Goal: Task Accomplishment & Management: Use online tool/utility

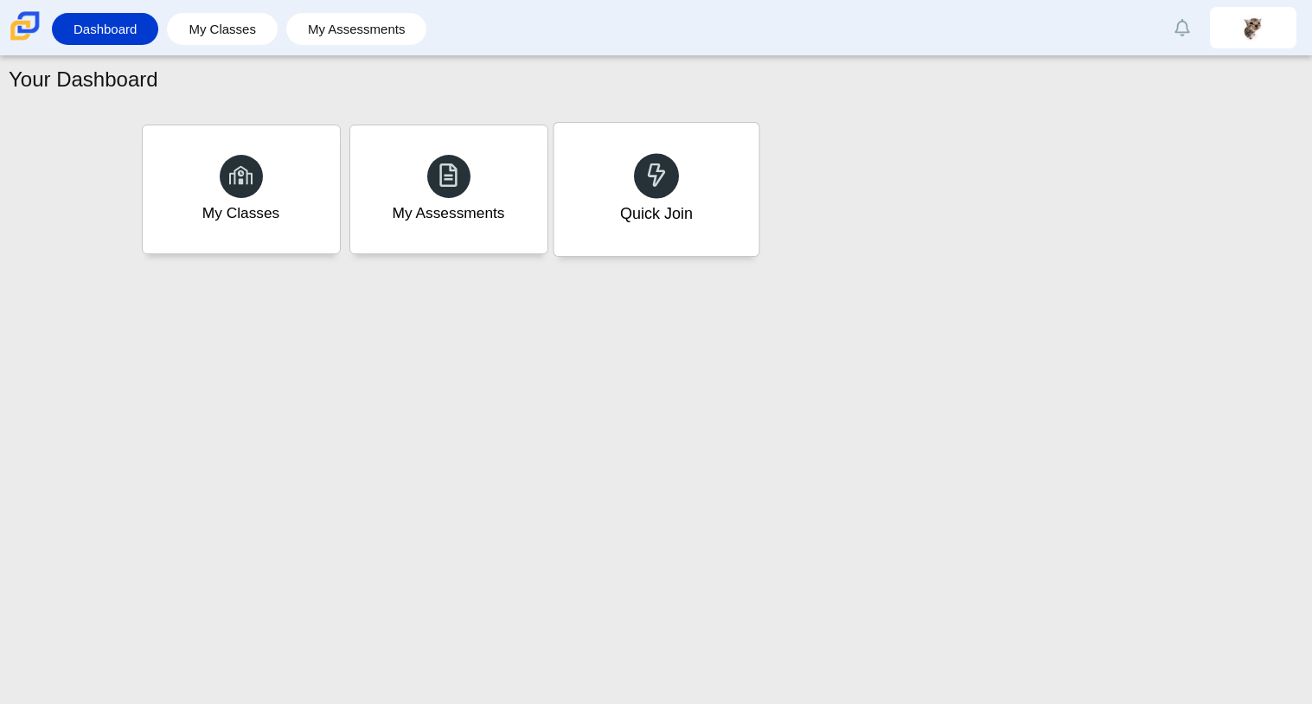
click at [650, 195] on div at bounding box center [656, 175] width 45 height 45
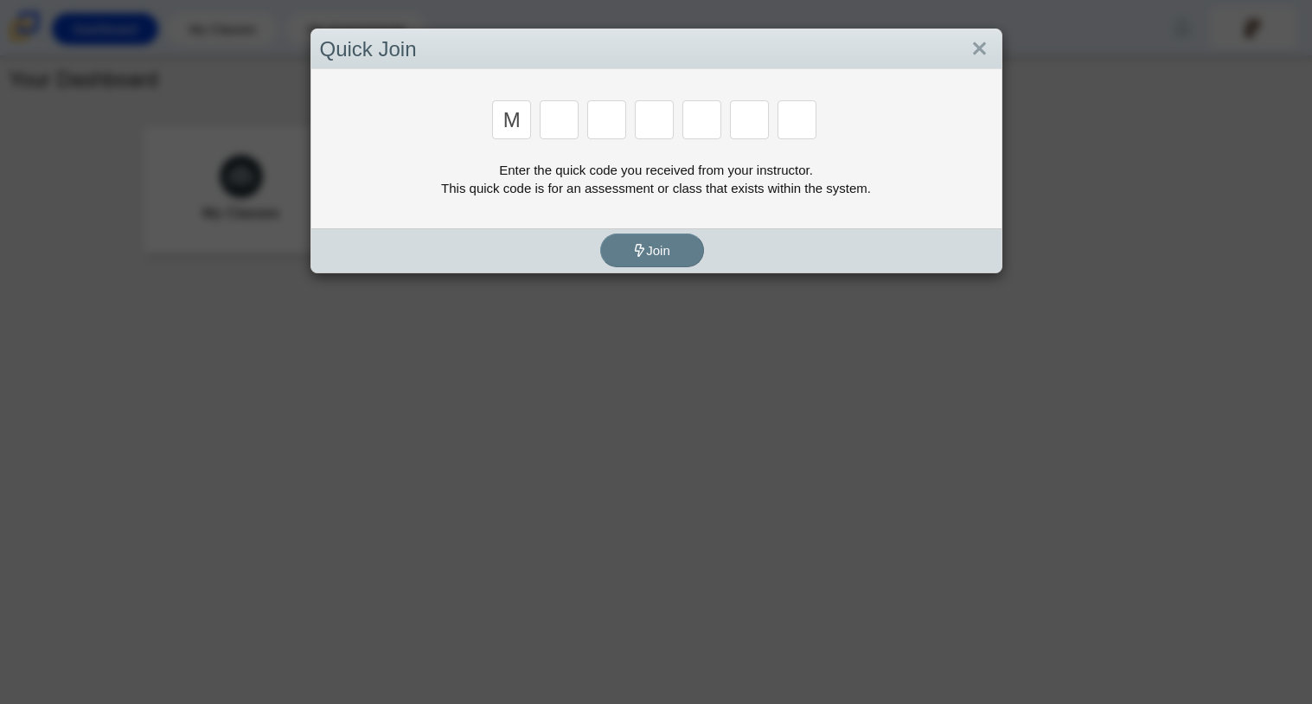
type input "M"
type input "7"
type input "E"
type input "3"
type input "E"
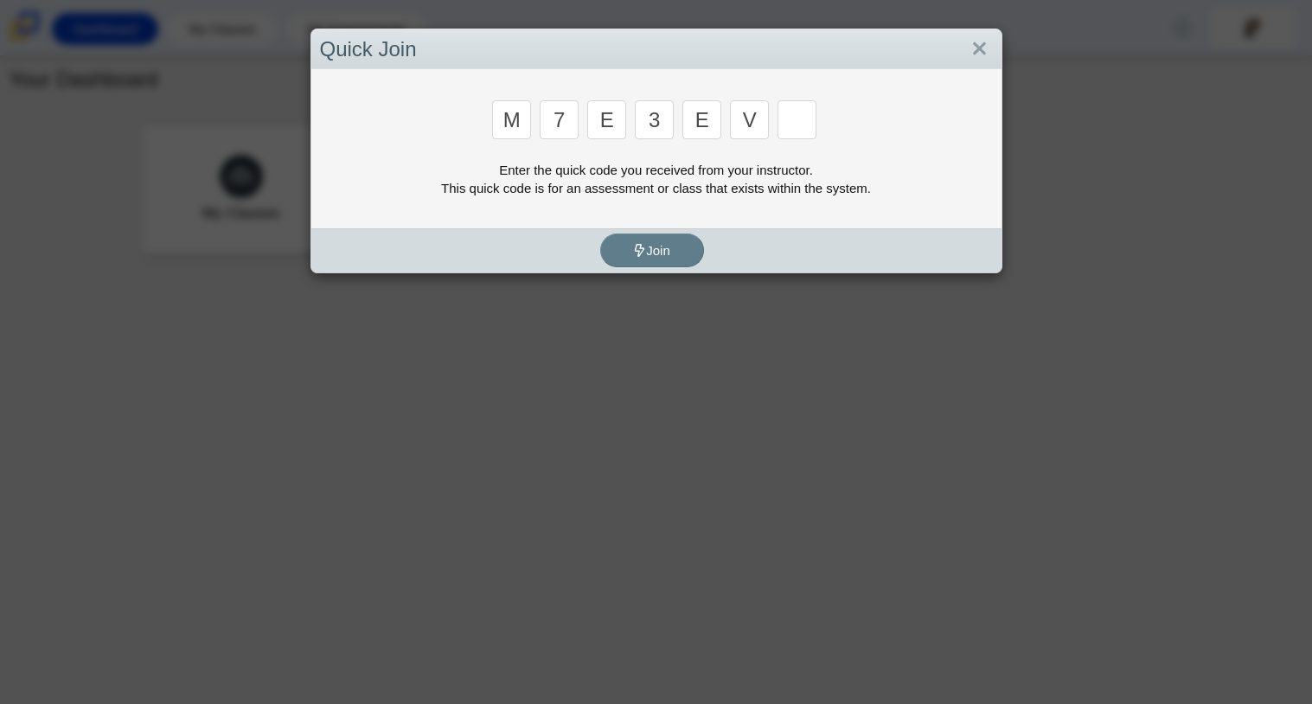
type input "V"
type input "W"
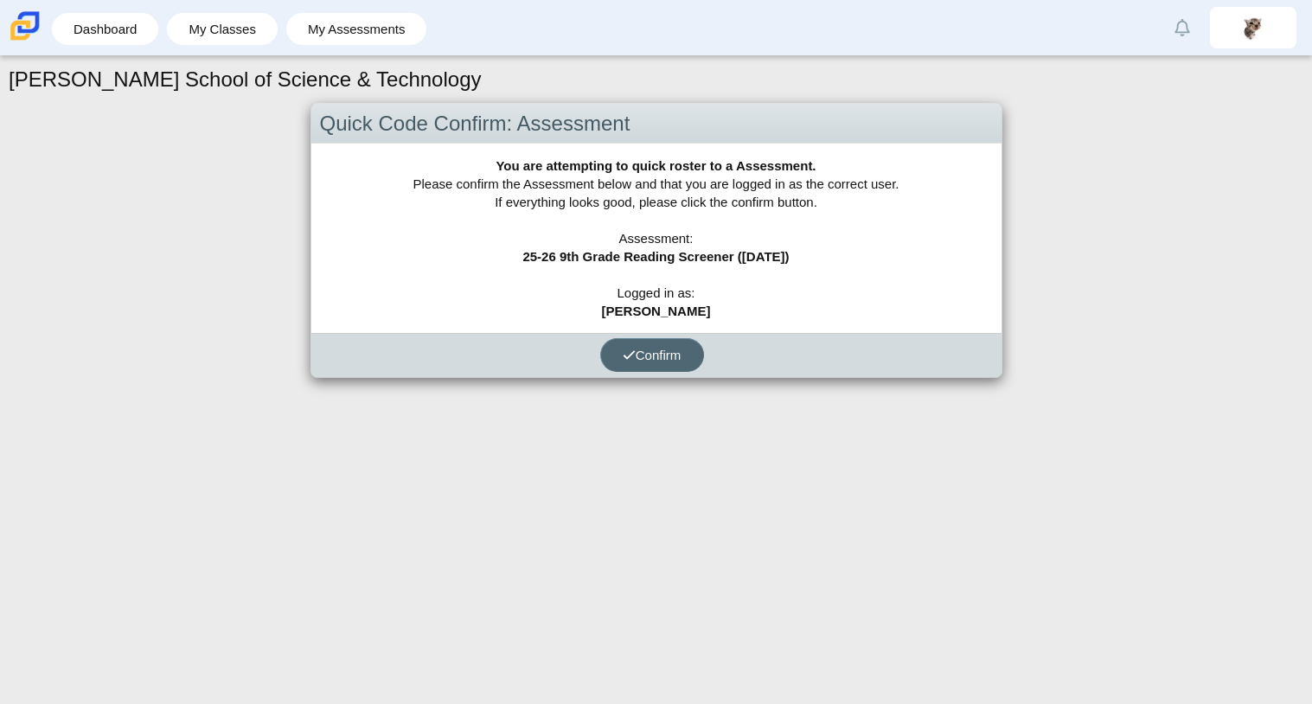
click at [662, 341] on button "Confirm" at bounding box center [652, 355] width 104 height 34
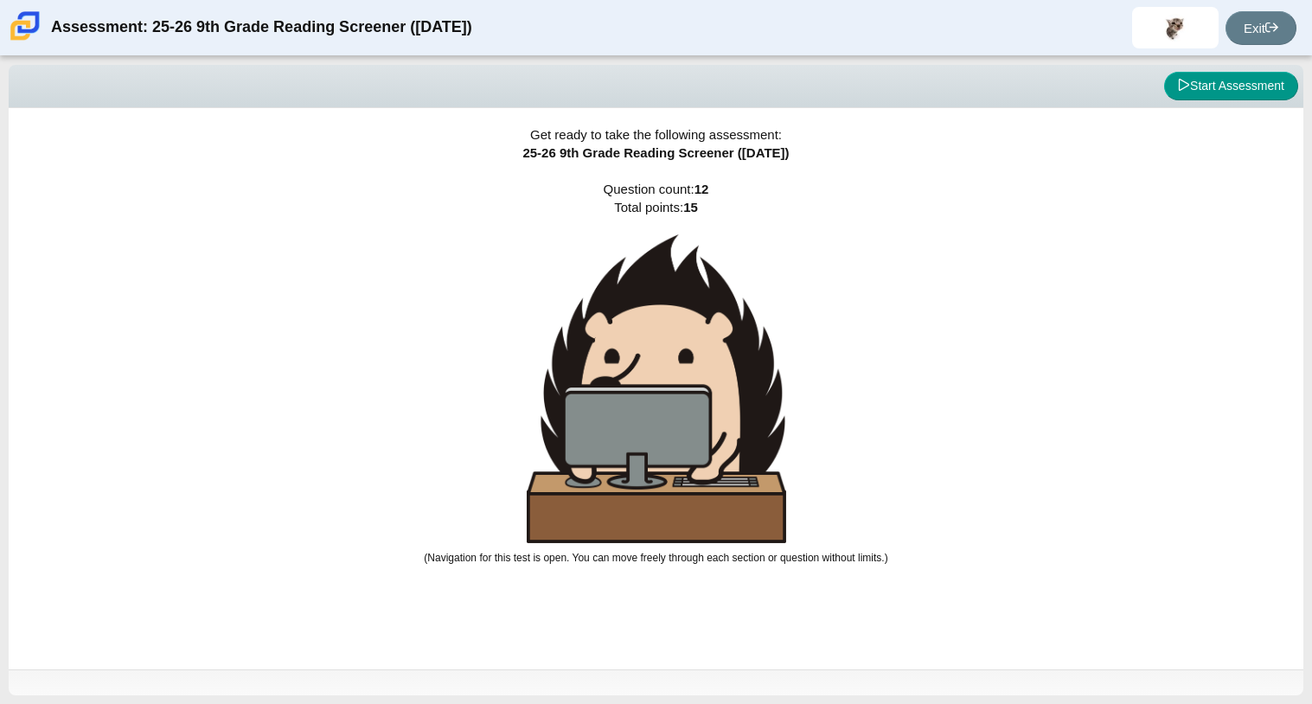
click at [668, 354] on img at bounding box center [656, 388] width 259 height 309
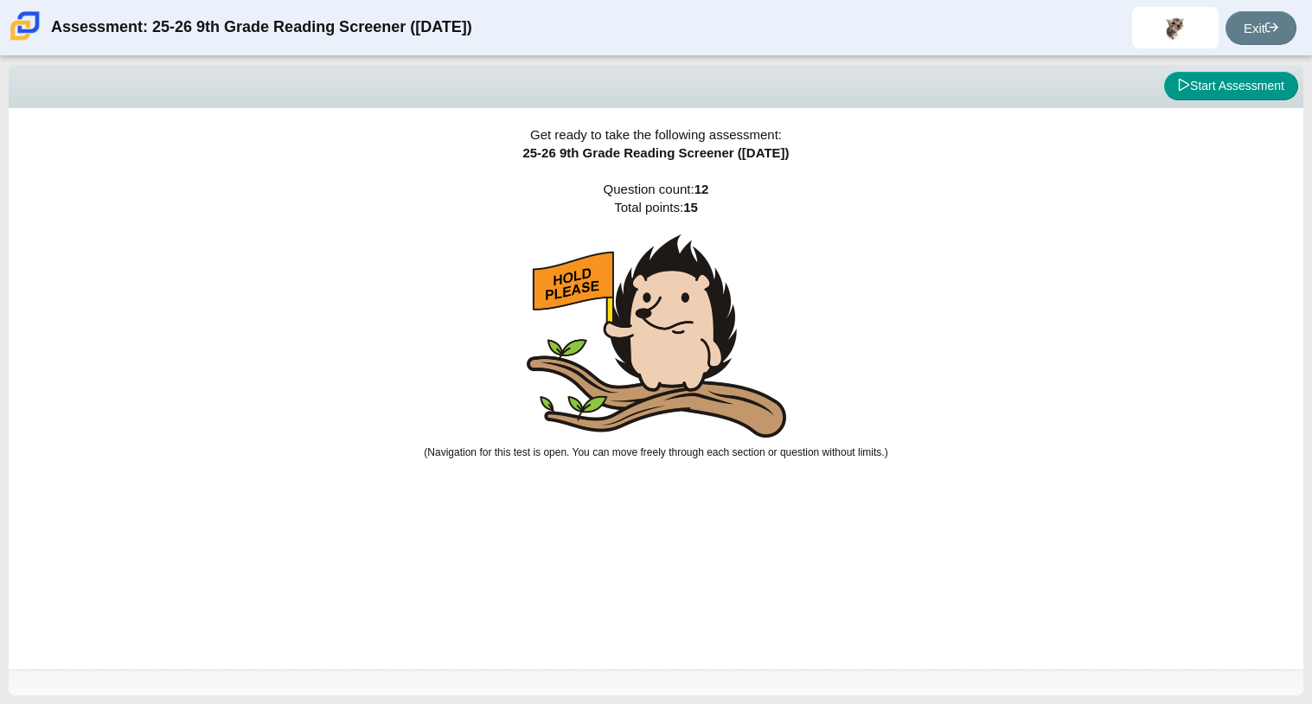
click at [672, 272] on img at bounding box center [656, 335] width 259 height 203
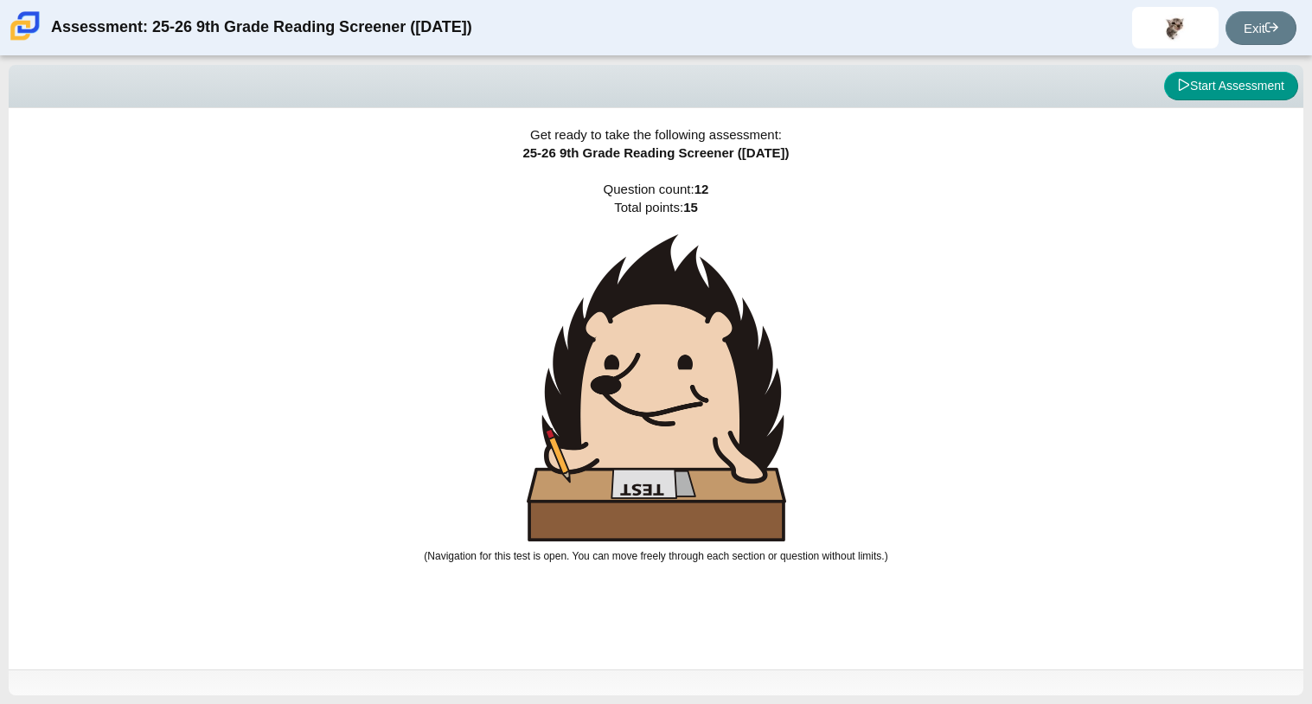
click at [672, 272] on img at bounding box center [656, 387] width 259 height 307
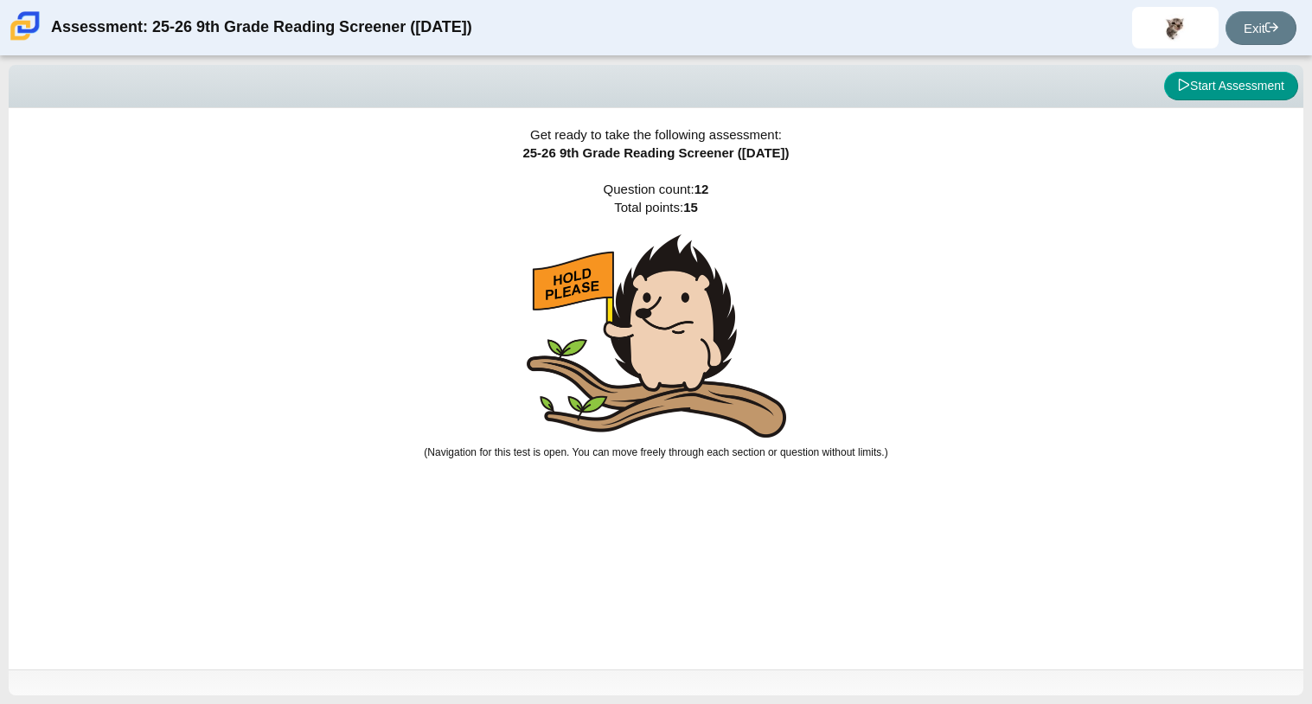
click at [672, 272] on img at bounding box center [656, 335] width 259 height 203
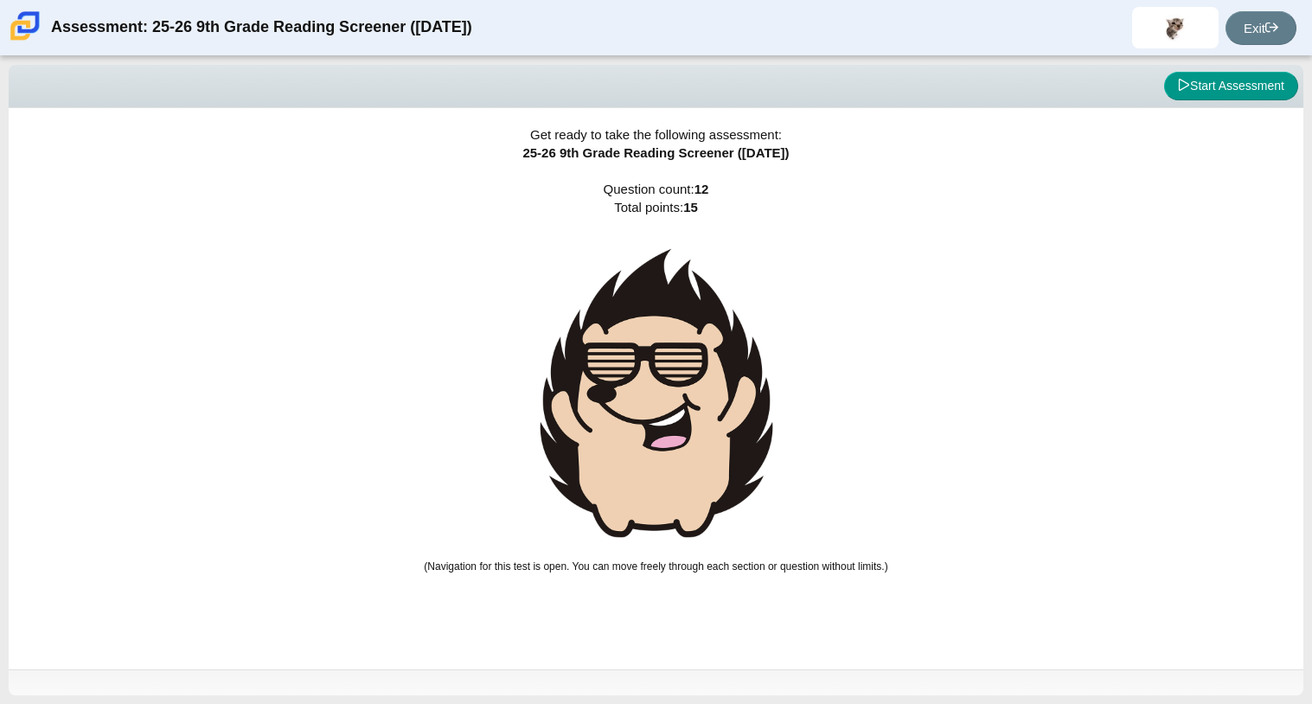
click at [667, 322] on img at bounding box center [656, 392] width 259 height 317
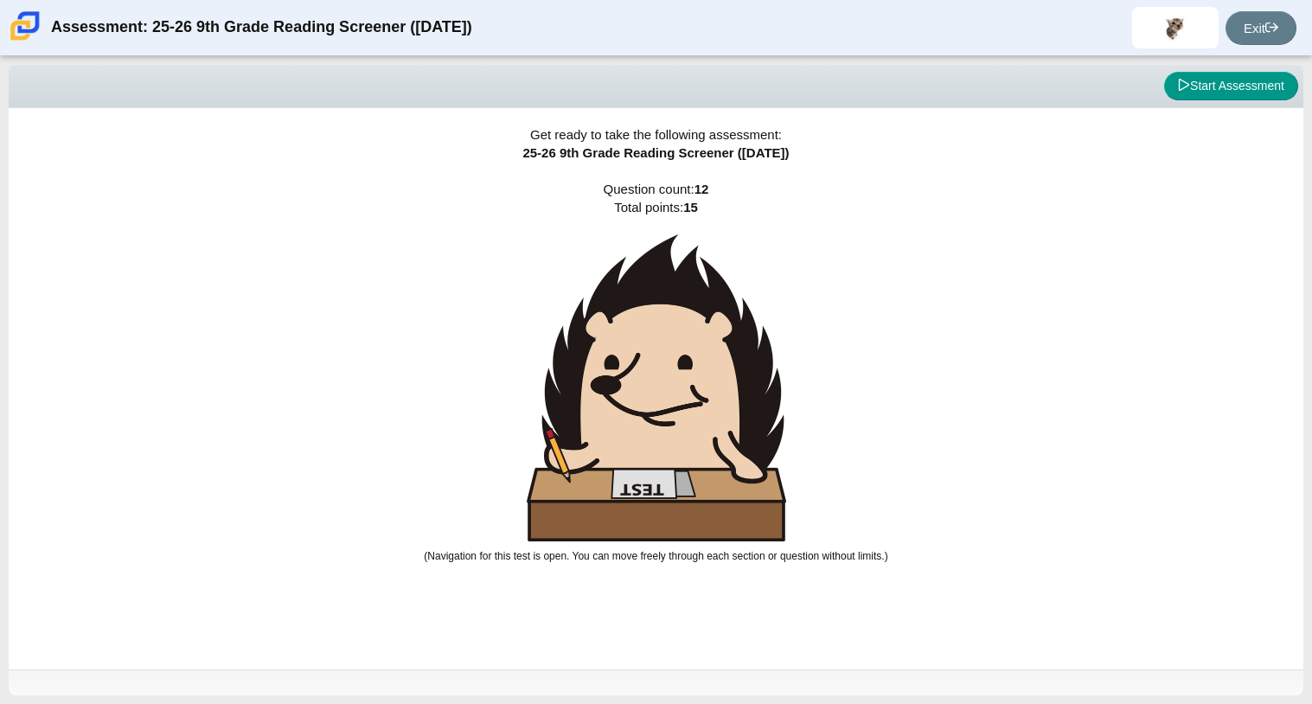
click at [667, 322] on img at bounding box center [656, 387] width 259 height 307
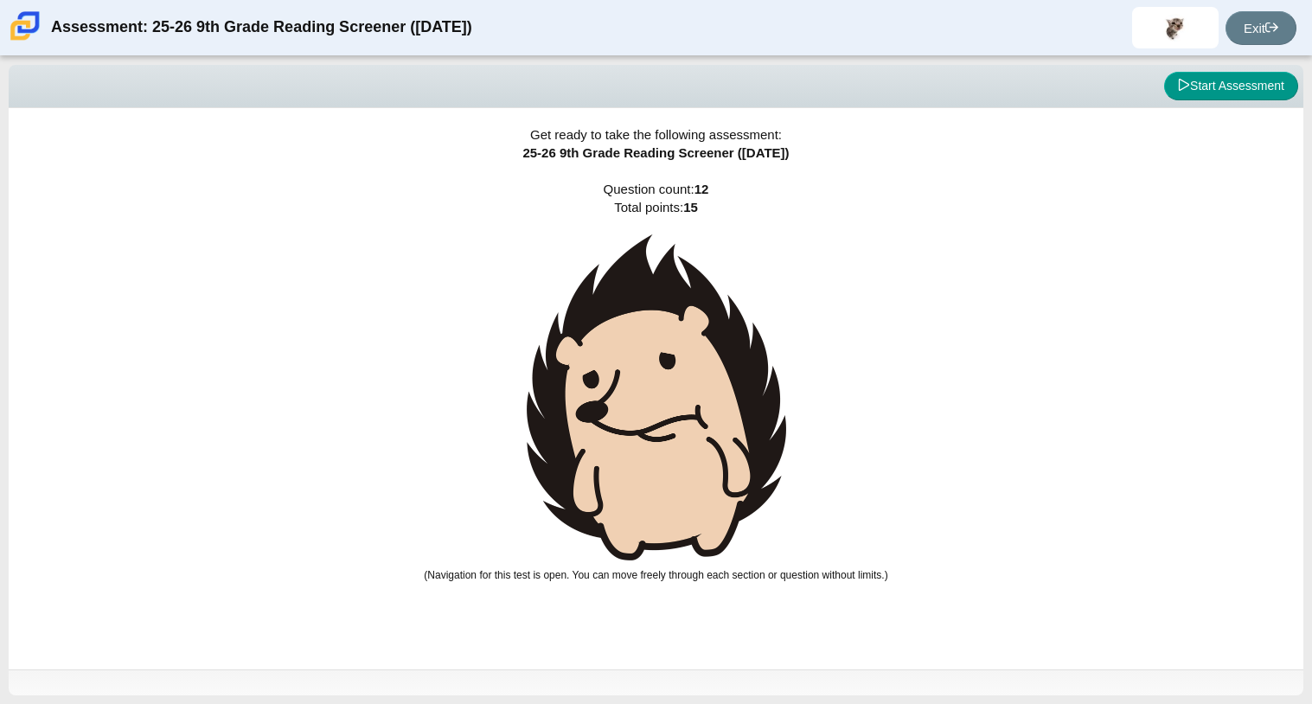
click at [667, 322] on img at bounding box center [656, 397] width 259 height 326
click at [1206, 95] on button "Start Assessment" at bounding box center [1231, 86] width 134 height 29
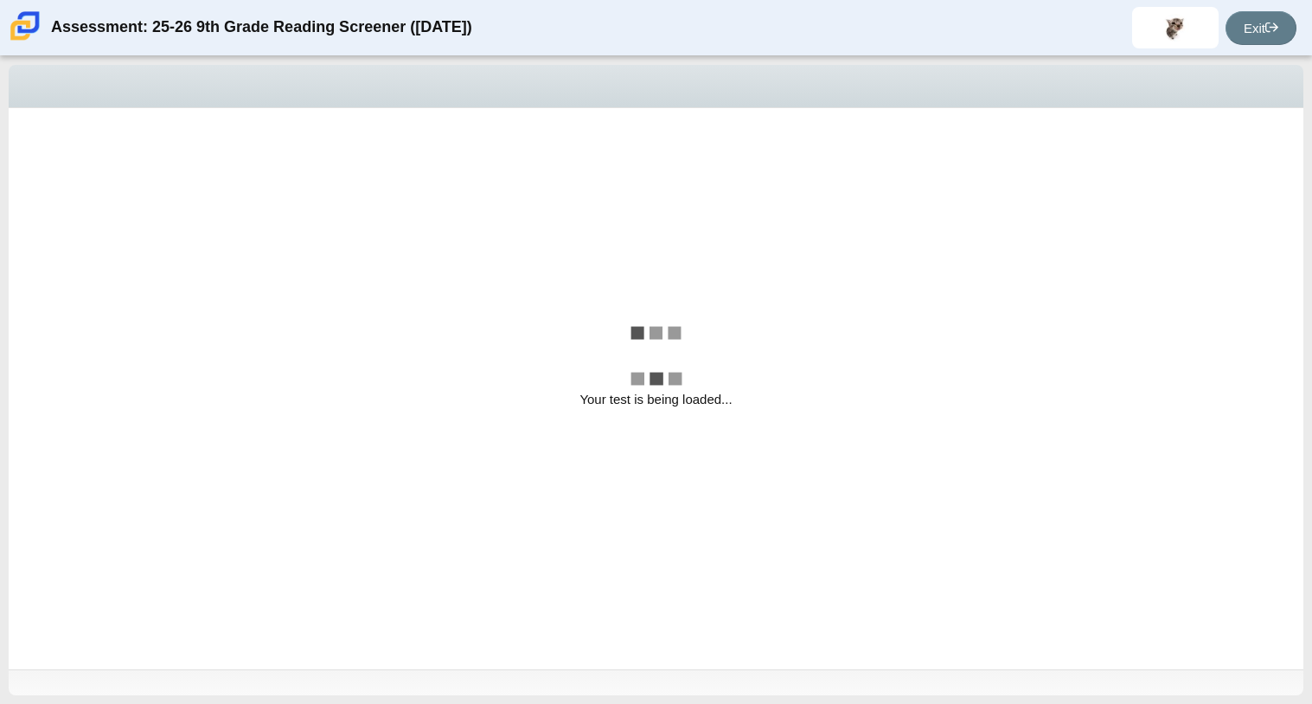
select select "ccc5b315-3c7c-471c-bf90-f22c8299c798"
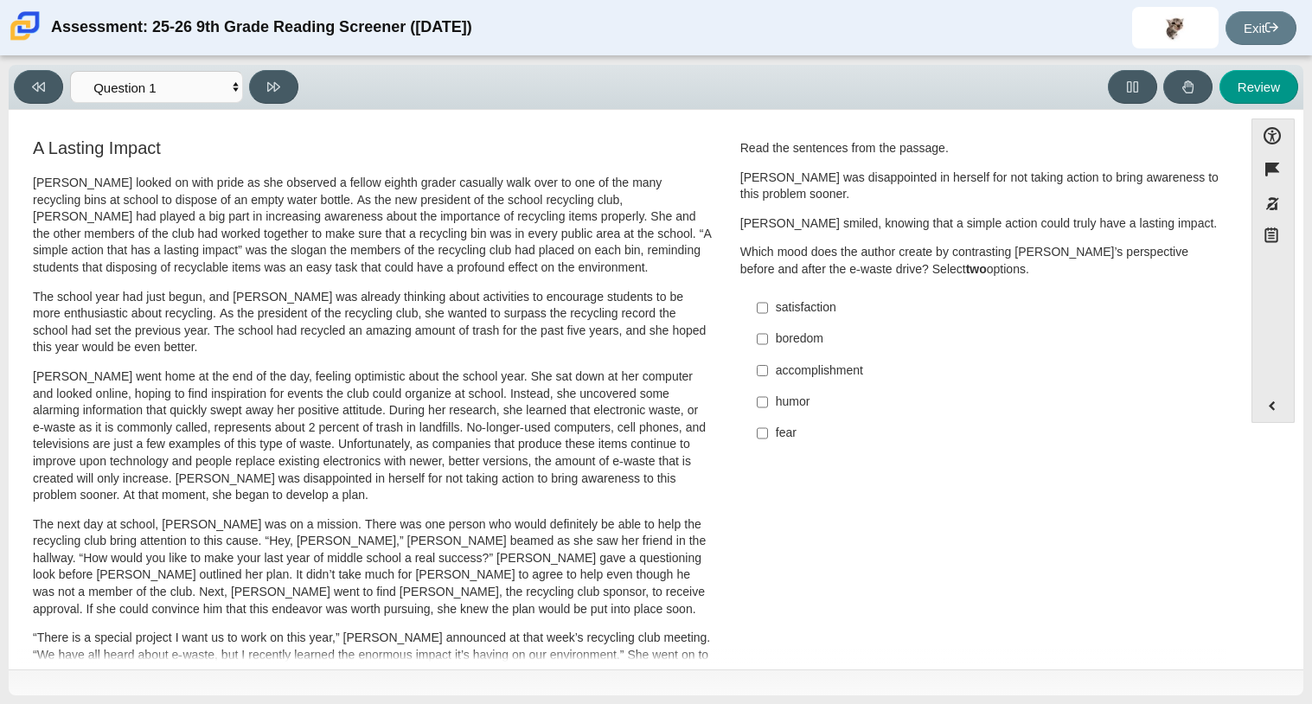
click at [377, 342] on p "The school year had just begun, and Scarlett was already thinking about activit…" at bounding box center [372, 322] width 679 height 67
click at [1276, 128] on button "Accessibility" at bounding box center [1272, 135] width 43 height 34
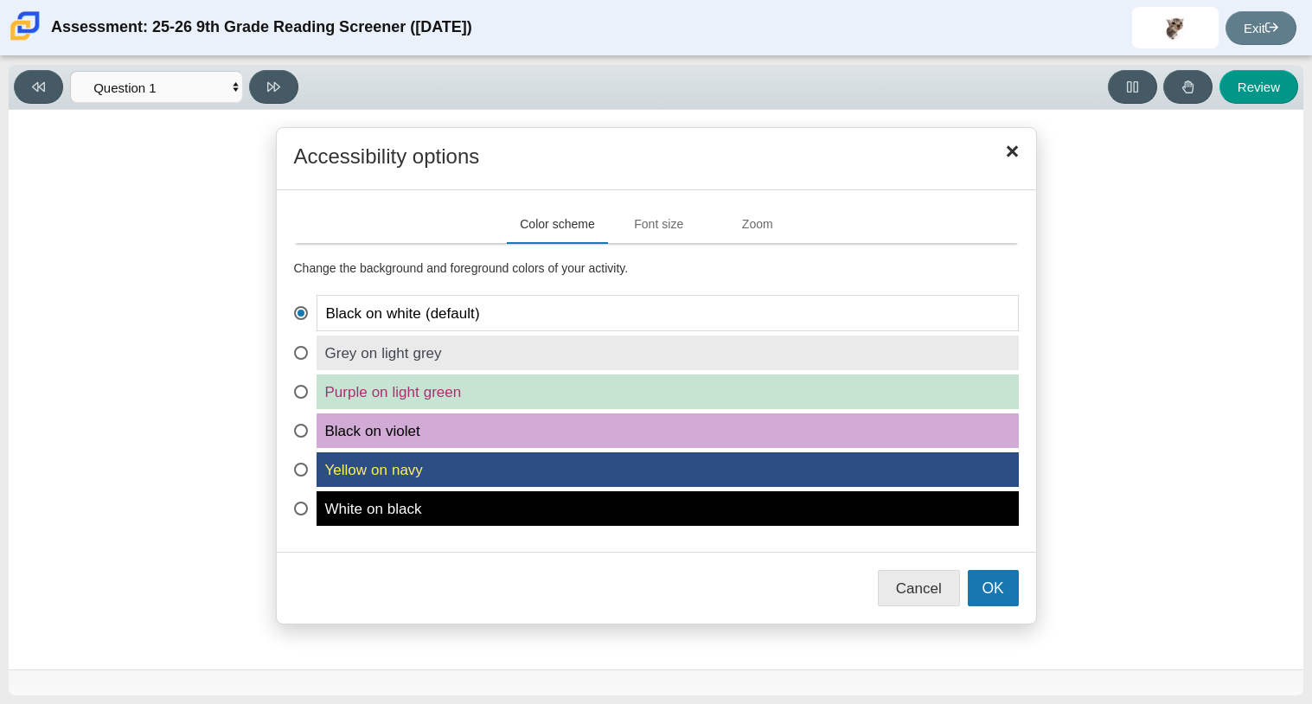
click at [437, 516] on span "White on black" at bounding box center [667, 508] width 702 height 35
click at [305, 502] on input "White on black" at bounding box center [299, 496] width 11 height 11
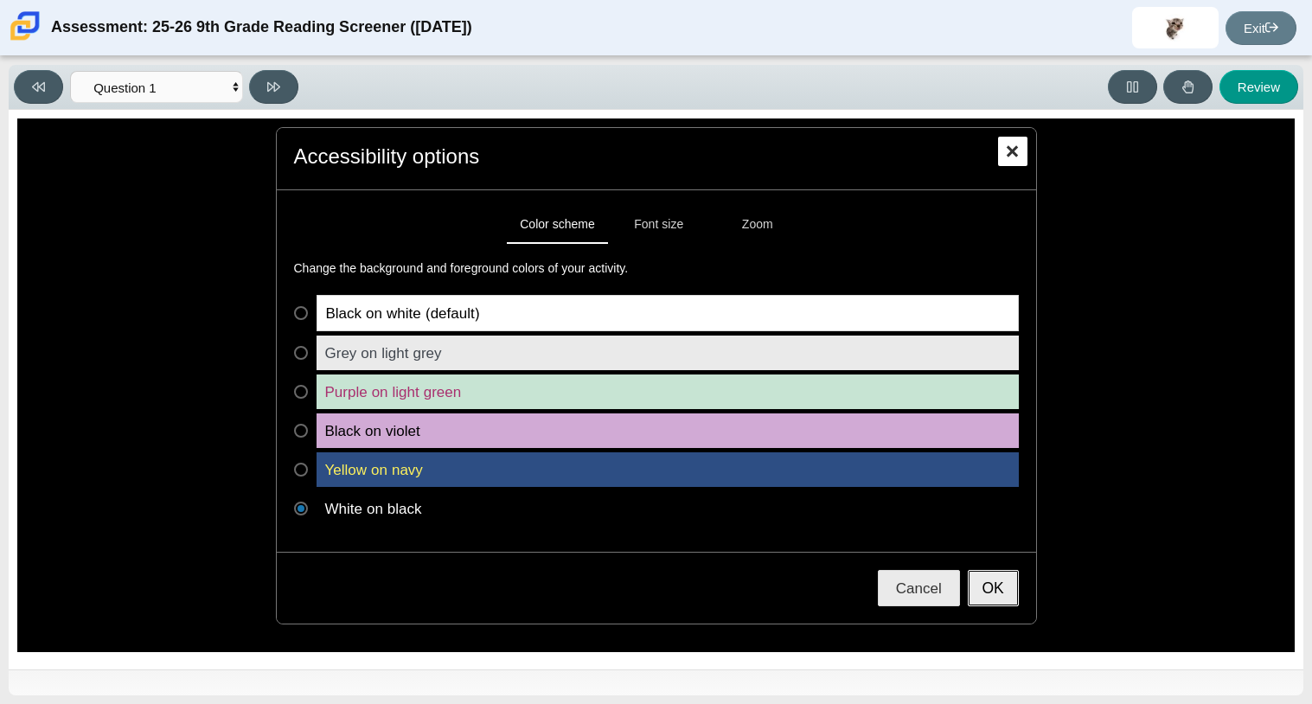
click at [996, 603] on button "OK" at bounding box center [992, 588] width 51 height 36
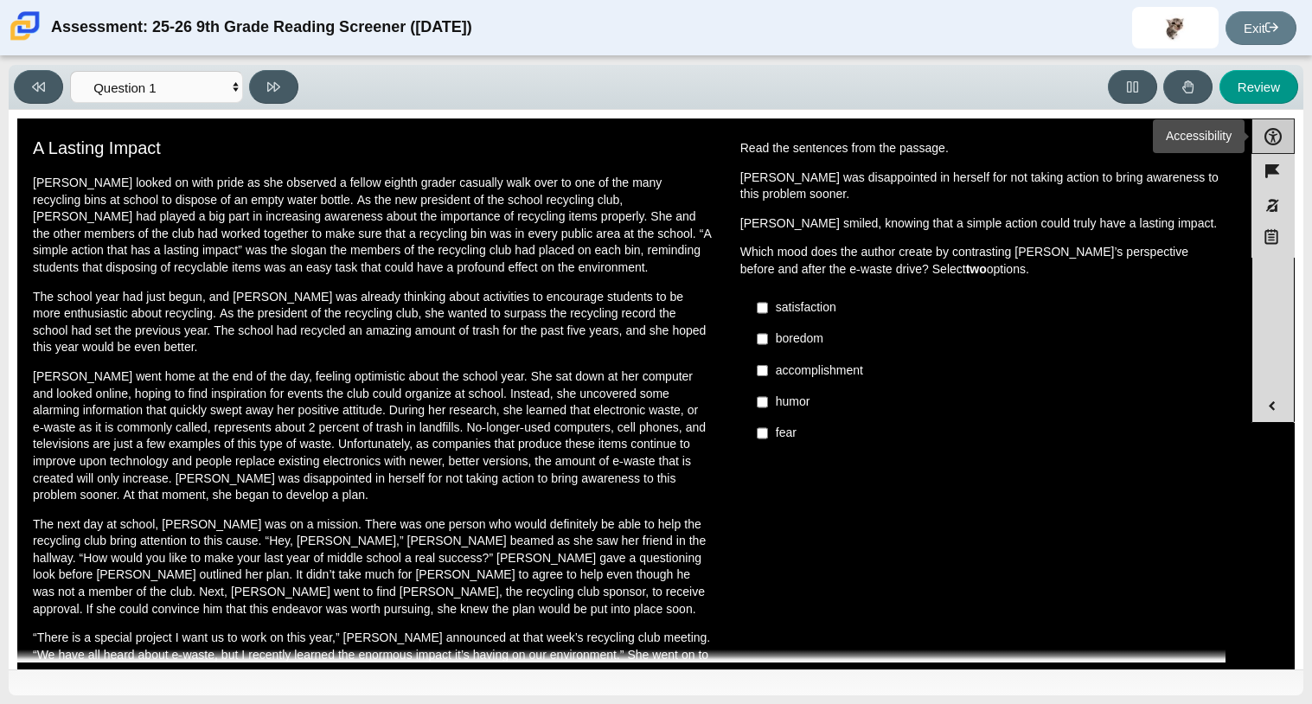
click at [1258, 131] on button "Accessibility" at bounding box center [1272, 135] width 43 height 35
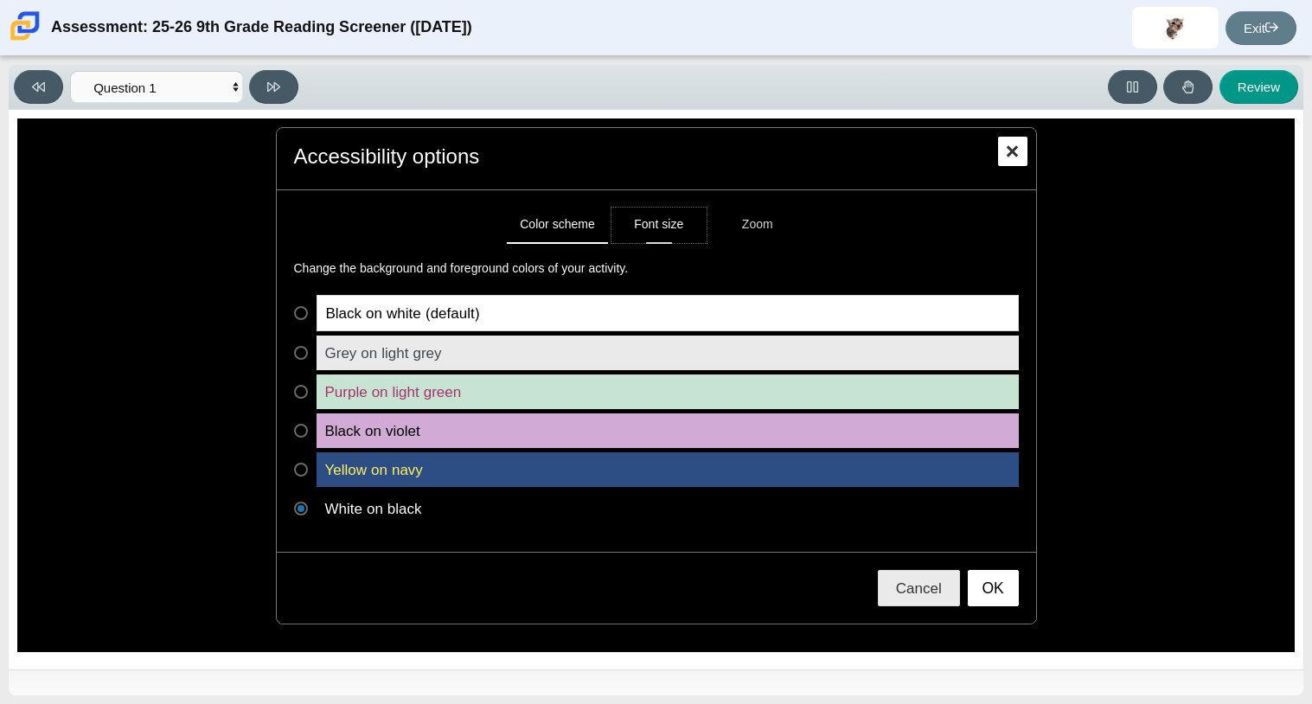
click at [658, 216] on button "Font size" at bounding box center [658, 224] width 95 height 35
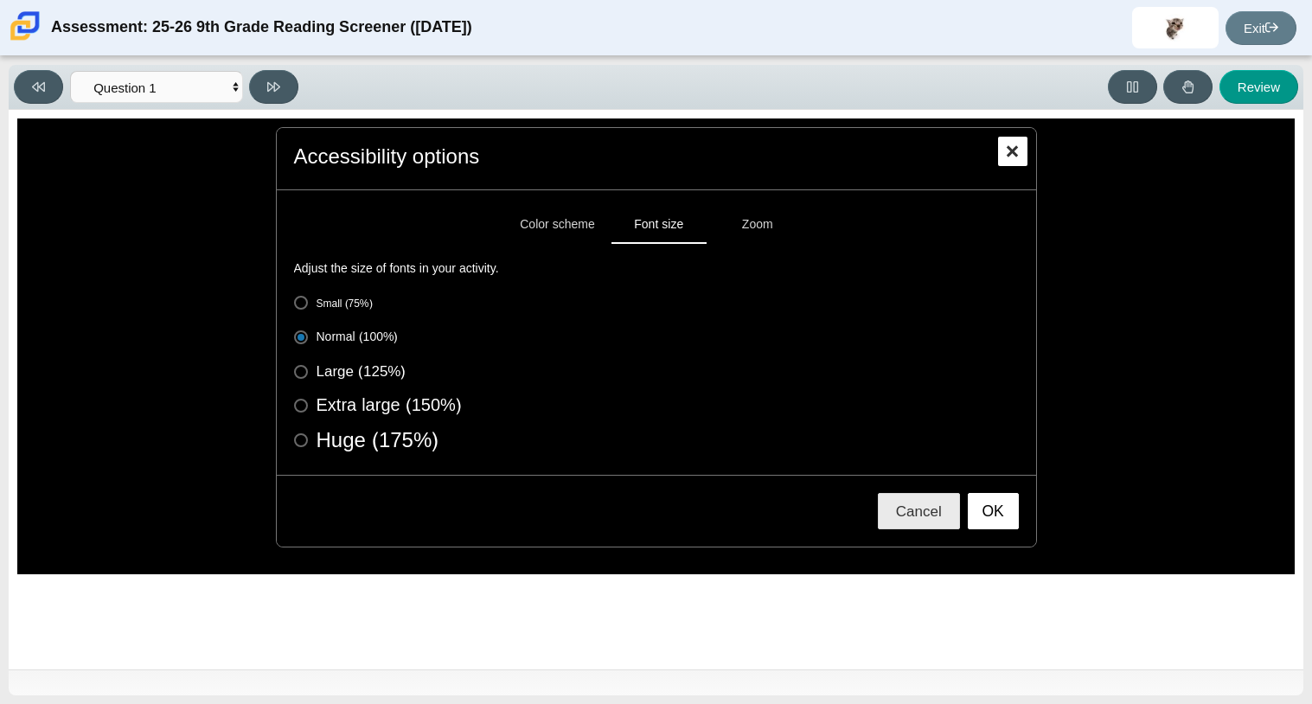
click at [393, 355] on div "Small (75%) Normal (100%) Large (125%) Extra large (150%)" at bounding box center [656, 372] width 724 height 154
click at [303, 371] on label "Large (125%)" at bounding box center [656, 371] width 724 height 17
click at [303, 371] on input "Large (125%)" at bounding box center [299, 368] width 11 height 11
radio input "true"
click at [303, 337] on label "Normal (100%)" at bounding box center [656, 337] width 724 height 17
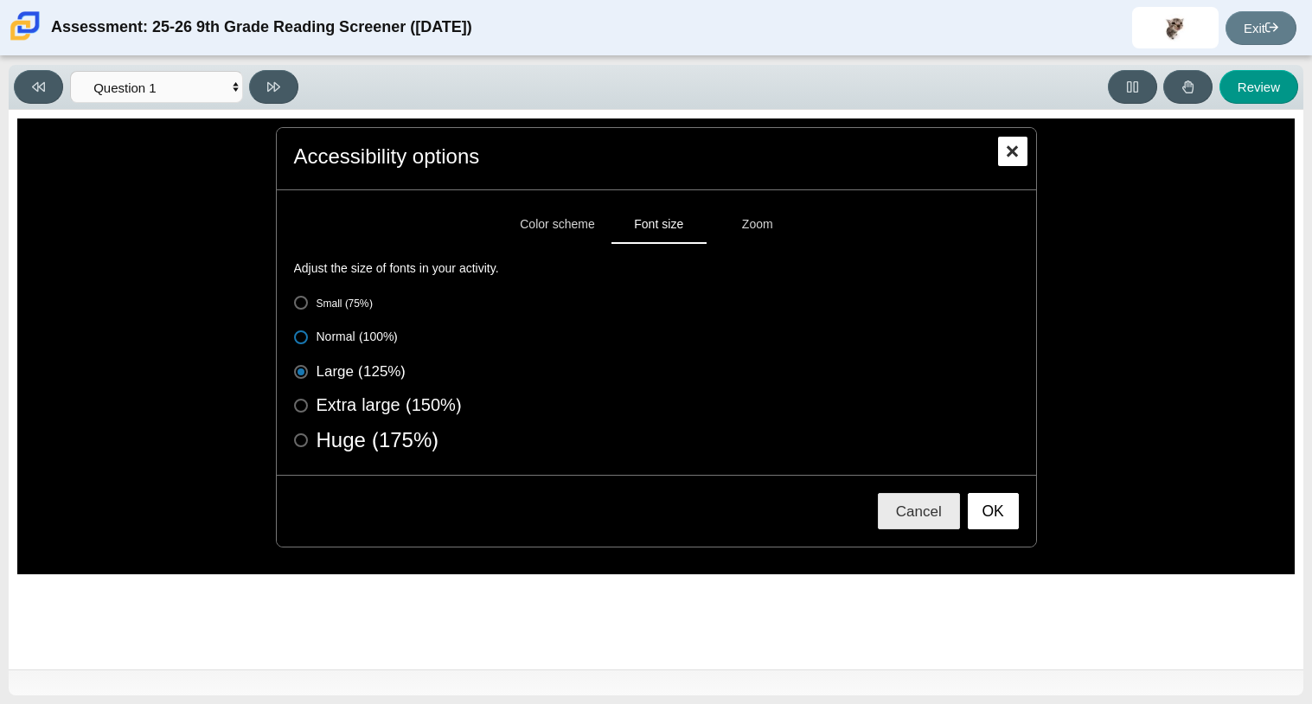
click at [303, 337] on input "Normal (100%)" at bounding box center [299, 334] width 11 height 11
radio input "true"
click at [993, 158] on div "Accessibility options Close" at bounding box center [656, 158] width 759 height 61
click at [760, 220] on button "Zoom" at bounding box center [757, 224] width 95 height 35
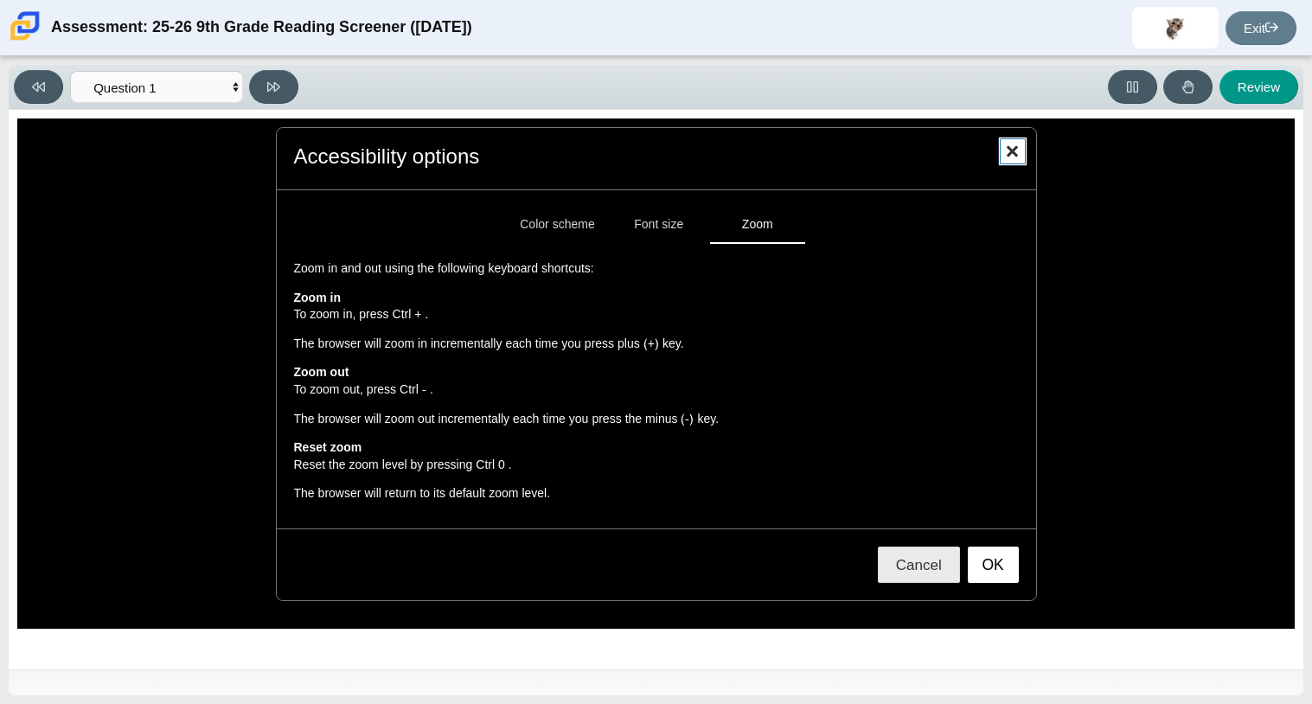
click at [1012, 164] on button "Close" at bounding box center [1012, 151] width 29 height 29
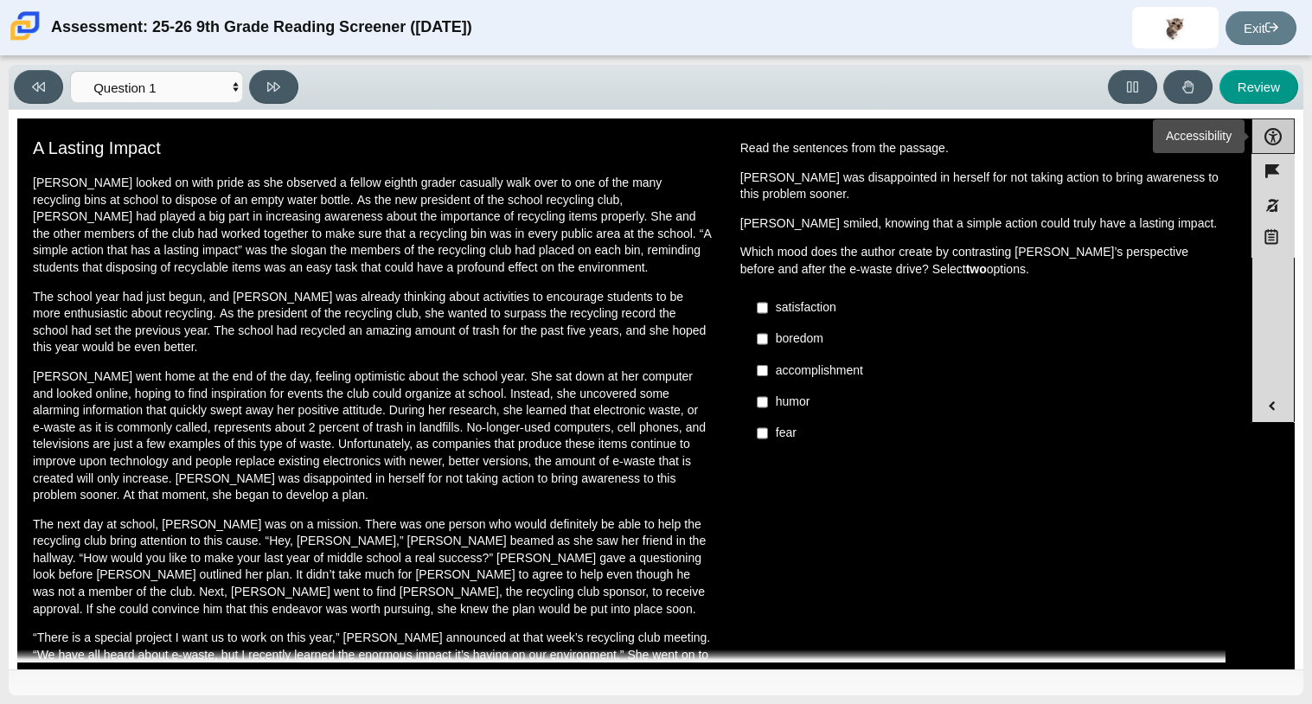
click at [1266, 140] on button "Accessibility" at bounding box center [1272, 135] width 43 height 35
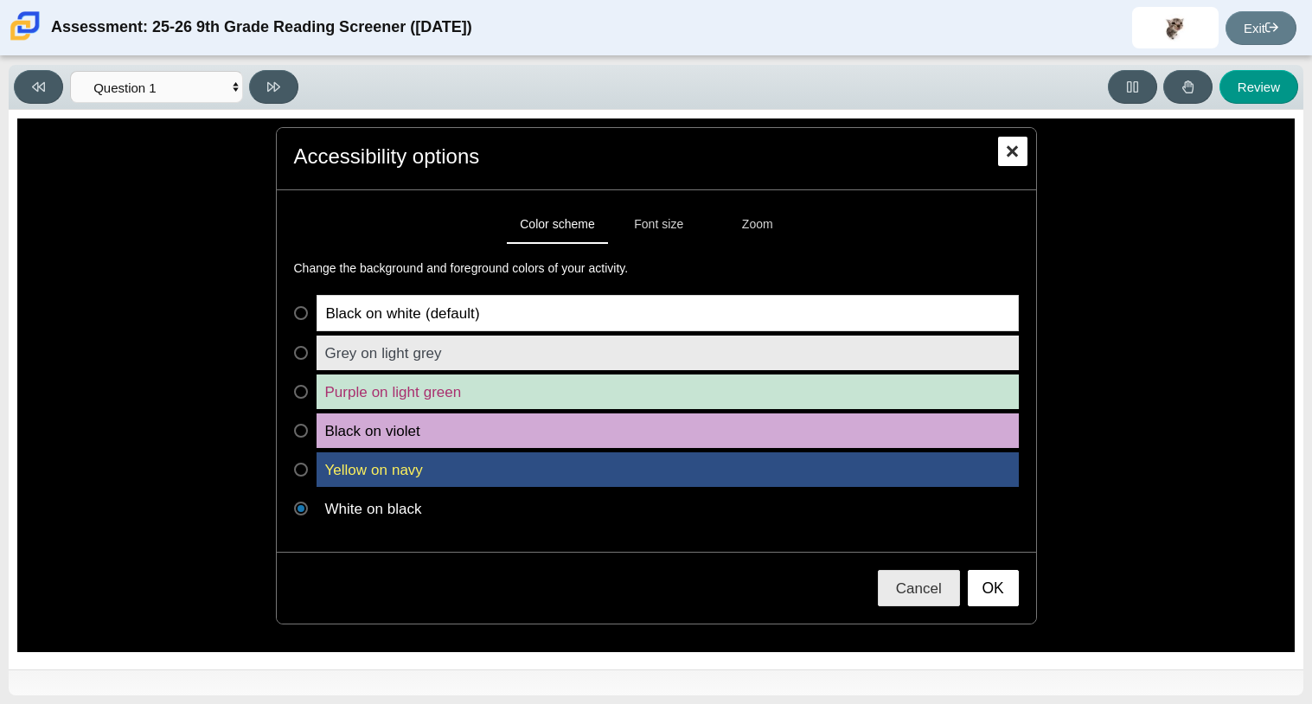
click at [380, 321] on span "Black on white (default)" at bounding box center [667, 313] width 702 height 36
click at [305, 306] on input "Black on white (default)" at bounding box center [299, 300] width 11 height 11
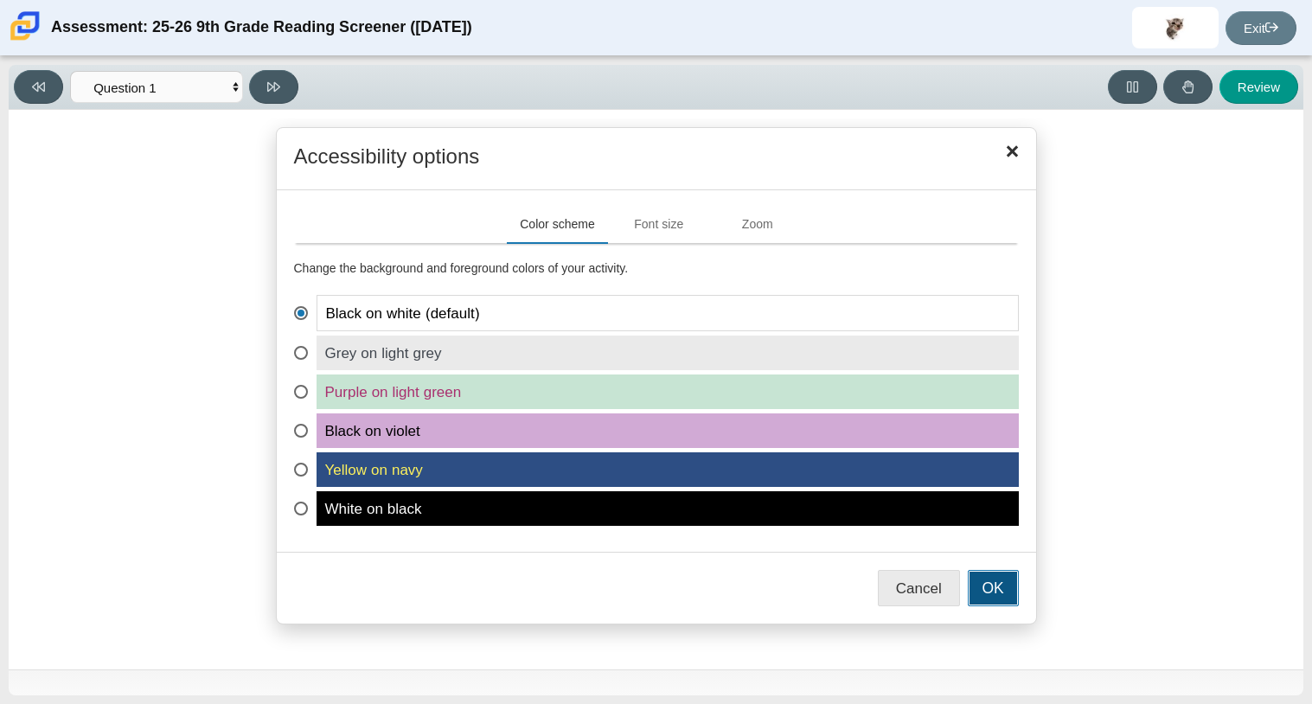
click at [992, 585] on button "OK" at bounding box center [992, 588] width 51 height 36
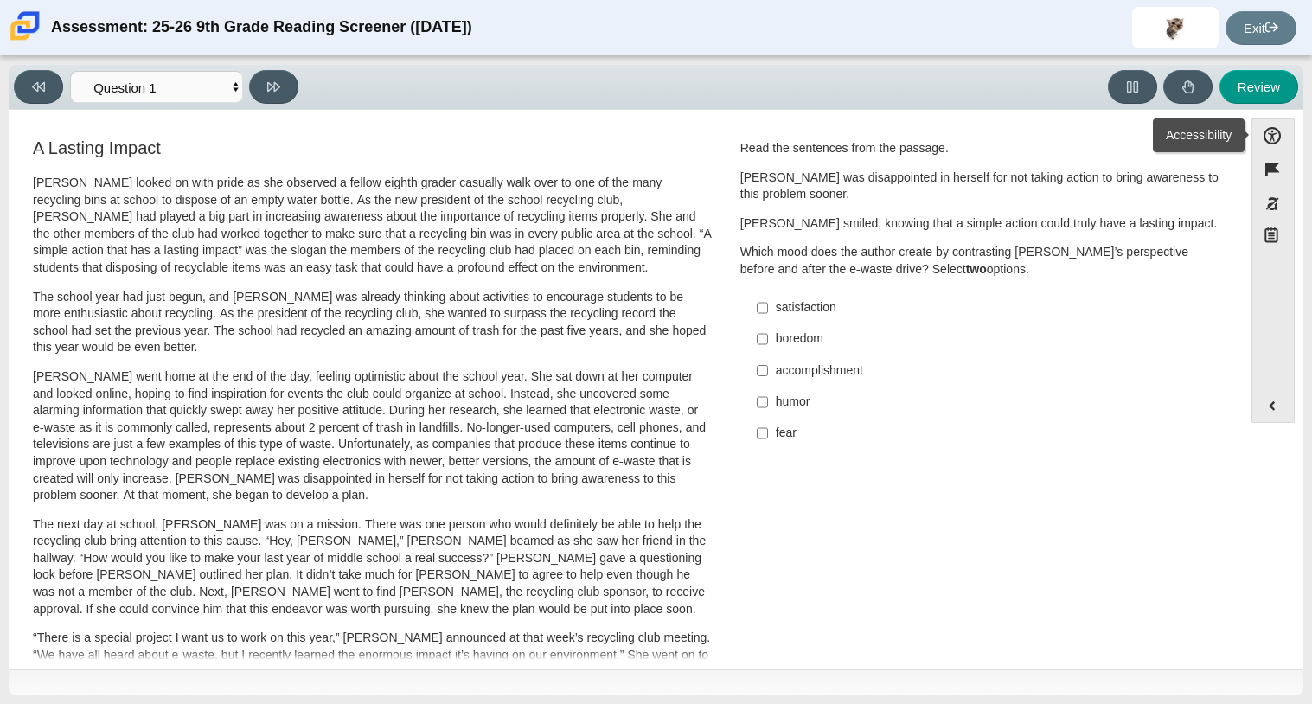
click at [1269, 325] on div "Accessibility Flag item Response Masking Notepad" at bounding box center [1272, 251] width 43 height 267
click at [761, 373] on input "accomplishment accomplishment" at bounding box center [761, 369] width 11 height 31
checkbox input "true"
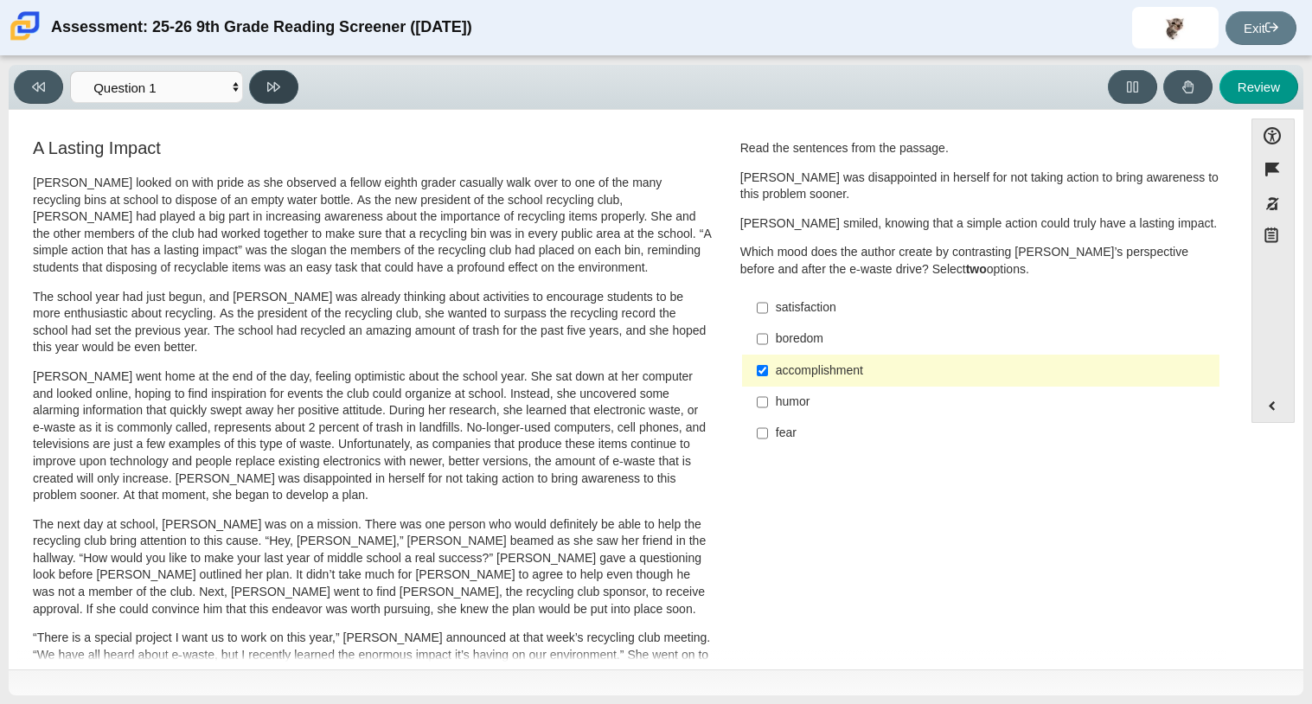
click at [272, 85] on icon at bounding box center [273, 87] width 13 height 10
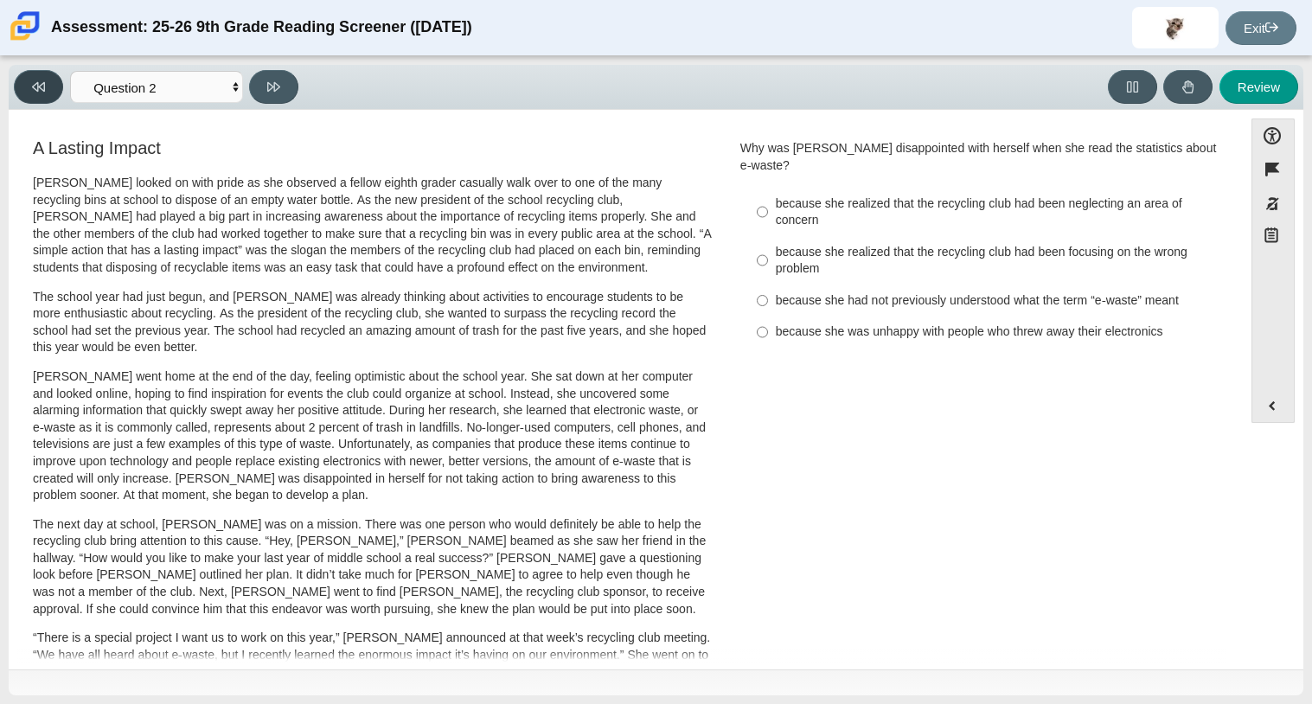
click at [35, 100] on button at bounding box center [38, 87] width 49 height 34
select select "ccc5b315-3c7c-471c-bf90-f22c8299c798"
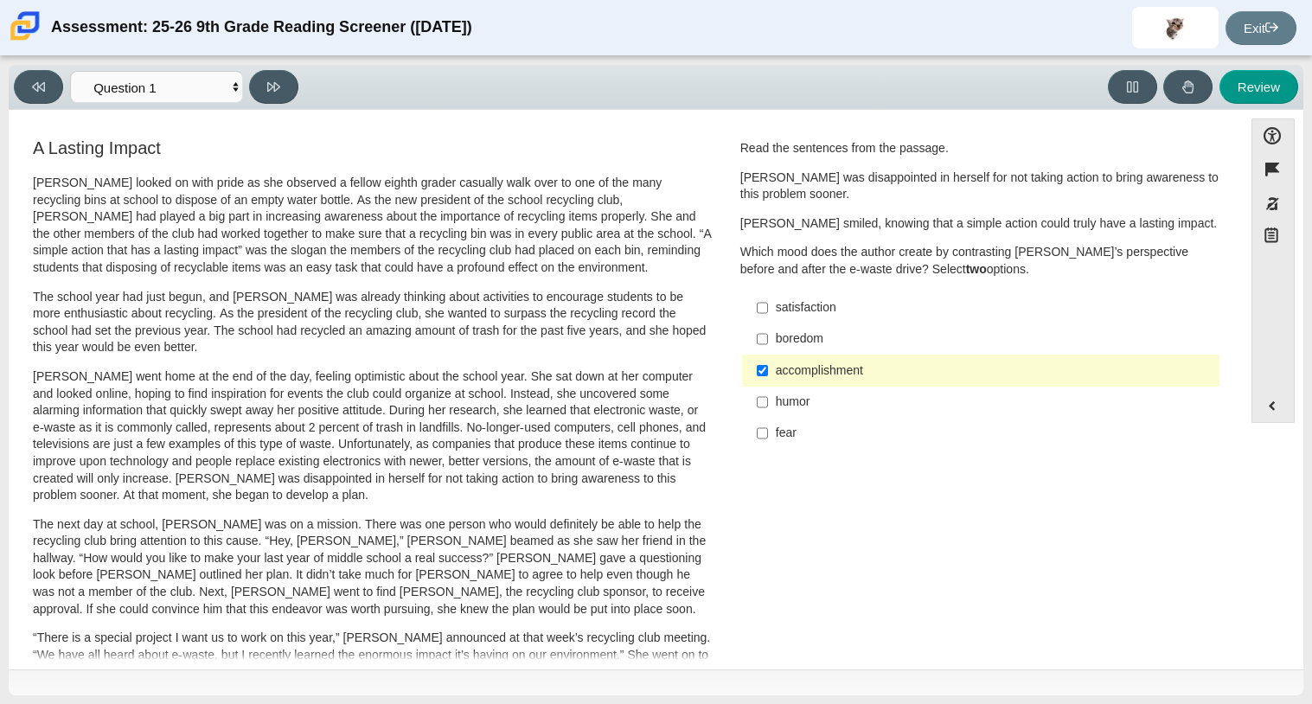
click at [766, 310] on label "satisfaction satisfaction" at bounding box center [981, 307] width 475 height 31
click at [766, 310] on input "satisfaction satisfaction" at bounding box center [761, 307] width 11 height 31
checkbox input "true"
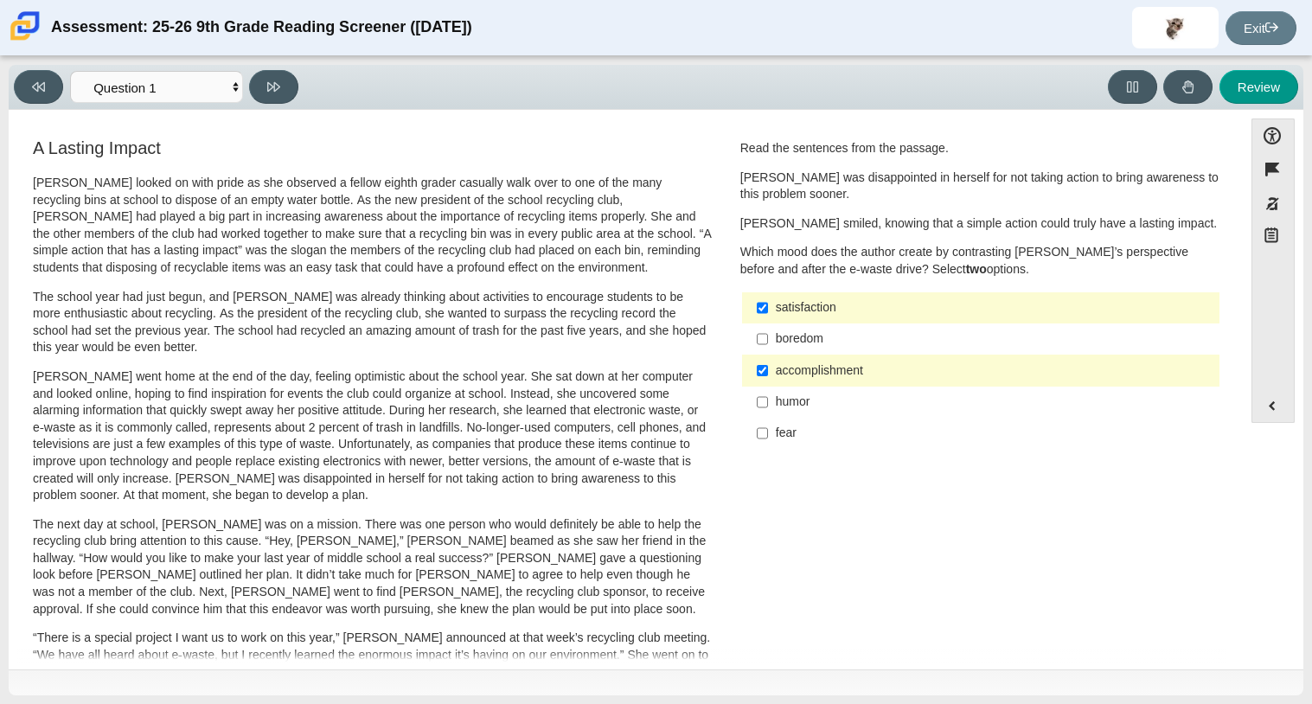
click at [273, 67] on div "Viewing Question 1 of 12 in Pacing Mode Questions Question 1 Question 2 Questio…" at bounding box center [656, 87] width 1294 height 45
click at [267, 104] on div "Viewing Question 1 of 12 in Pacing Mode Questions Question 1 Question 2 Questio…" at bounding box center [159, 87] width 291 height 34
click at [270, 82] on icon at bounding box center [273, 87] width 13 height 10
select select "0ff64528-ffd7-428d-b192-babfaadd44e8"
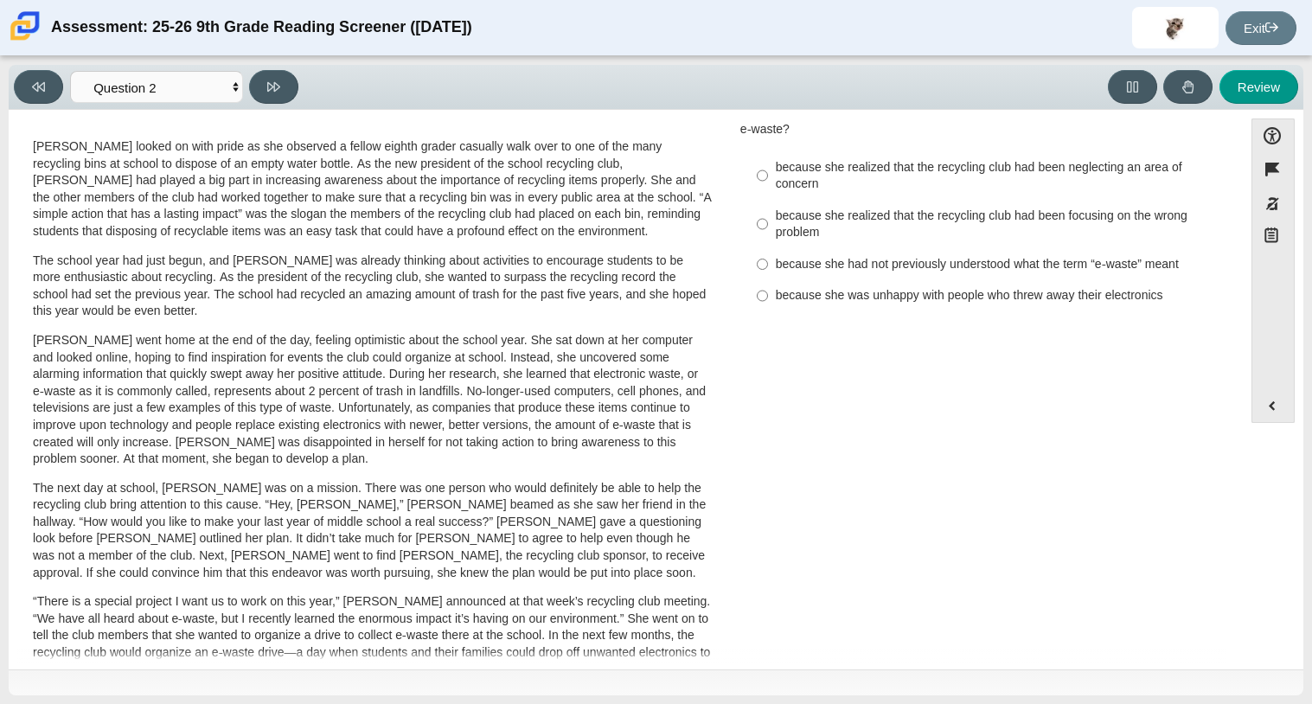
scroll to position [37, 0]
click at [540, 153] on p "Scarlett looked on with pride as she observed a fellow eighth grader casually w…" at bounding box center [372, 188] width 679 height 102
click at [566, 218] on p "Scarlett looked on with pride as she observed a fellow eighth grader casually w…" at bounding box center [372, 188] width 679 height 102
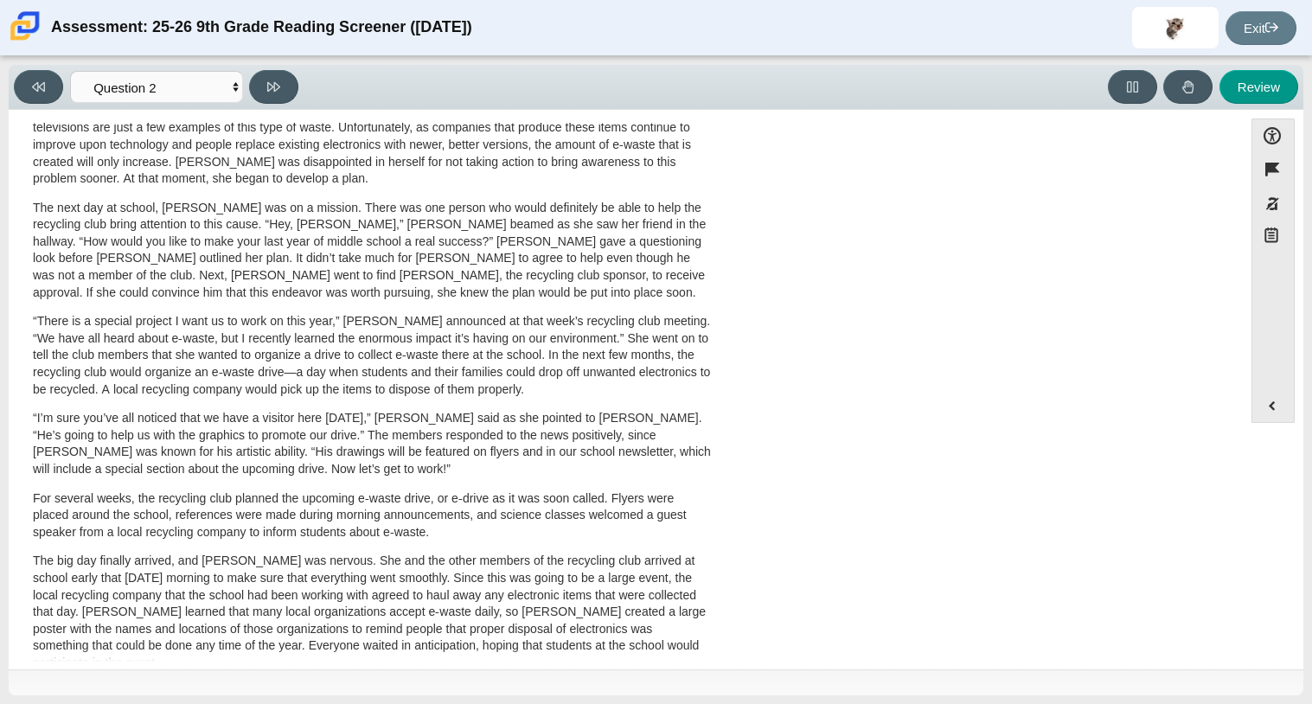
scroll to position [0, 0]
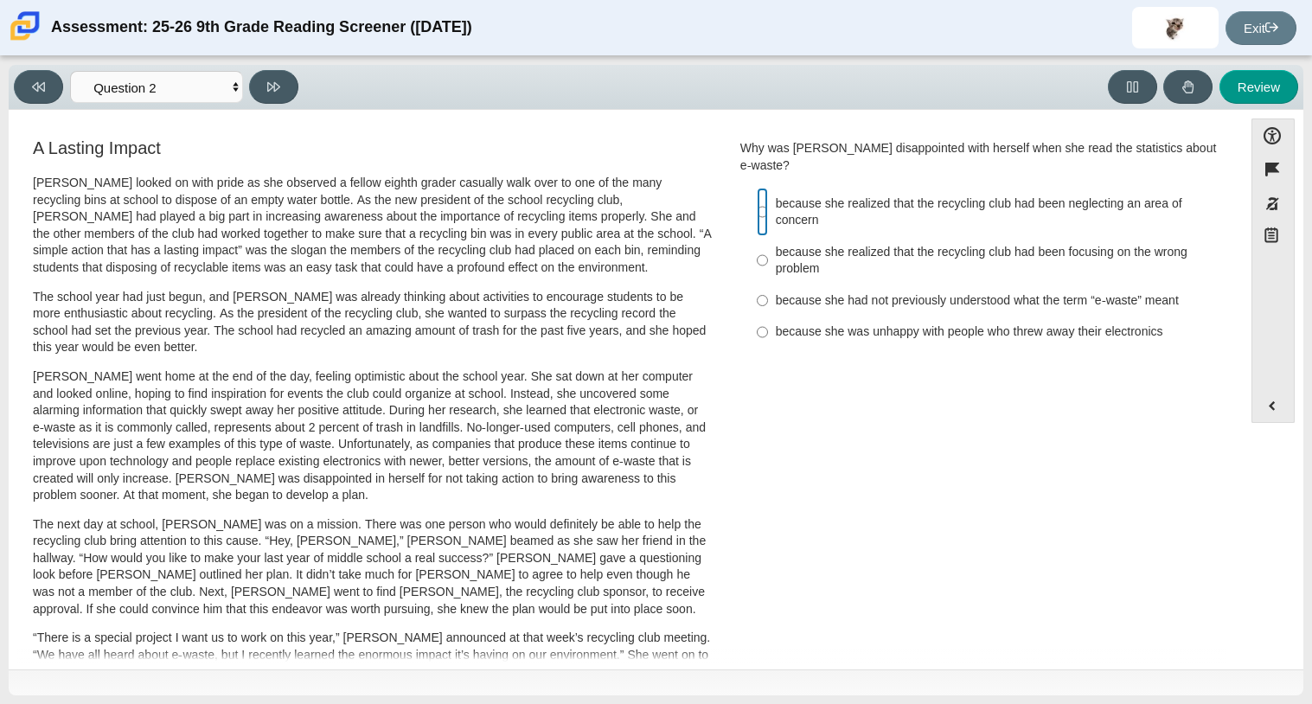
click at [758, 196] on input "because she realized that the recycling club had been neglecting an area of con…" at bounding box center [761, 212] width 11 height 48
radio input "true"
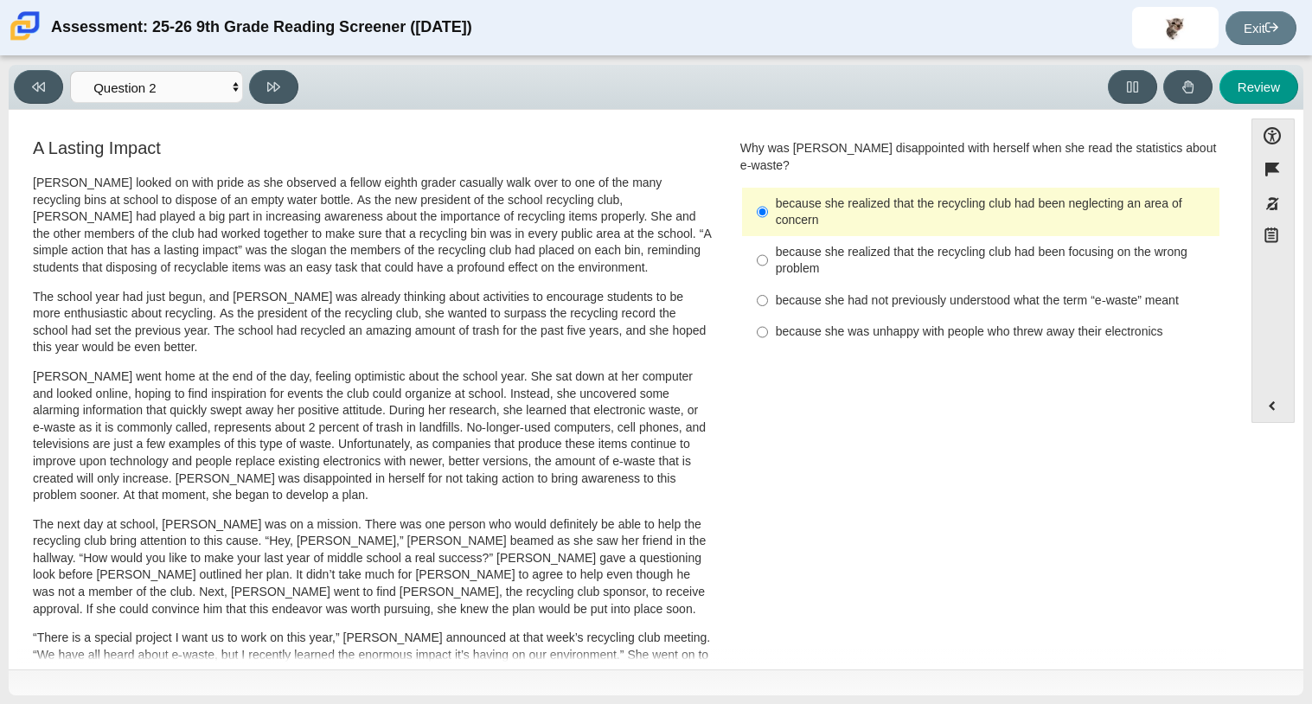
click at [775, 244] on div "because she realized that the recycling club had been focusing on the wrong pro…" at bounding box center [993, 261] width 437 height 34
click at [768, 236] on input "because she realized that the recycling club had been focusing on the wrong pro…" at bounding box center [761, 260] width 11 height 48
radio input "true"
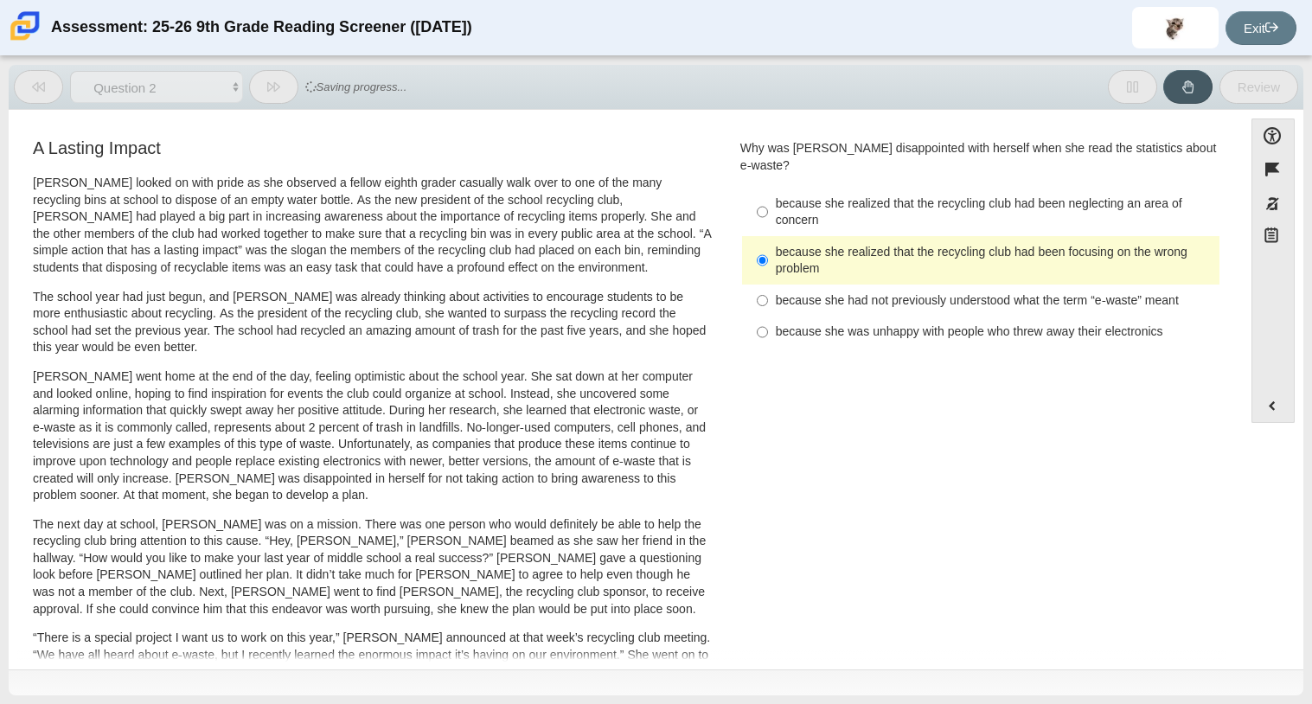
click at [766, 201] on label "because she realized that the recycling club had been neglecting an area of con…" at bounding box center [981, 212] width 475 height 48
click at [766, 201] on input "because she realized that the recycling club had been neglecting an area of con…" at bounding box center [761, 212] width 11 height 48
radio input "true"
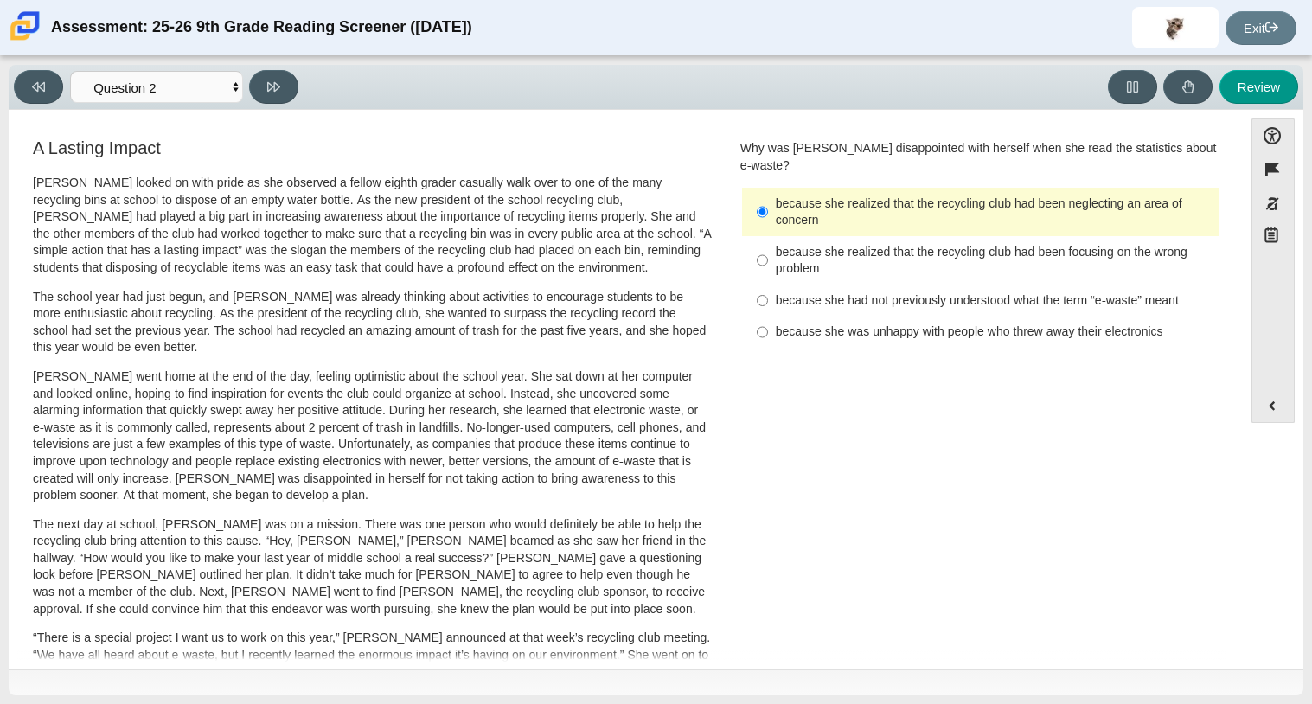
click at [775, 252] on div "because she realized that the recycling club had been focusing on the wrong pro…" at bounding box center [993, 261] width 437 height 34
click at [768, 252] on input "because she realized that the recycling club had been focusing on the wrong pro…" at bounding box center [761, 260] width 11 height 48
radio input "true"
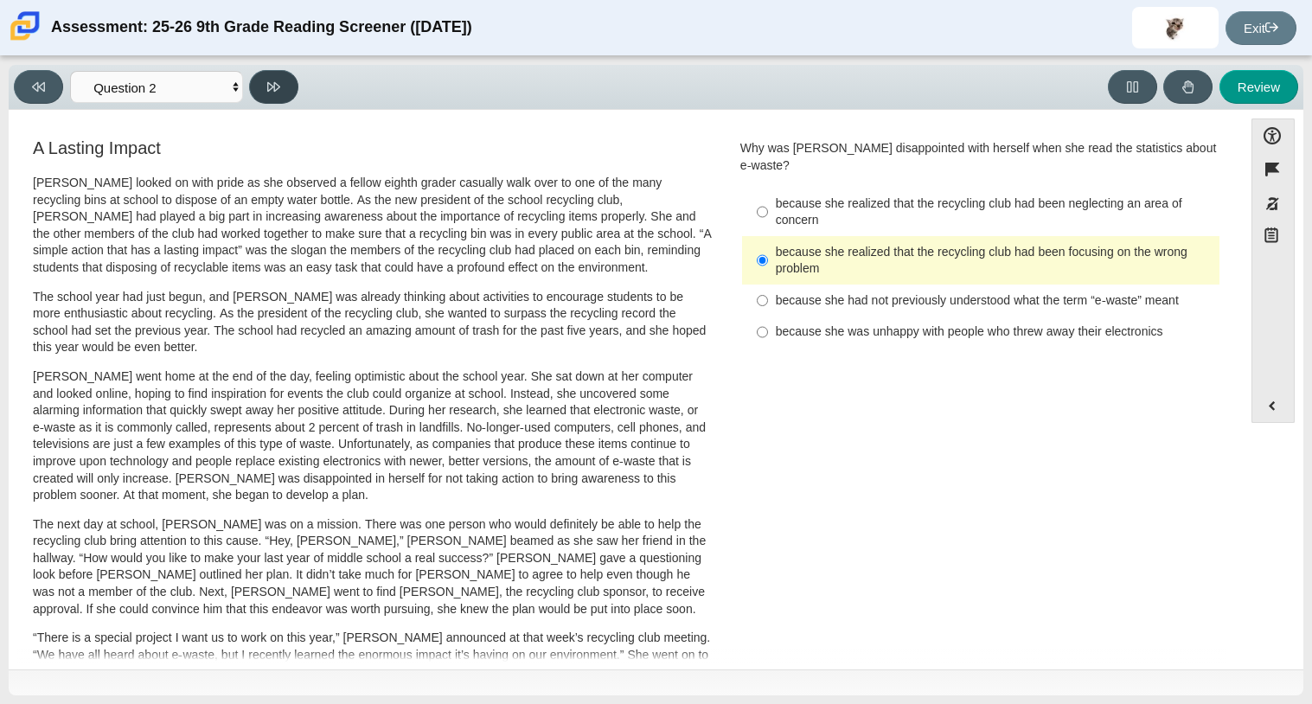
click at [278, 81] on icon at bounding box center [273, 86] width 13 height 13
select select "7ce3d843-6974-4858-901c-1ff39630e843"
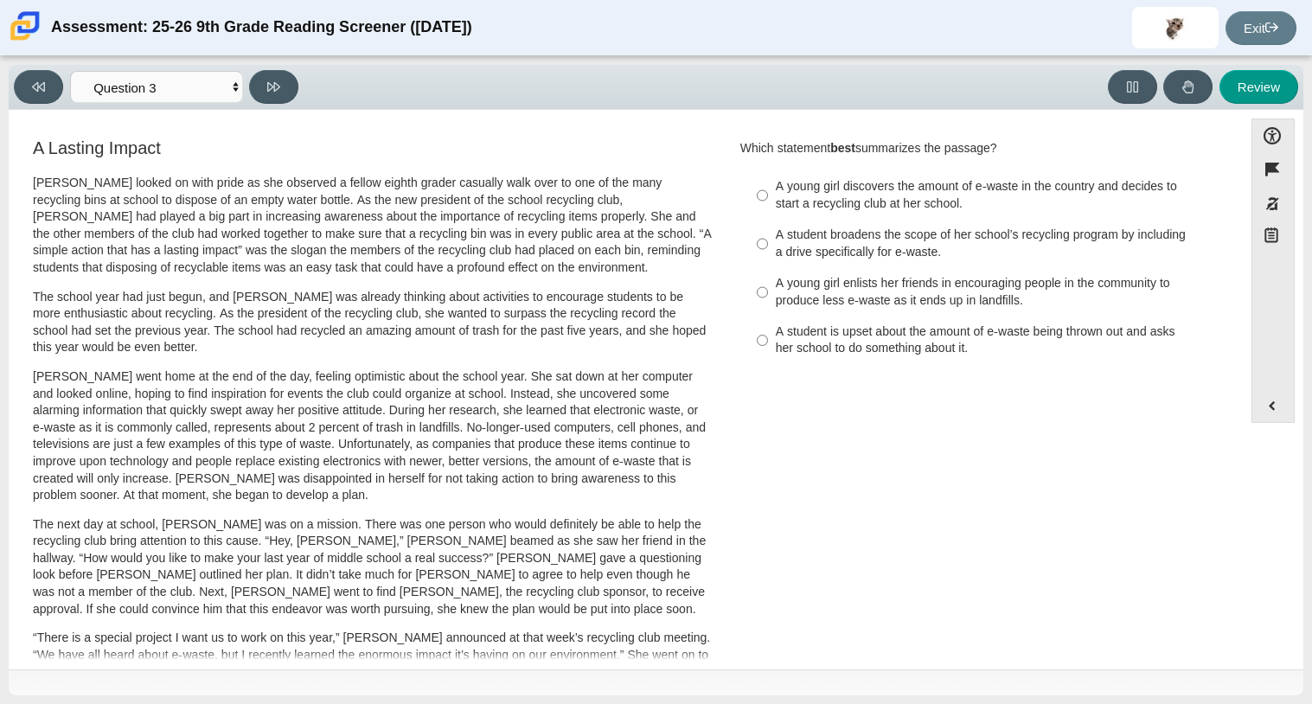
click at [807, 542] on div "A Lasting Impact Scarlett looked on with pride as she observed a fellow eighth …" at bounding box center [625, 623] width 1216 height 974
click at [805, 348] on div "A student is upset about the amount of e-waste being thrown out and asks her sc…" at bounding box center [993, 340] width 437 height 34
click at [768, 348] on input "A student is upset about the amount of e-waste being thrown out and asks her sc…" at bounding box center [761, 340] width 11 height 48
radio input "true"
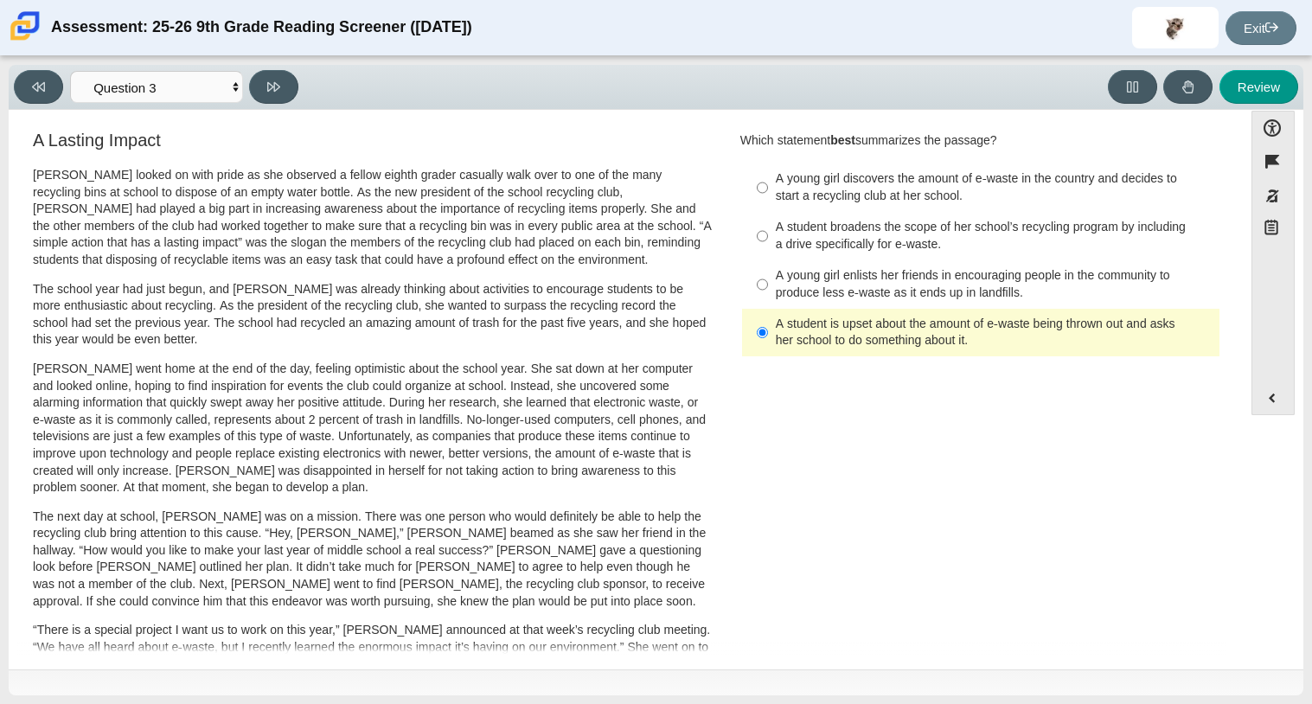
click at [767, 201] on label "A young girl discovers the amount of e-waste in the country and decides to star…" at bounding box center [981, 187] width 475 height 48
click at [767, 201] on input "A young girl discovers the amount of e-waste in the country and decides to star…" at bounding box center [761, 187] width 11 height 48
radio input "true"
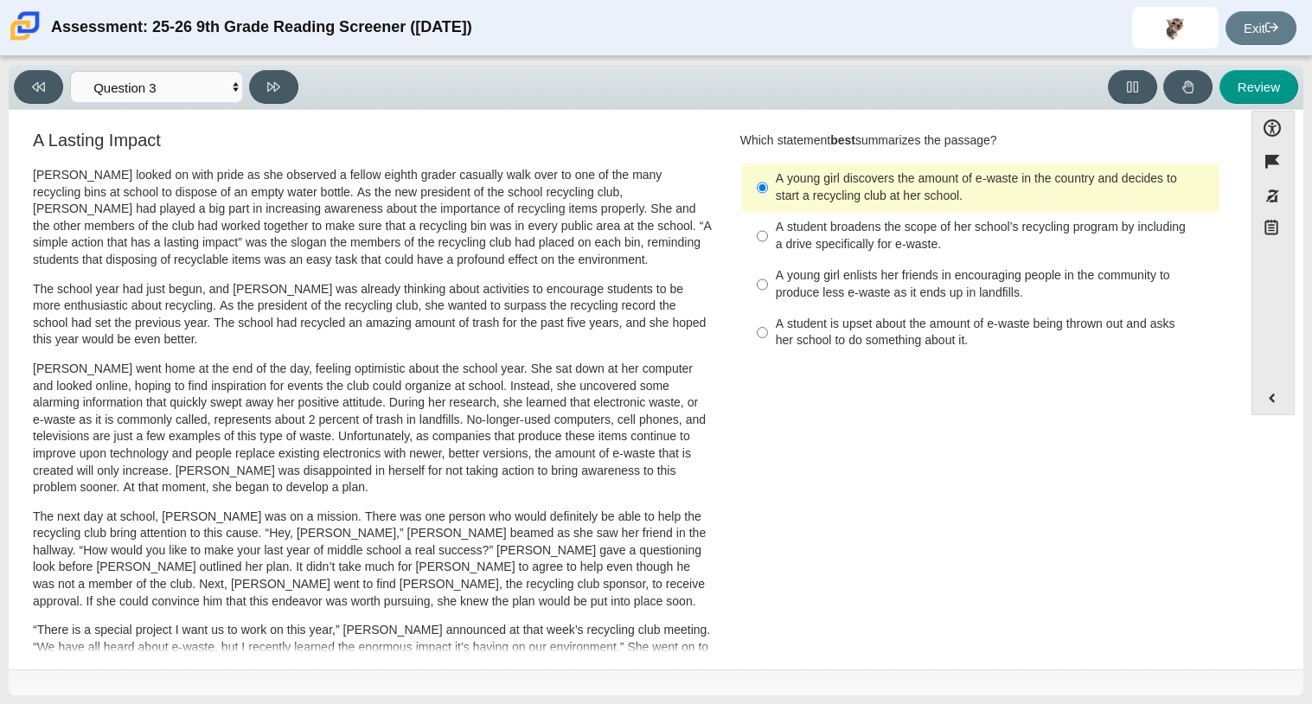
click at [828, 226] on div "A student broadens the scope of her school’s recycling program by including a d…" at bounding box center [993, 236] width 437 height 34
click at [768, 226] on input "A student broadens the scope of her school’s recycling program by including a d…" at bounding box center [761, 236] width 11 height 48
radio input "true"
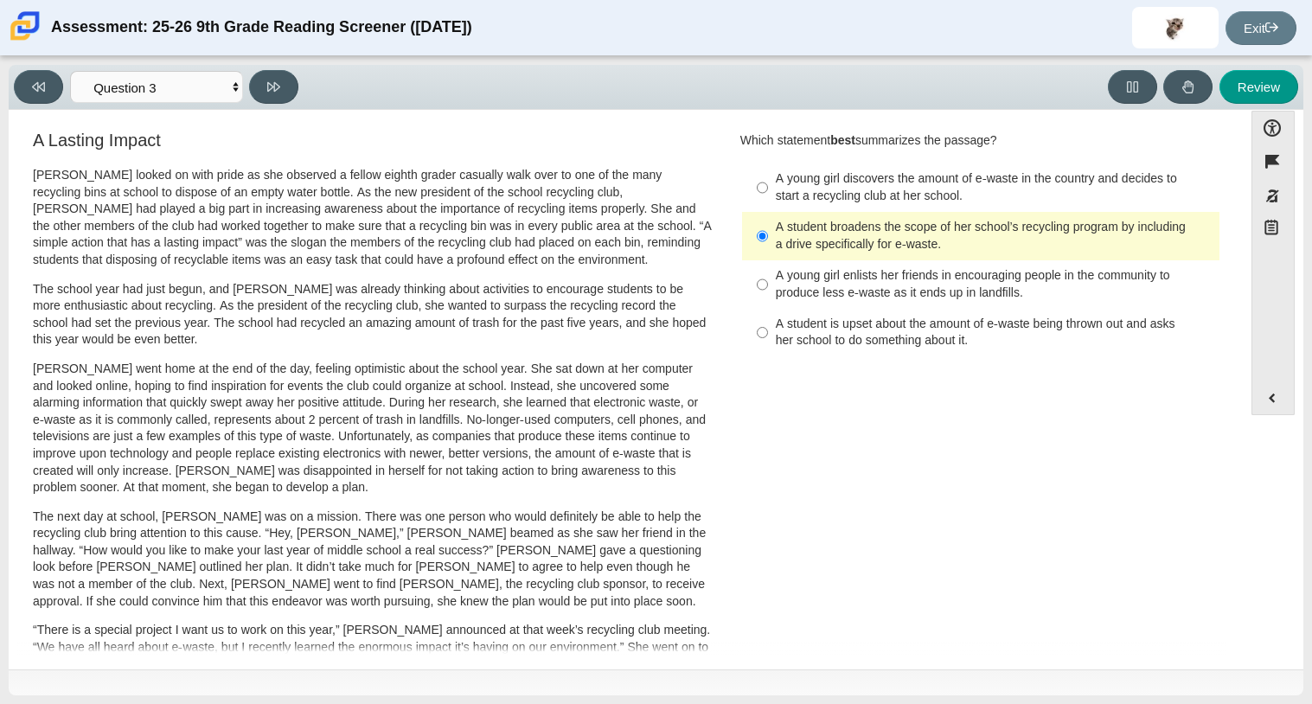
click at [779, 319] on div "A student is upset about the amount of e-waste being thrown out and asks her sc…" at bounding box center [993, 333] width 437 height 34
click at [768, 319] on input "A student is upset about the amount of e-waste being thrown out and asks her sc…" at bounding box center [761, 333] width 11 height 48
radio input "true"
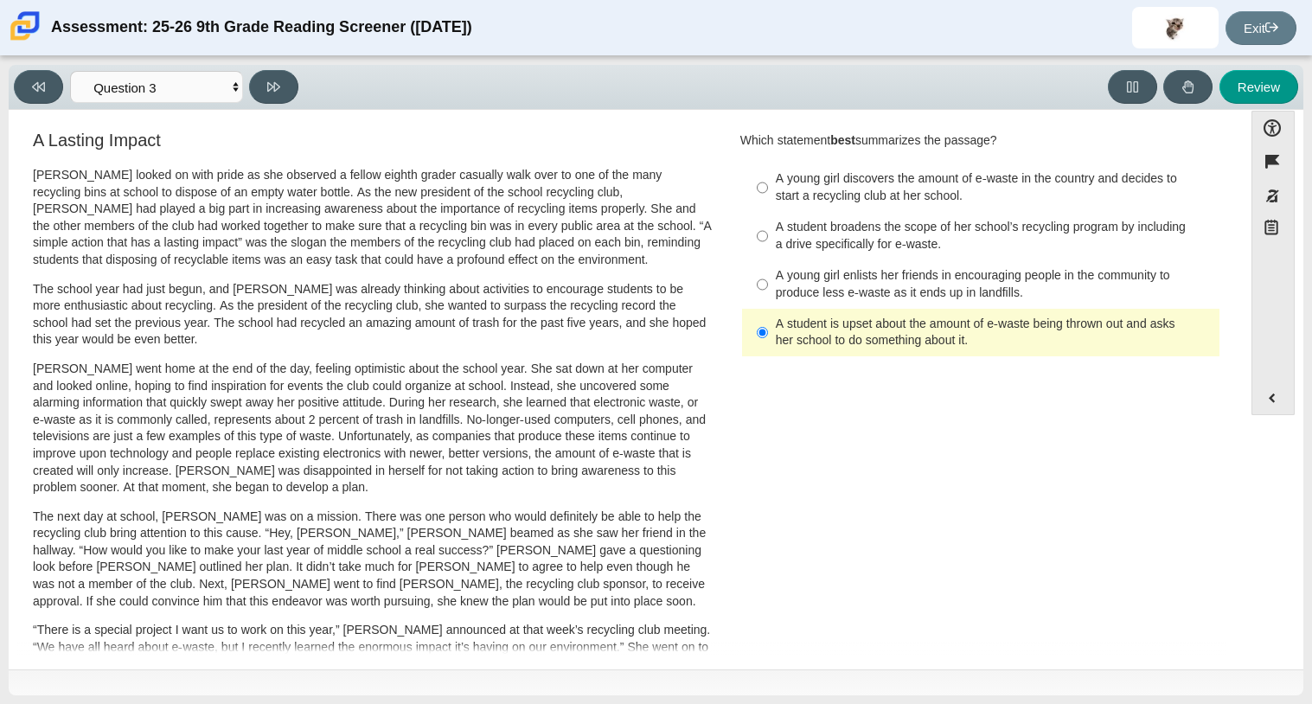
click at [823, 247] on div "A student broadens the scope of her school’s recycling program by including a d…" at bounding box center [993, 236] width 437 height 34
click at [768, 247] on input "A student broadens the scope of her school’s recycling program by including a d…" at bounding box center [761, 236] width 11 height 48
radio input "true"
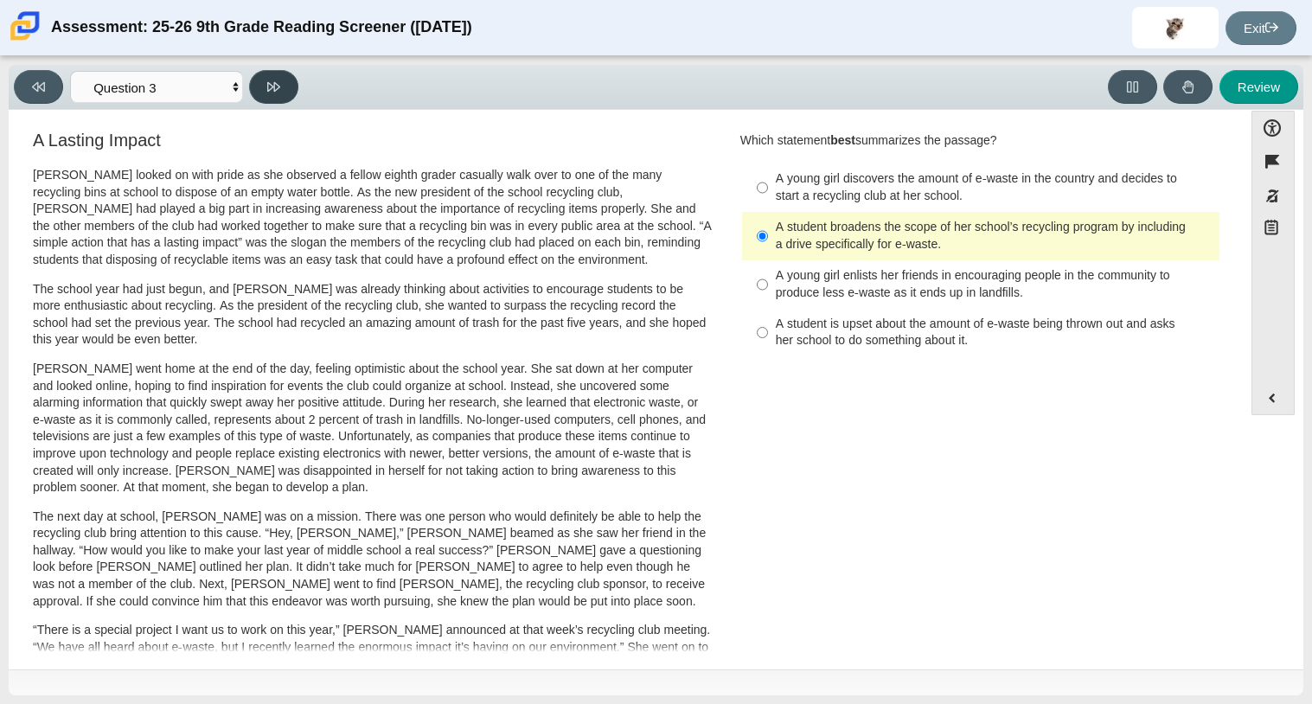
click at [285, 80] on button at bounding box center [273, 87] width 49 height 34
select select "ca9ea0f1-49c5-4bd1-83b0-472c18652b42"
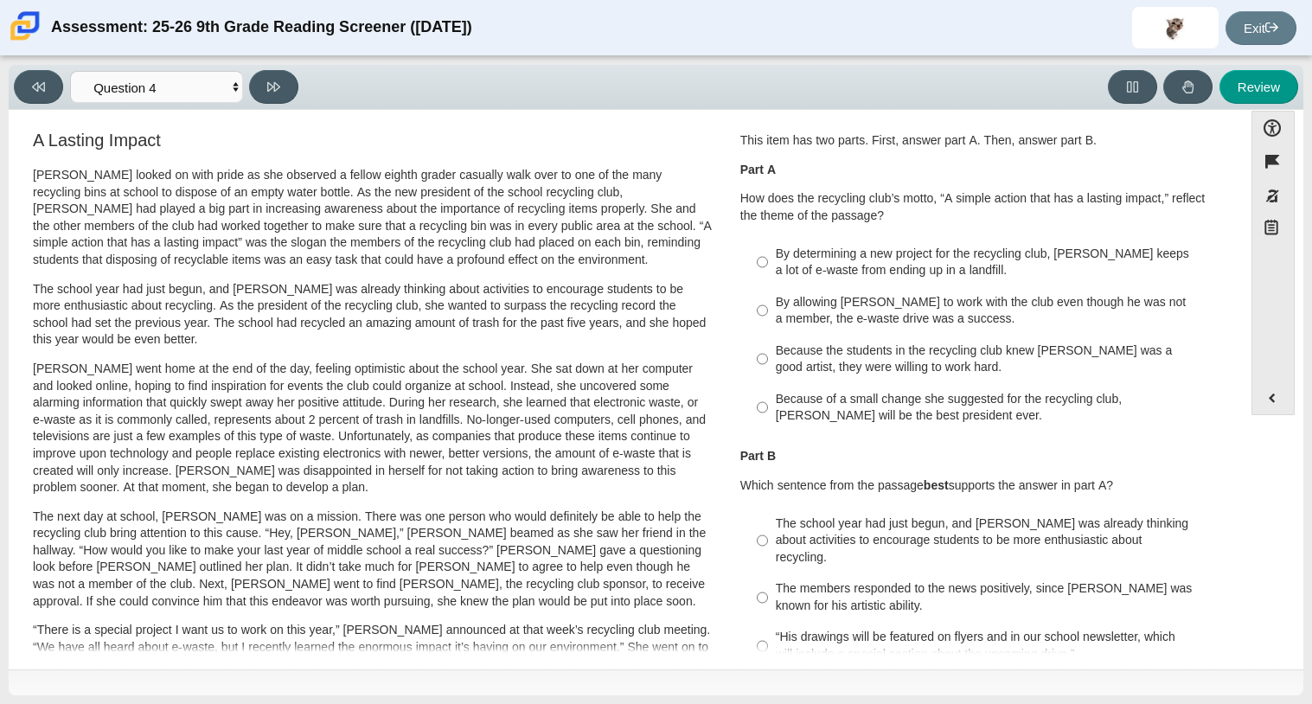
click at [659, 152] on div "A Lasting Impact Scarlett looked on with pride as she observed a fellow eighth …" at bounding box center [372, 610] width 679 height 959
click at [830, 266] on div "By determining a new project for the recycling club, Scarlett keeps a lot of e-…" at bounding box center [993, 263] width 437 height 34
click at [768, 266] on input "By determining a new project for the recycling club, Scarlett keeps a lot of e-…" at bounding box center [761, 262] width 11 height 48
radio input "true"
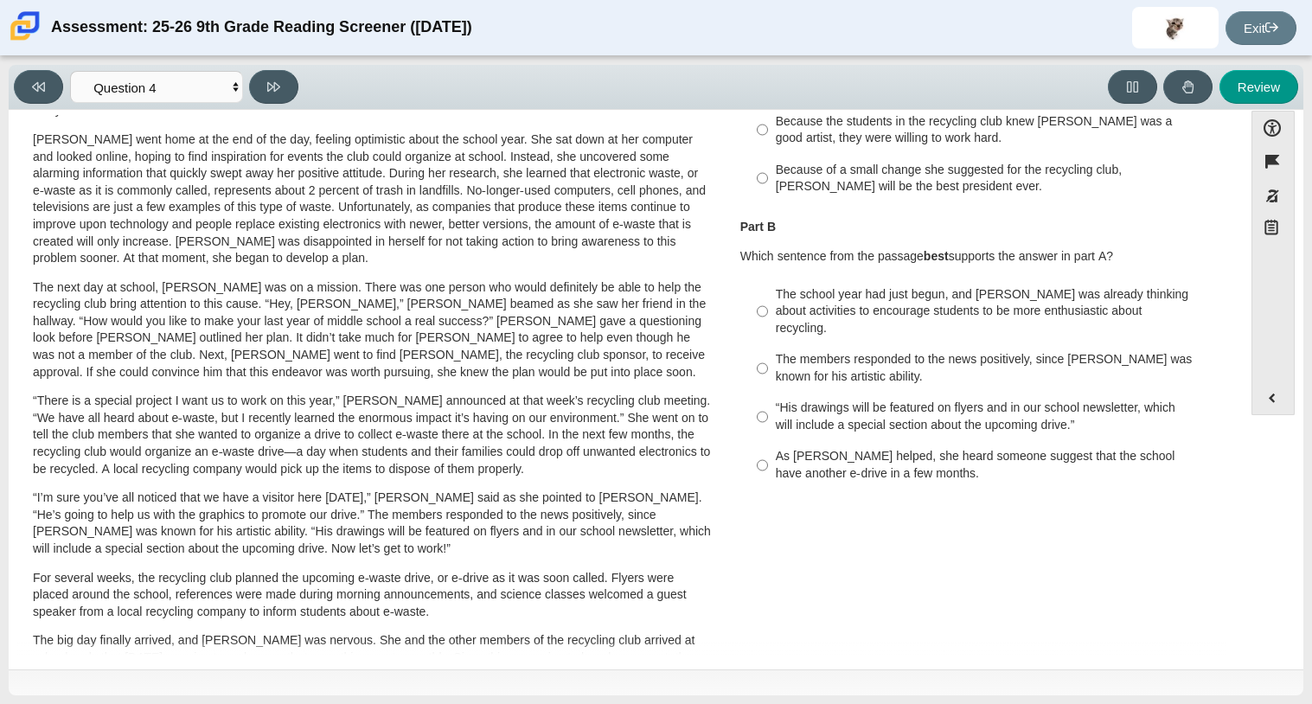
scroll to position [307, 0]
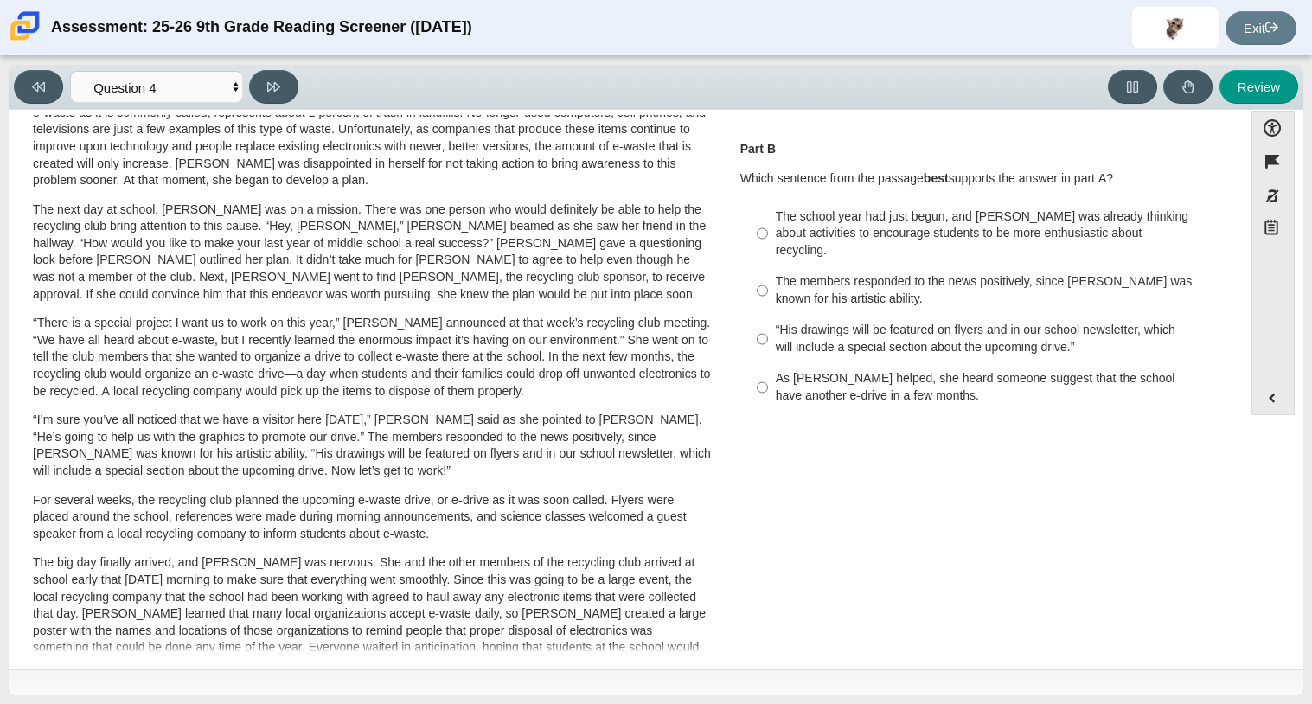
click at [775, 322] on div "“His drawings will be featured on flyers and in our school newsletter, which wi…" at bounding box center [993, 339] width 437 height 34
click at [768, 315] on input "“His drawings will be featured on flyers and in our school newsletter, which wi…" at bounding box center [761, 339] width 11 height 48
radio input "true"
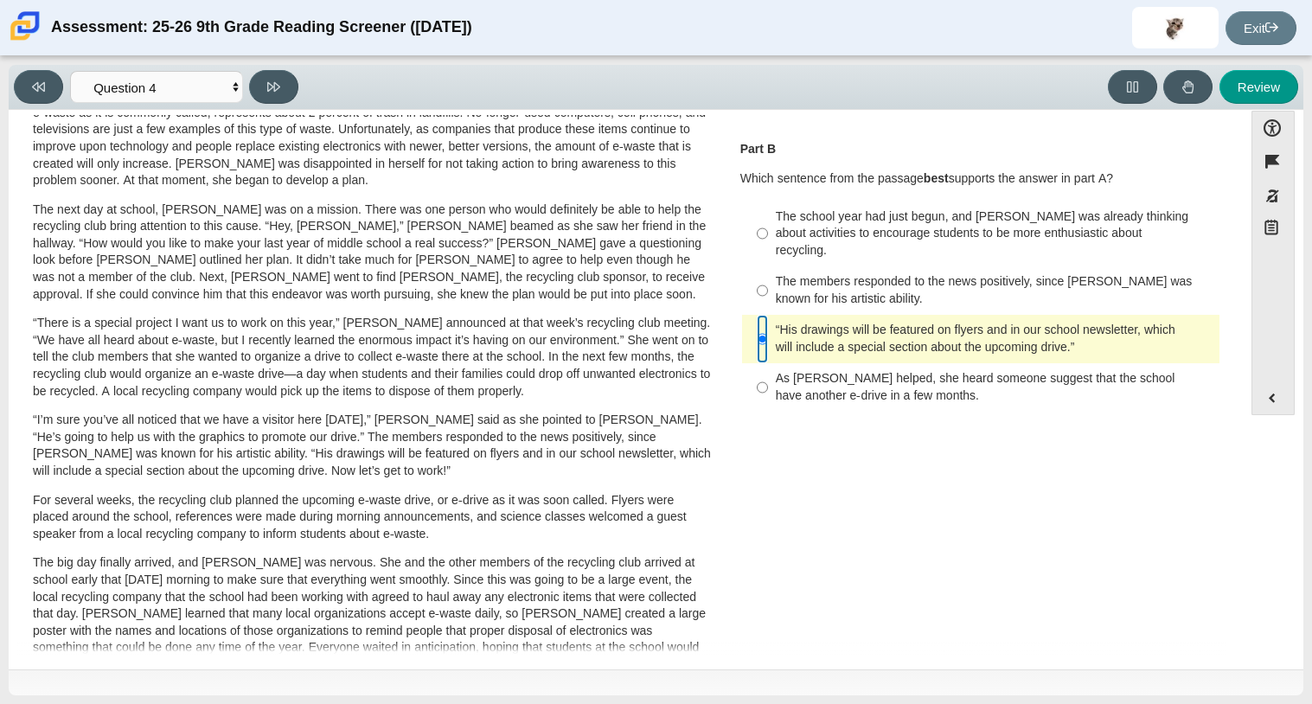
scroll to position [0, 0]
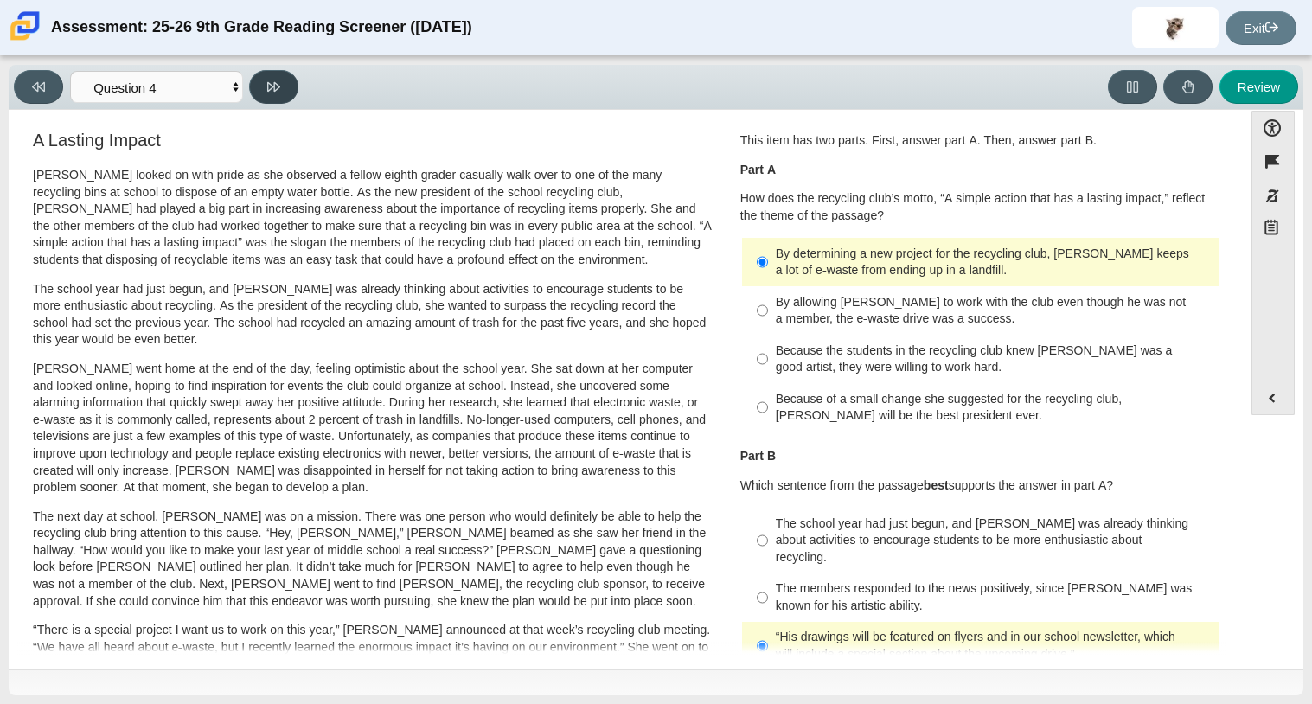
click at [278, 88] on icon at bounding box center [273, 86] width 13 height 13
select select "e41f1a79-e29f-4095-8030-a53364015bed"
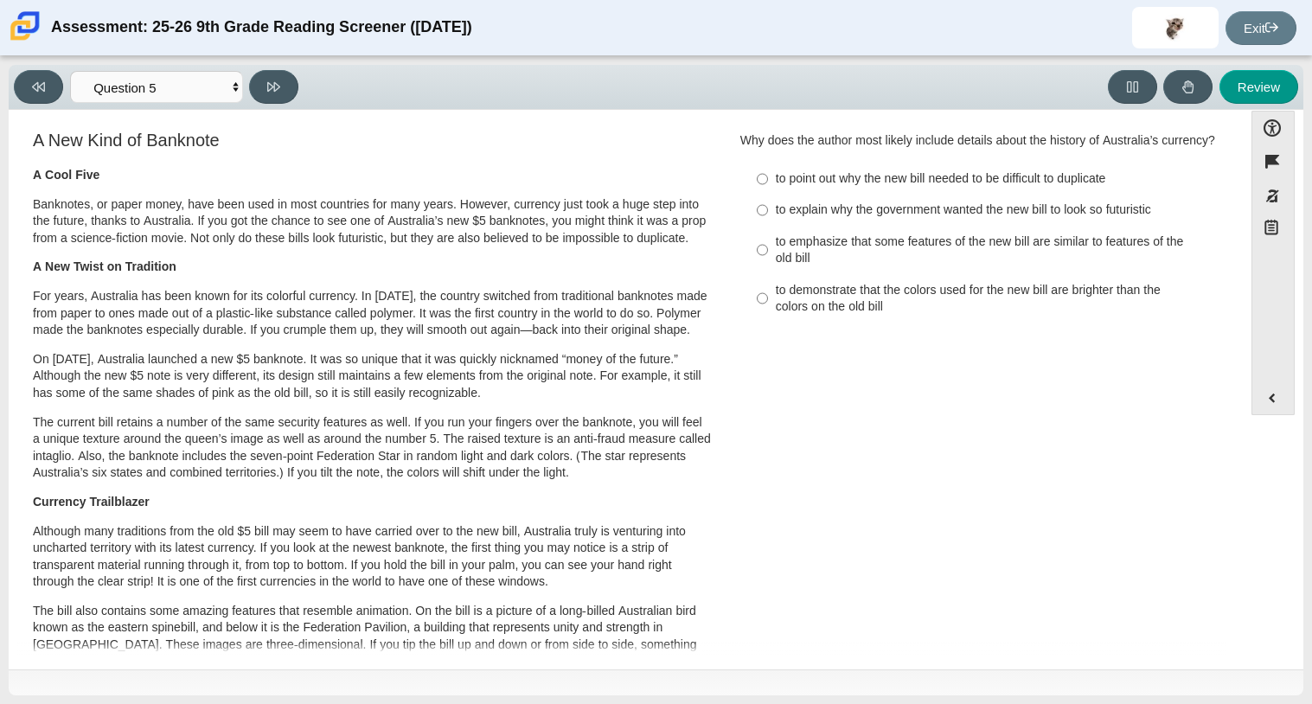
click at [764, 254] on label "to emphasize that some features of the new bill are similar to features of the …" at bounding box center [981, 250] width 475 height 48
click at [764, 254] on input "to emphasize that some features of the new bill are similar to features of the …" at bounding box center [761, 250] width 11 height 48
radio input "true"
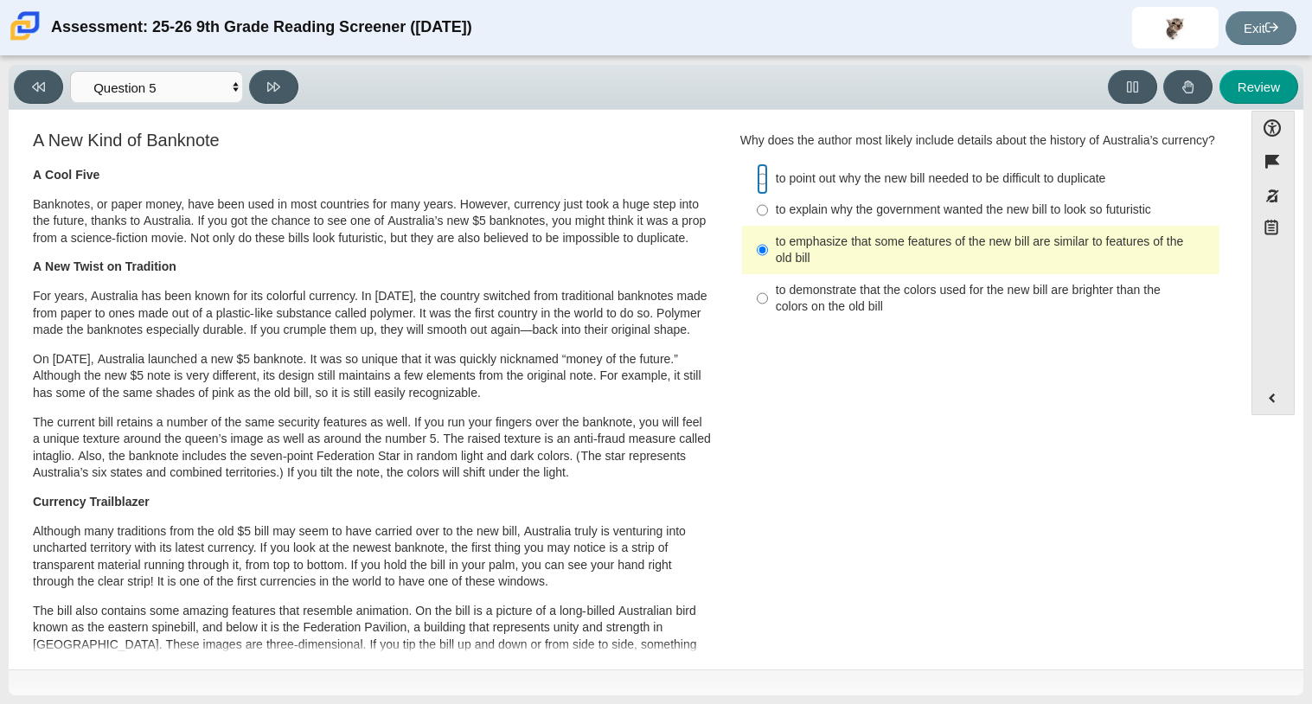
click at [756, 195] on input "to point out why the new bill needed to be difficult to duplicate to point out …" at bounding box center [761, 178] width 11 height 31
radio input "true"
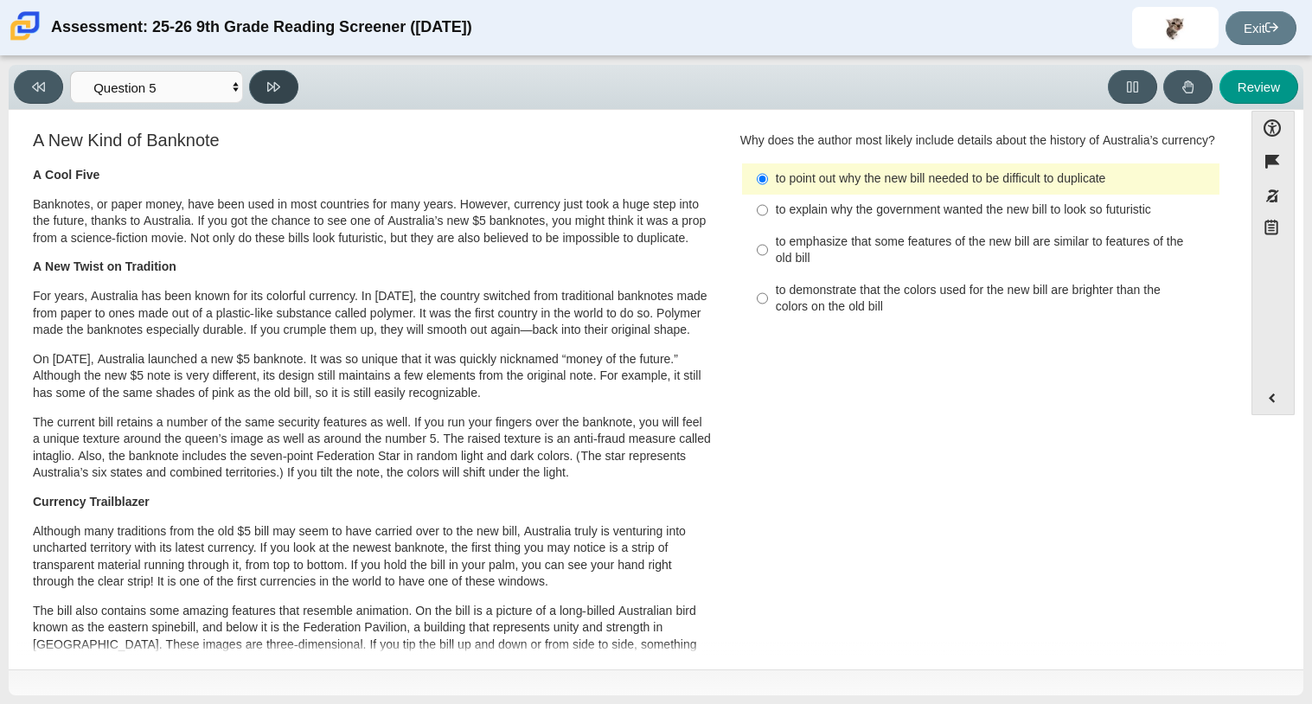
click at [282, 84] on button at bounding box center [273, 87] width 49 height 34
select select "69146e31-7b3d-4a3e-9ce6-f30c24342ae0"
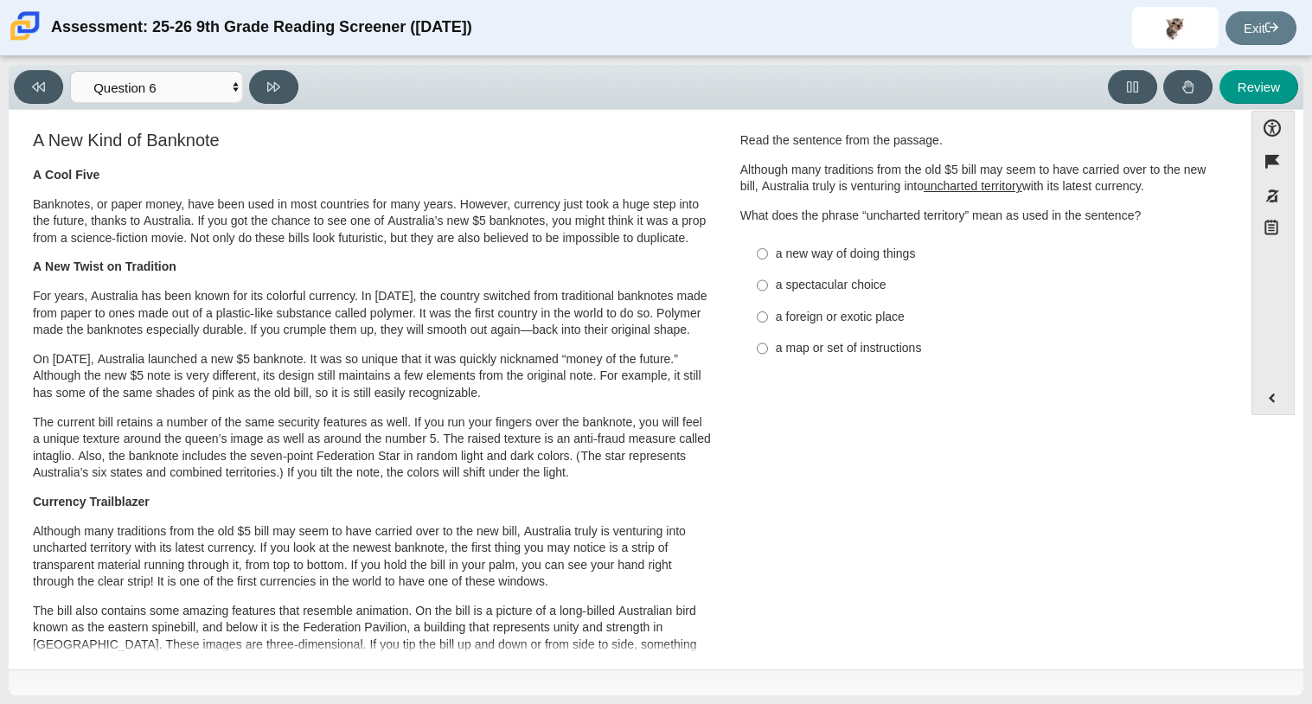
click at [784, 255] on div "a new way of doing things" at bounding box center [993, 254] width 437 height 17
click at [768, 255] on input "a new way of doing things a new way of doing things" at bounding box center [761, 253] width 11 height 31
radio input "true"
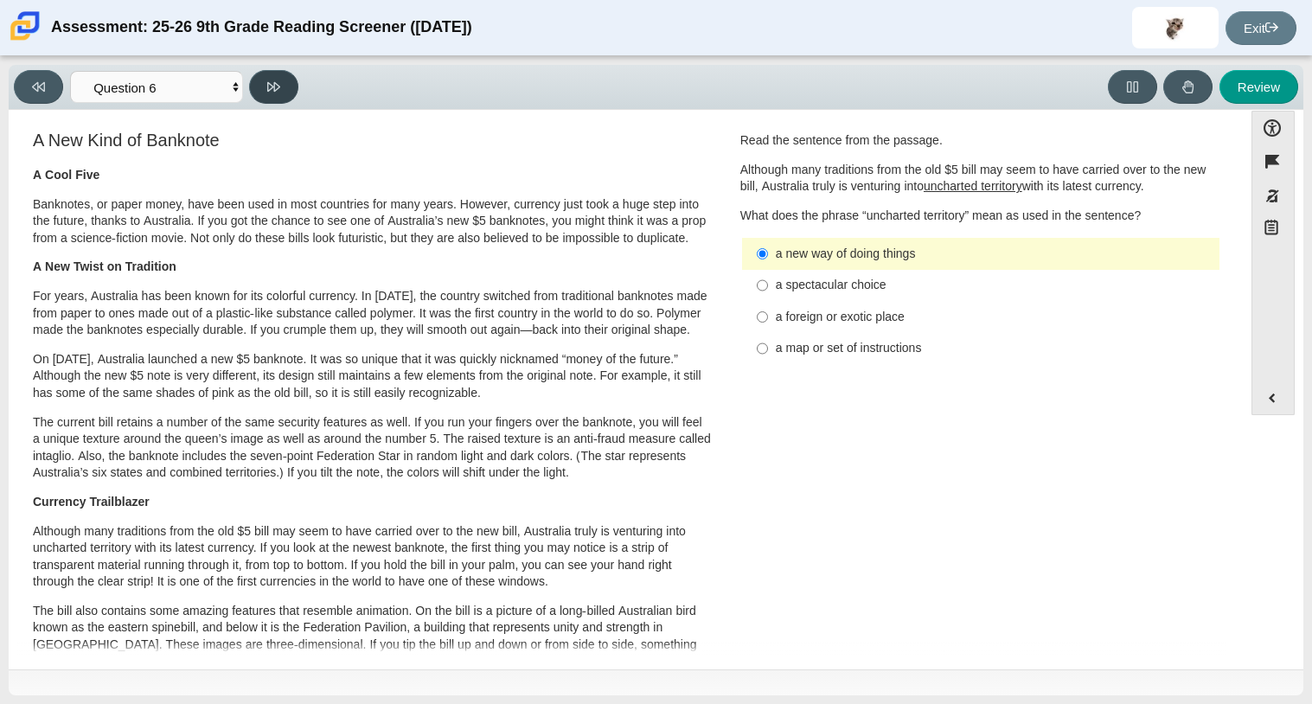
click at [278, 87] on icon at bounding box center [273, 87] width 13 height 10
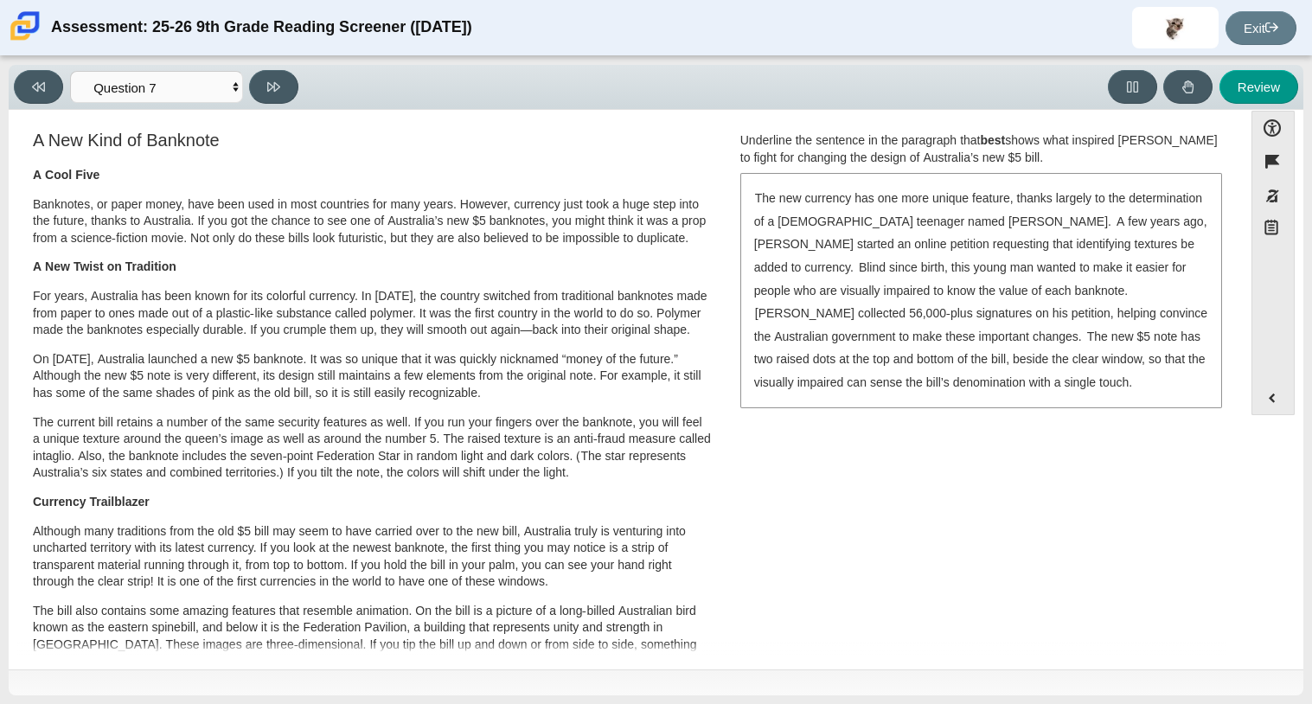
click at [171, 70] on div "Viewing Question 7 of 12 in Pacing Mode Questions Question 1 Question 2 Questio…" at bounding box center [159, 87] width 291 height 34
click at [174, 75] on select "Questions Question 1 Question 2 Question 3 Question 4 Question 5 Question 6 Que…" at bounding box center [156, 87] width 173 height 32
click at [471, 207] on p "Banknotes, or paper money, have been used in most countries for many years. How…" at bounding box center [372, 221] width 679 height 51
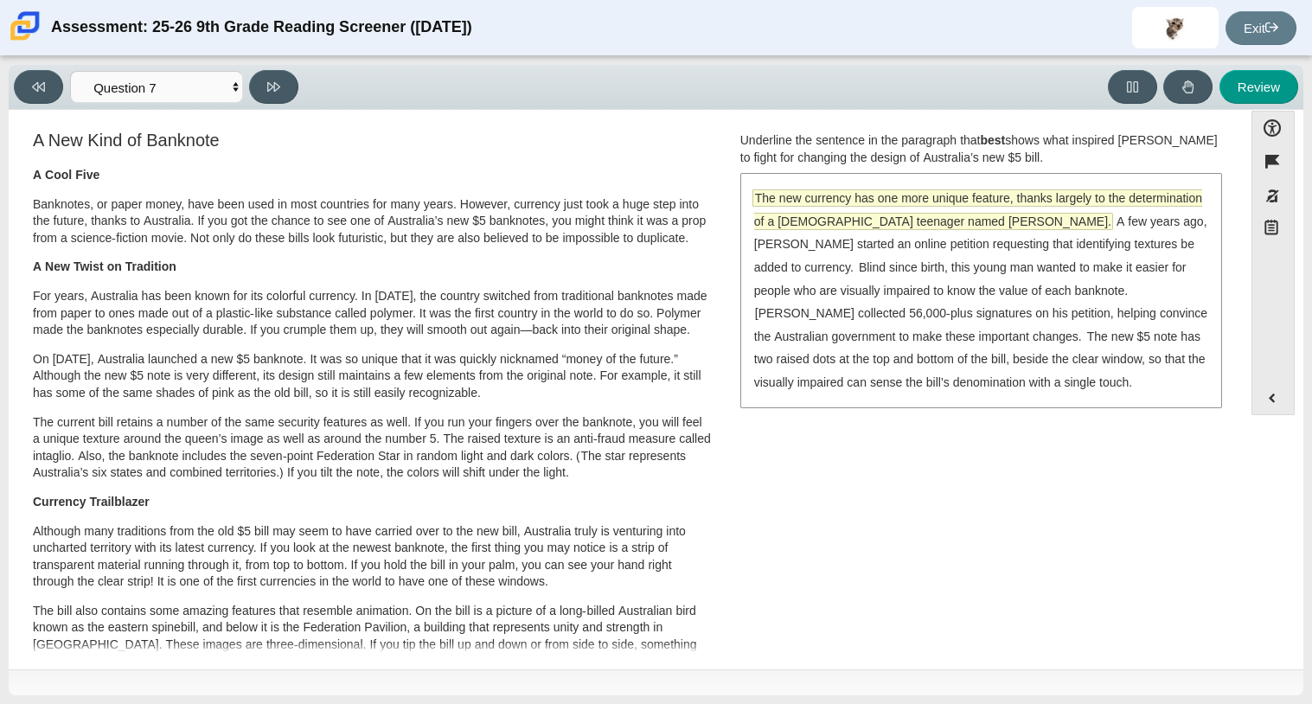
click at [781, 212] on span "The new currency has one more unique feature, thanks largely to the determinati…" at bounding box center [978, 209] width 448 height 39
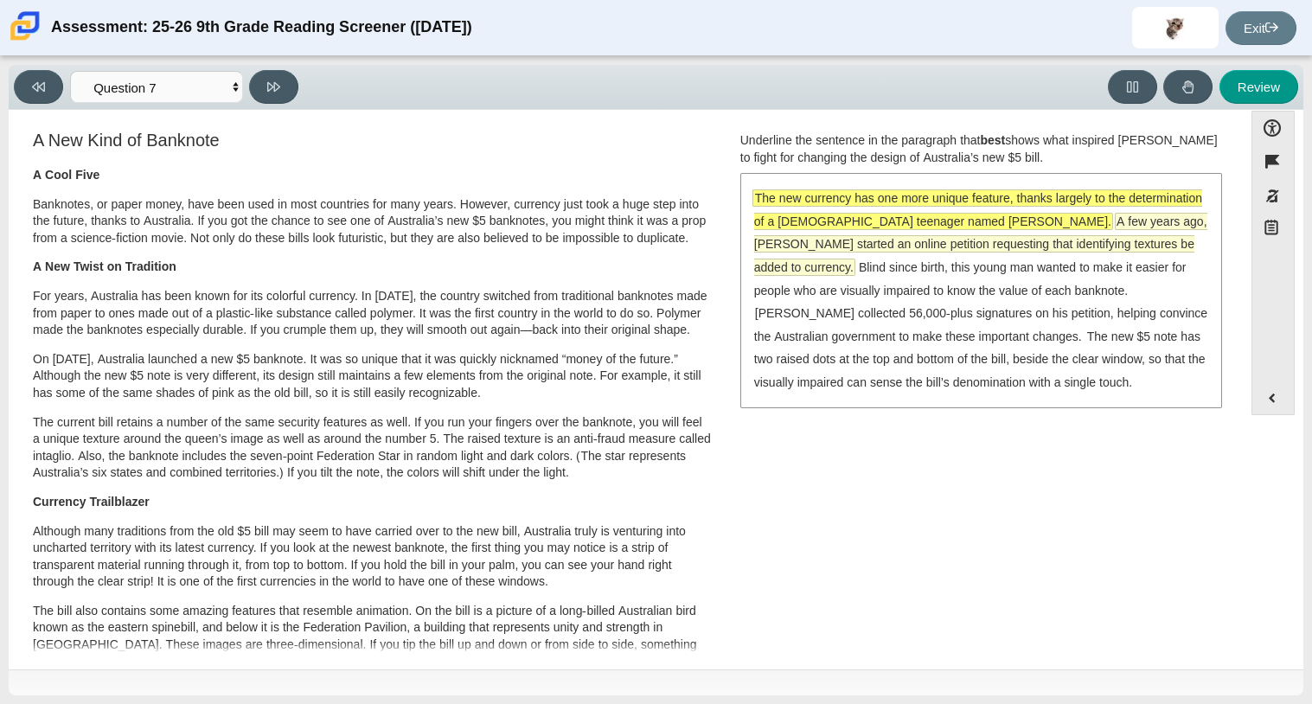
click at [790, 242] on span "A few years ago, McLeod started an online petition requesting that identifying …" at bounding box center [980, 244] width 453 height 61
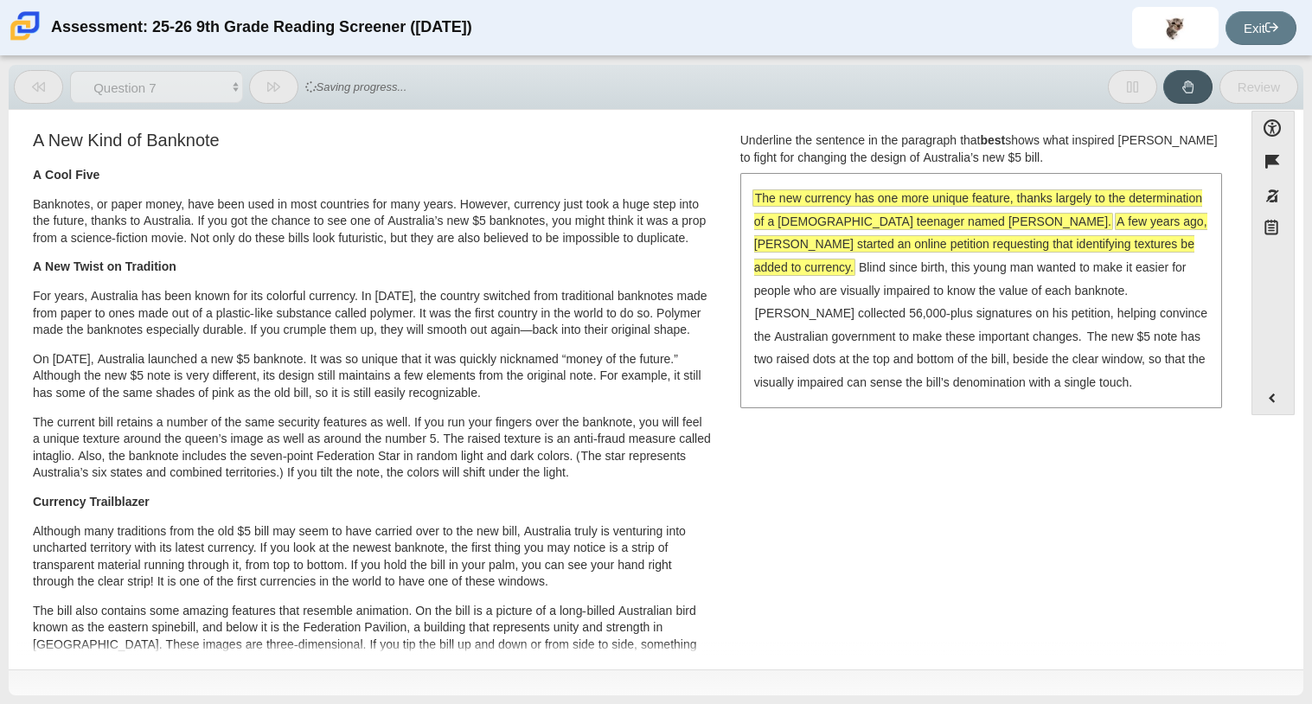
click at [792, 225] on span "The new currency has one more unique feature, thanks largely to the determinati…" at bounding box center [978, 209] width 448 height 39
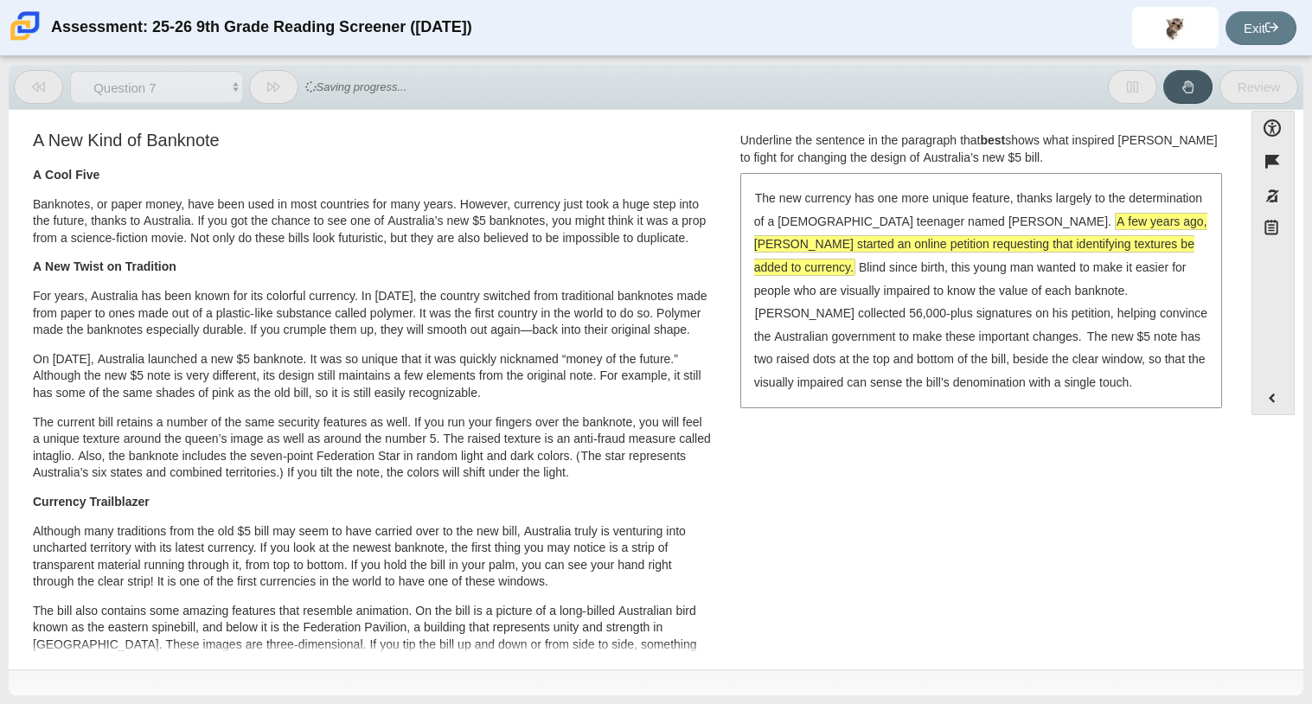
click at [785, 249] on span "A few years ago, McLeod started an online petition requesting that identifying …" at bounding box center [980, 244] width 453 height 61
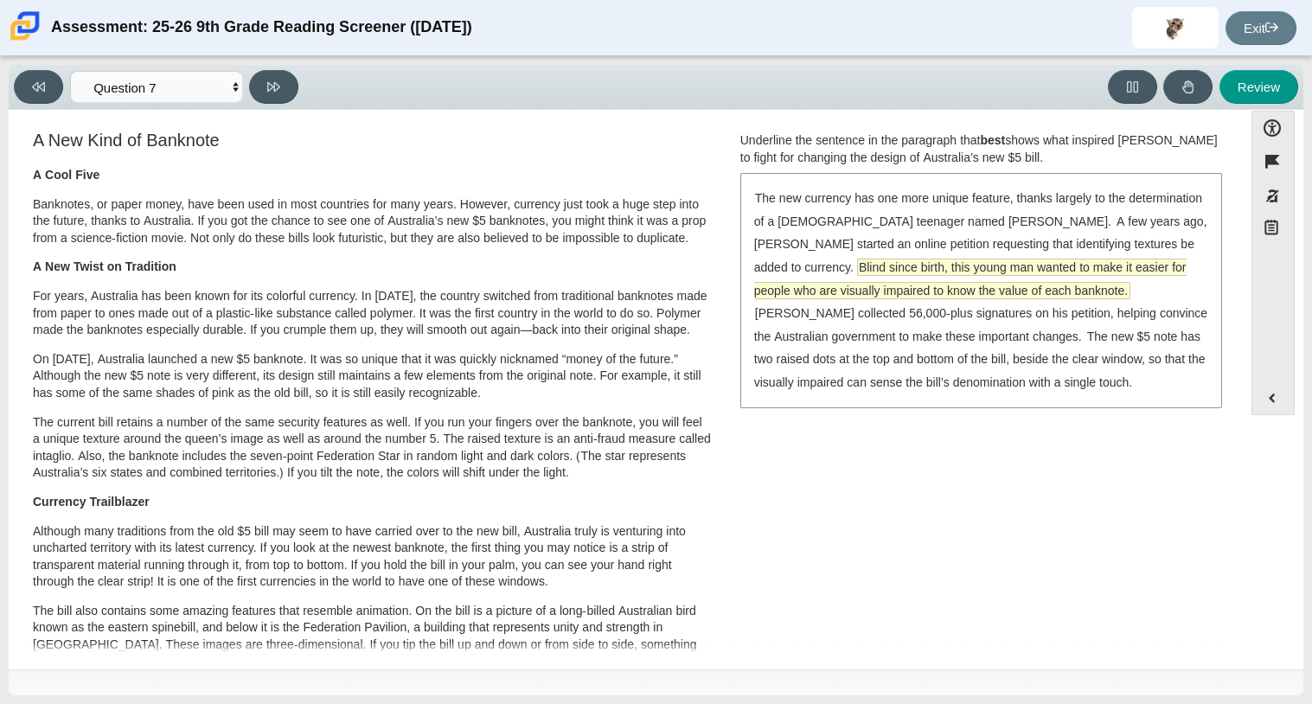
click at [816, 289] on span "Blind since birth, this young man wanted to make it easier for people who are v…" at bounding box center [970, 278] width 432 height 39
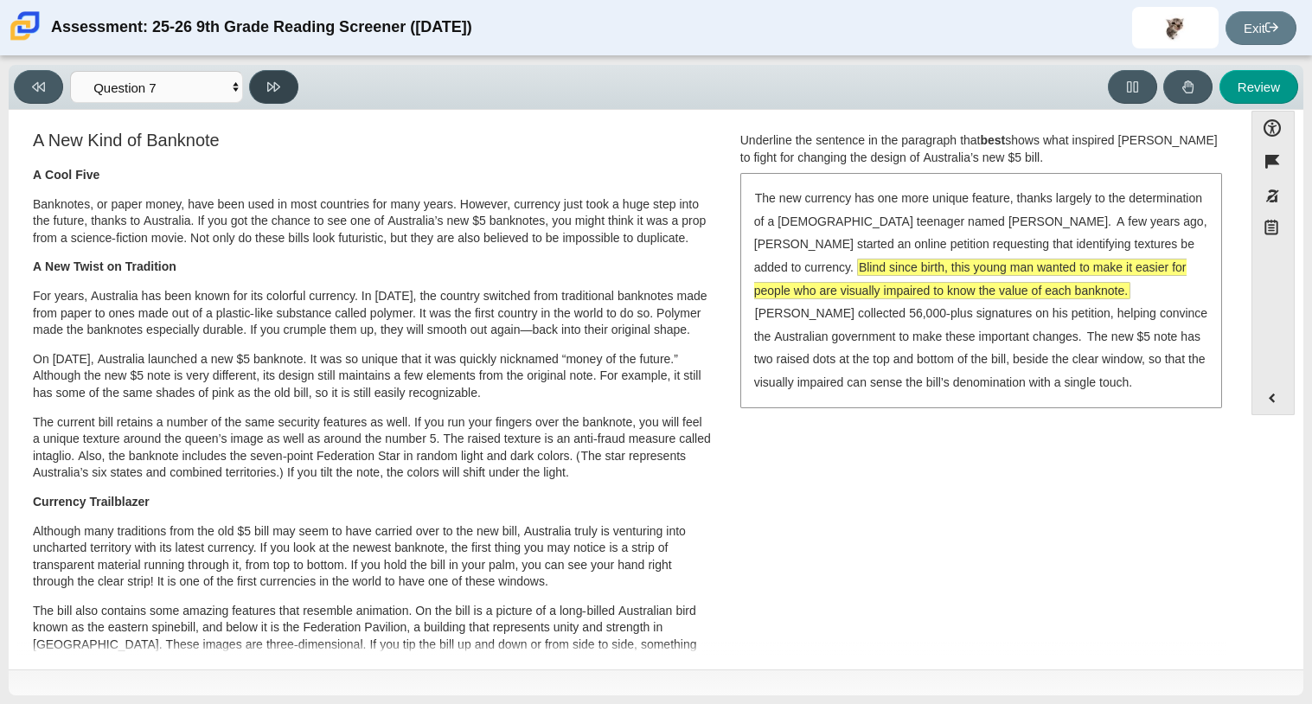
click at [284, 92] on button at bounding box center [273, 87] width 49 height 34
select select "ea8338c2-a6a3-418e-a305-2b963b54a290"
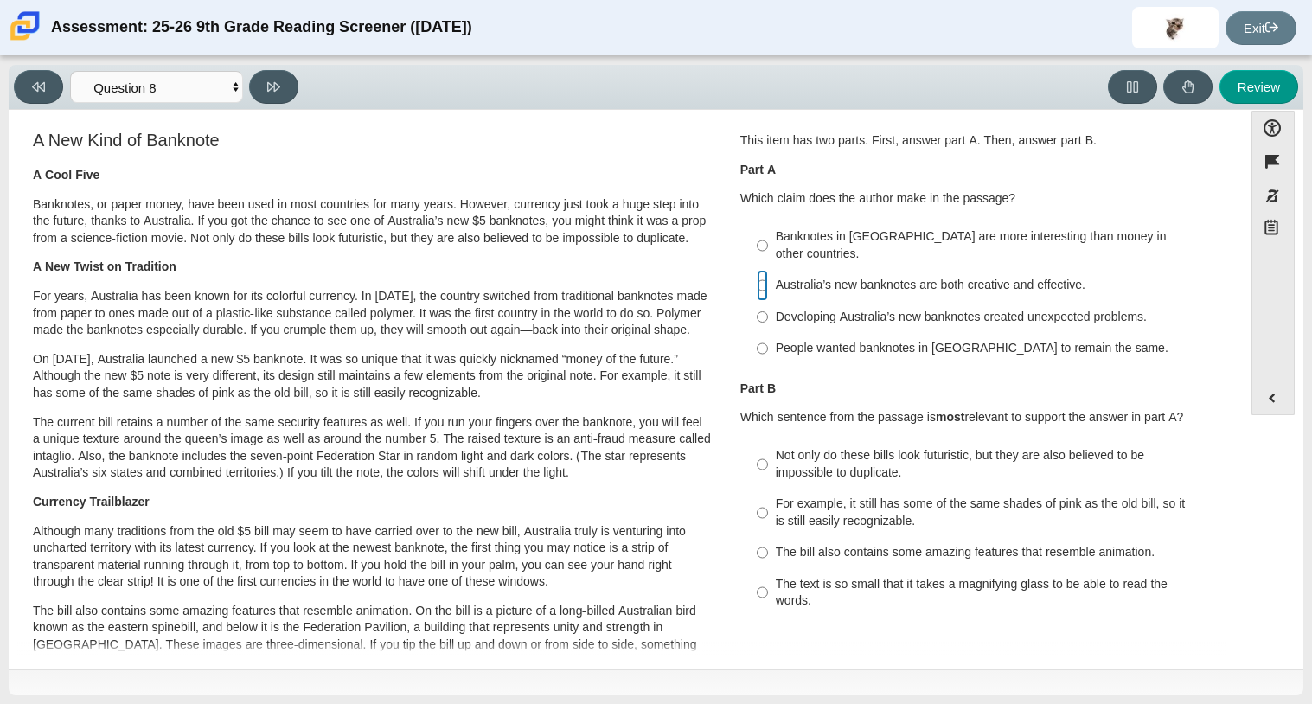
click at [756, 270] on input "Australia’s new banknotes are both creative and effective. Australia’s new bank…" at bounding box center [761, 285] width 11 height 31
radio input "true"
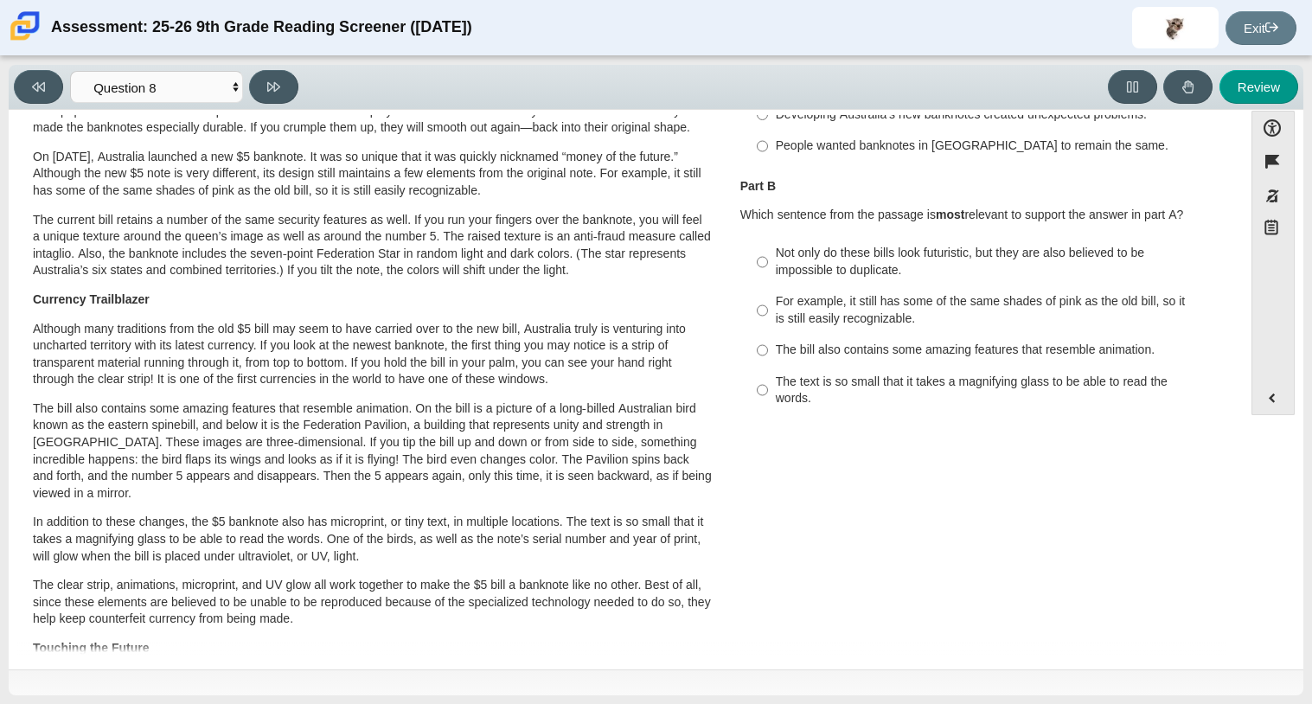
scroll to position [213, 0]
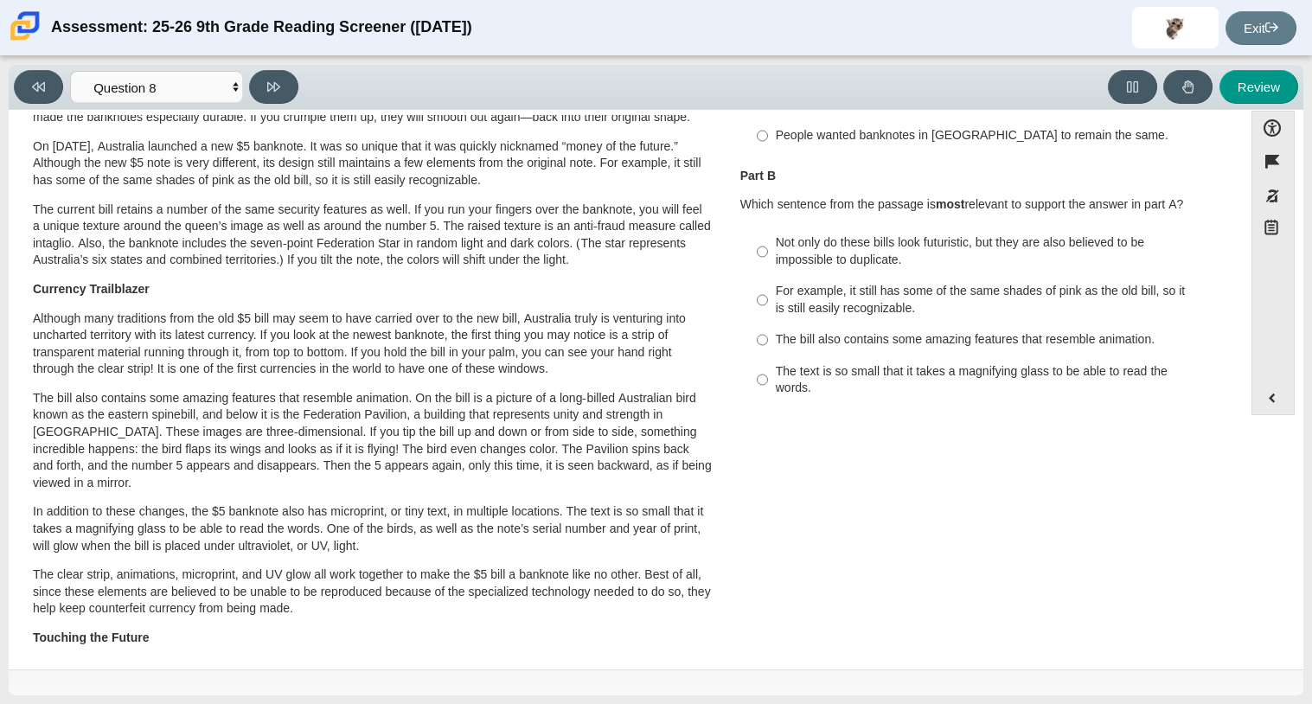
click at [867, 252] on label "Not only do these bills look futuristic, but they are also believed to be impos…" at bounding box center [981, 251] width 475 height 48
click at [768, 252] on input "Not only do these bills look futuristic, but they are also believed to be impos…" at bounding box center [761, 251] width 11 height 48
radio input "true"
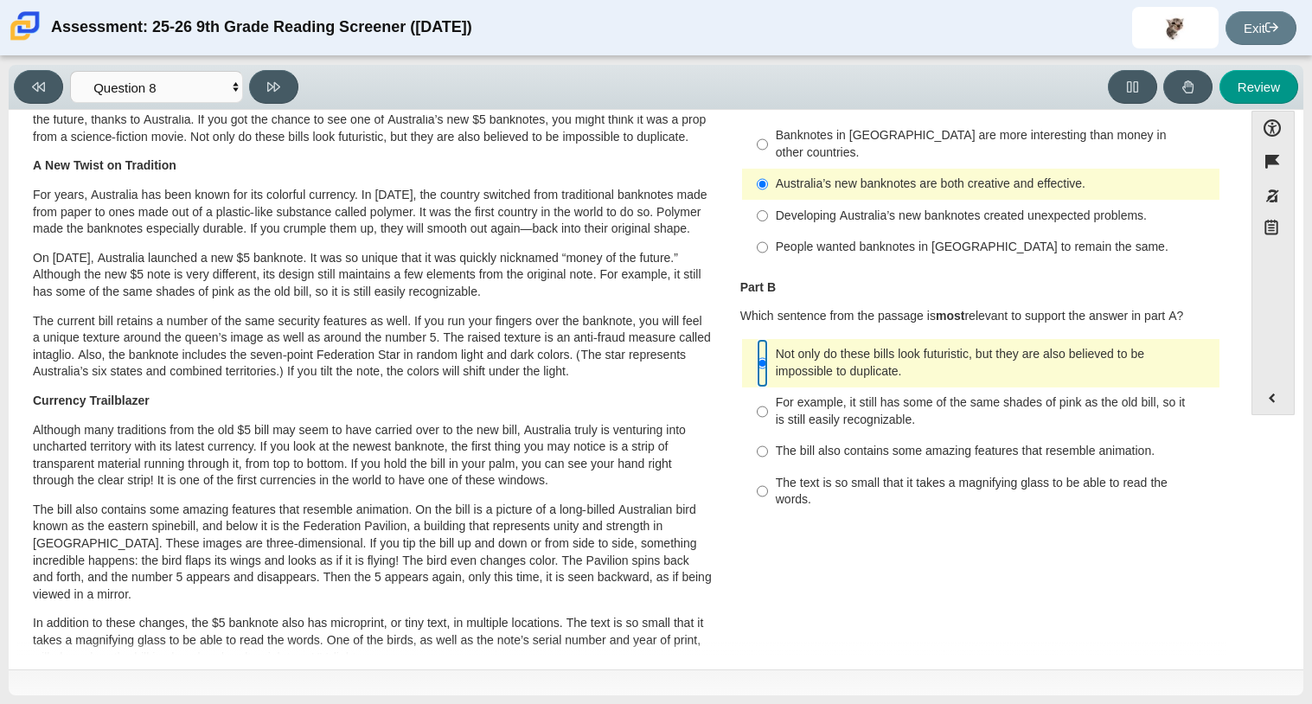
scroll to position [100, 0]
click at [286, 78] on button at bounding box center [273, 87] width 49 height 34
select select "89f058d6-b15c-4ef5-a4b3-fdaffb8868b6"
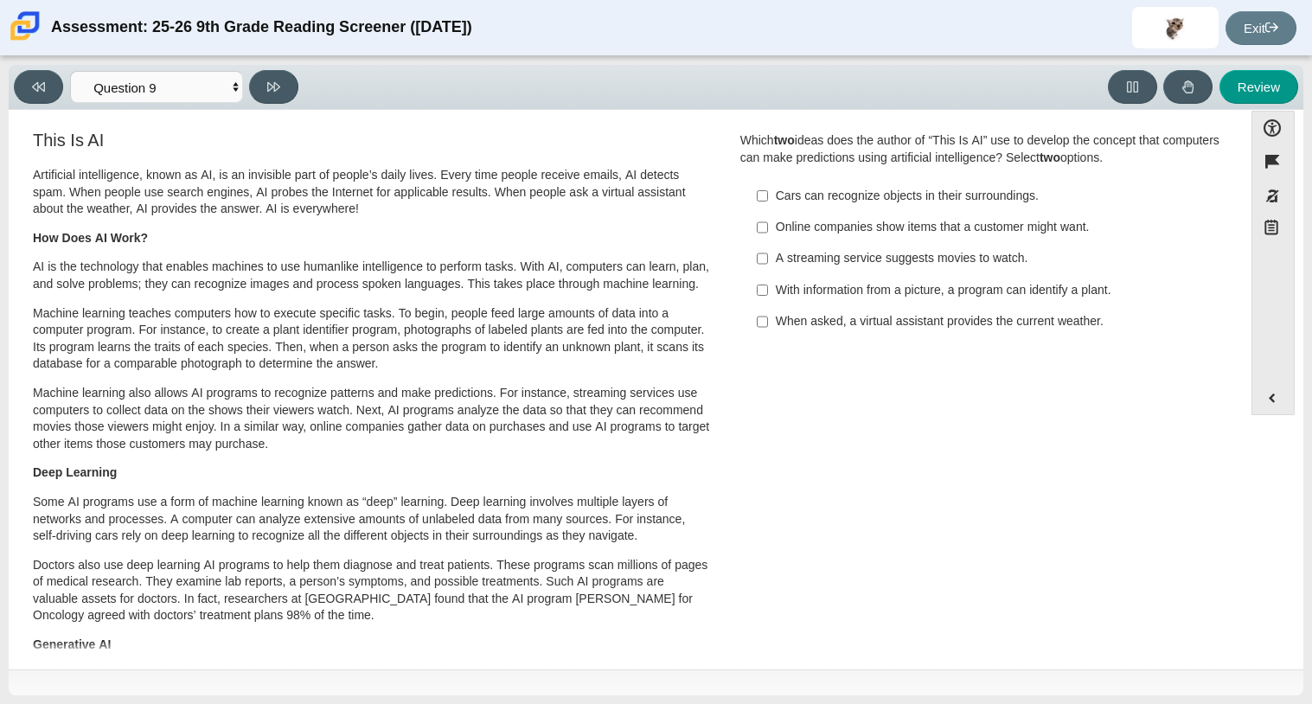
click at [760, 284] on input "With information from a picture, a program can identify a plant. With informati…" at bounding box center [761, 289] width 11 height 31
checkbox input "true"
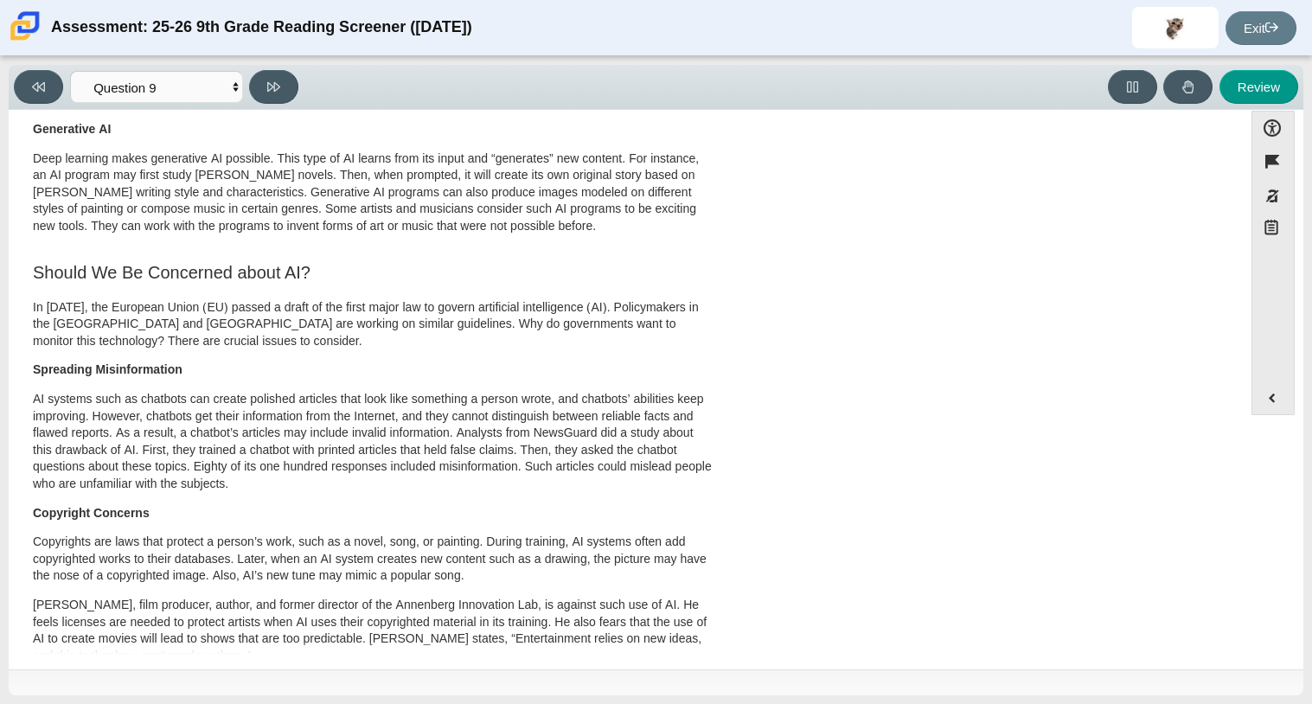
scroll to position [0, 0]
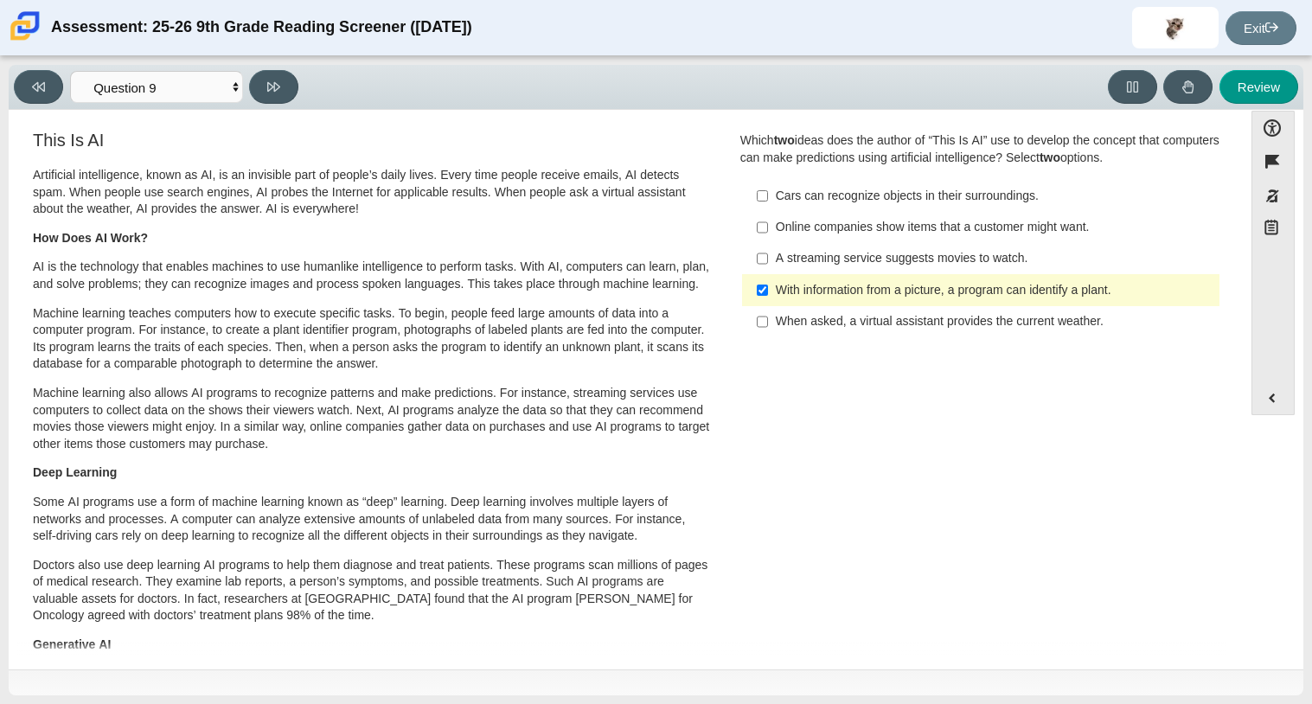
click at [797, 226] on div "Online companies show items that a customer might want." at bounding box center [993, 227] width 437 height 17
click at [768, 226] on input "Online companies show items that a customer might want. Online companies show i…" at bounding box center [761, 227] width 11 height 31
checkbox input "true"
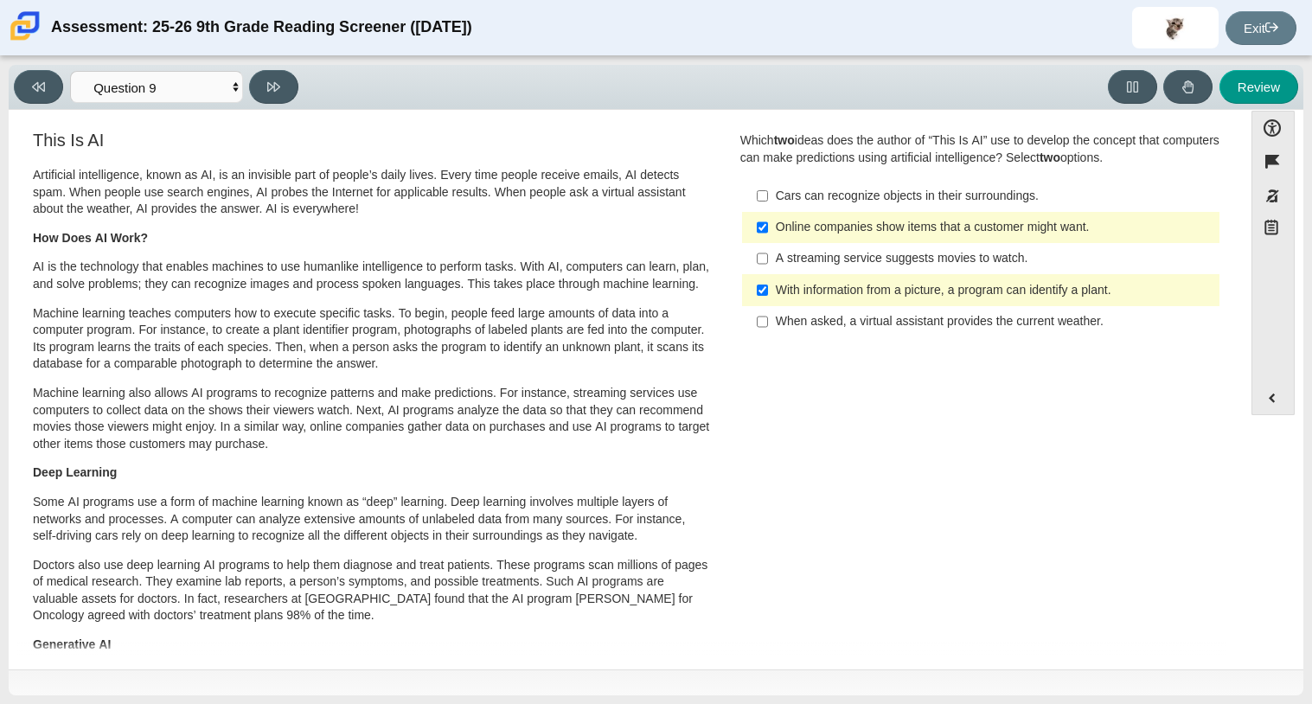
click at [745, 316] on label "When asked, a virtual assistant provides the current weather. When asked, a vir…" at bounding box center [981, 321] width 475 height 31
click at [756, 316] on input "When asked, a virtual assistant provides the current weather. When asked, a vir…" at bounding box center [761, 321] width 11 height 31
checkbox input "true"
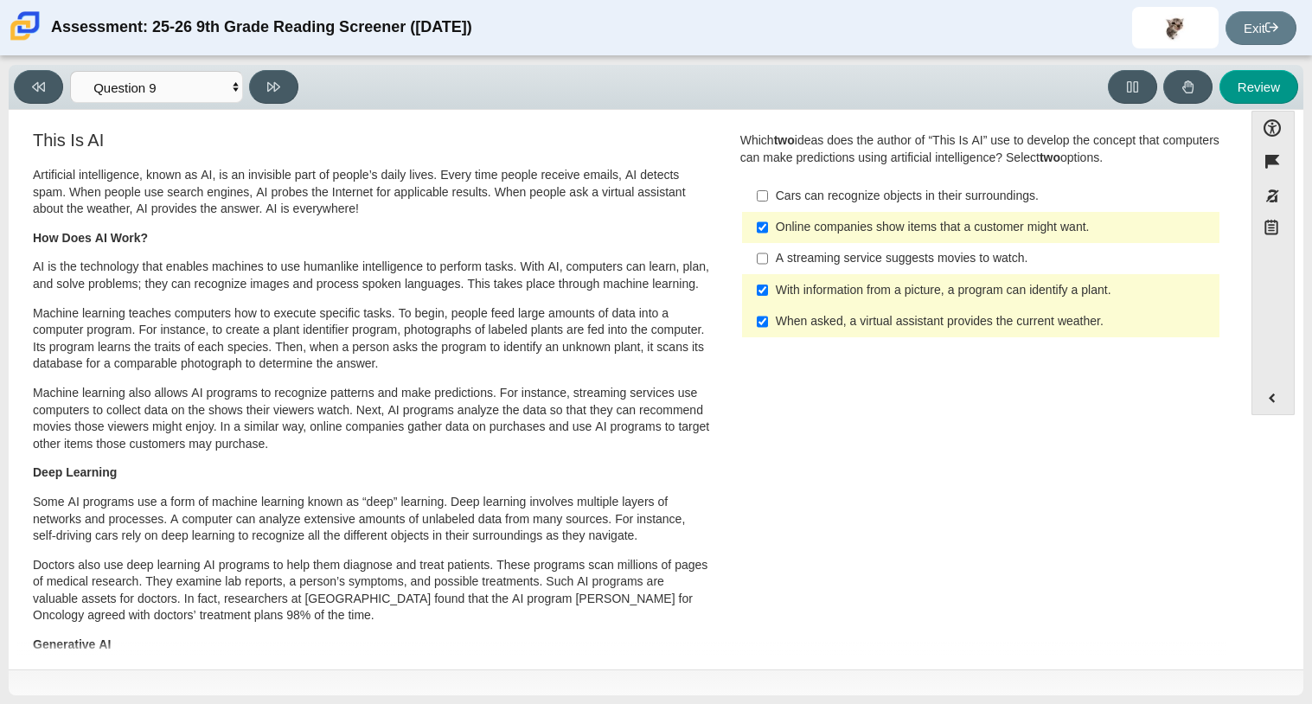
click at [283, 95] on button at bounding box center [273, 87] width 49 height 34
select select "cdf3c14e-a918-44d1-9b63-3db0fa81641e"
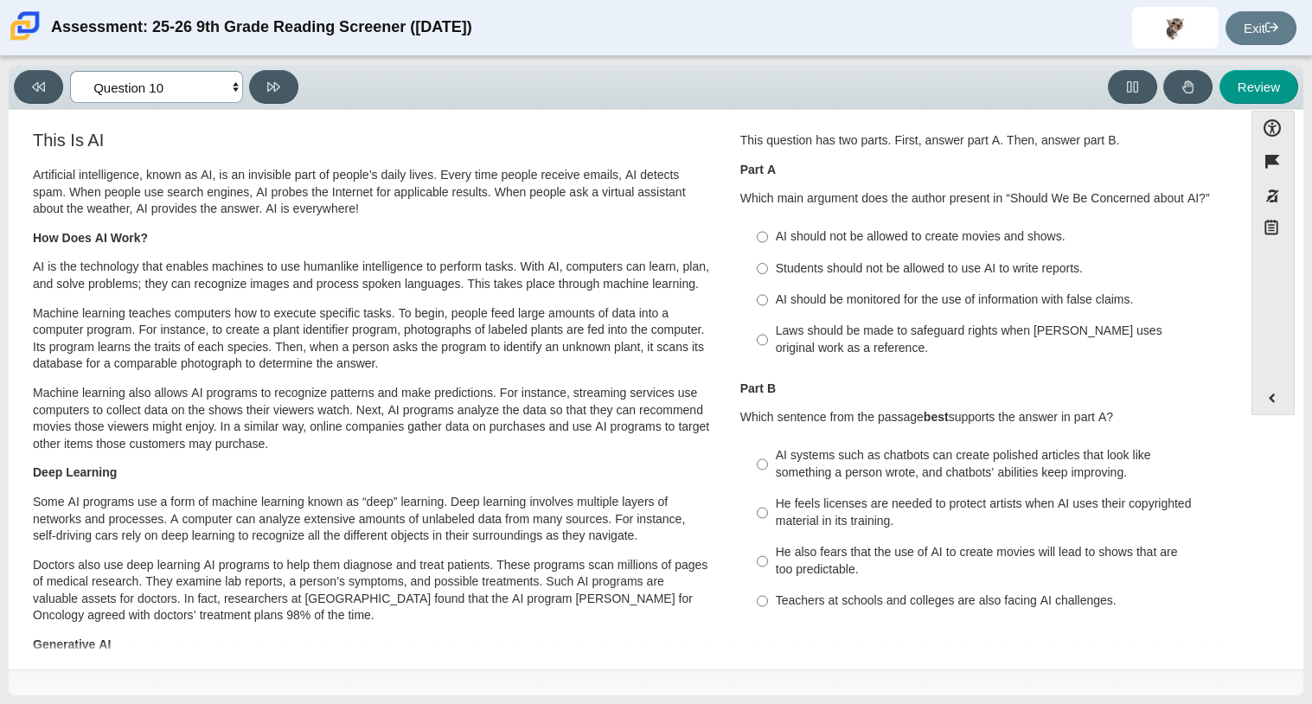
click at [119, 84] on select "Questions Question 1 Question 2 Question 3 Question 4 Question 5 Question 6 Que…" at bounding box center [156, 87] width 173 height 32
click at [775, 297] on div "AI should be monitored for the use of information with false claims." at bounding box center [993, 299] width 437 height 17
click at [768, 297] on input "AI should be monitored for the use of information with false claims. AI should …" at bounding box center [761, 299] width 11 height 31
radio input "true"
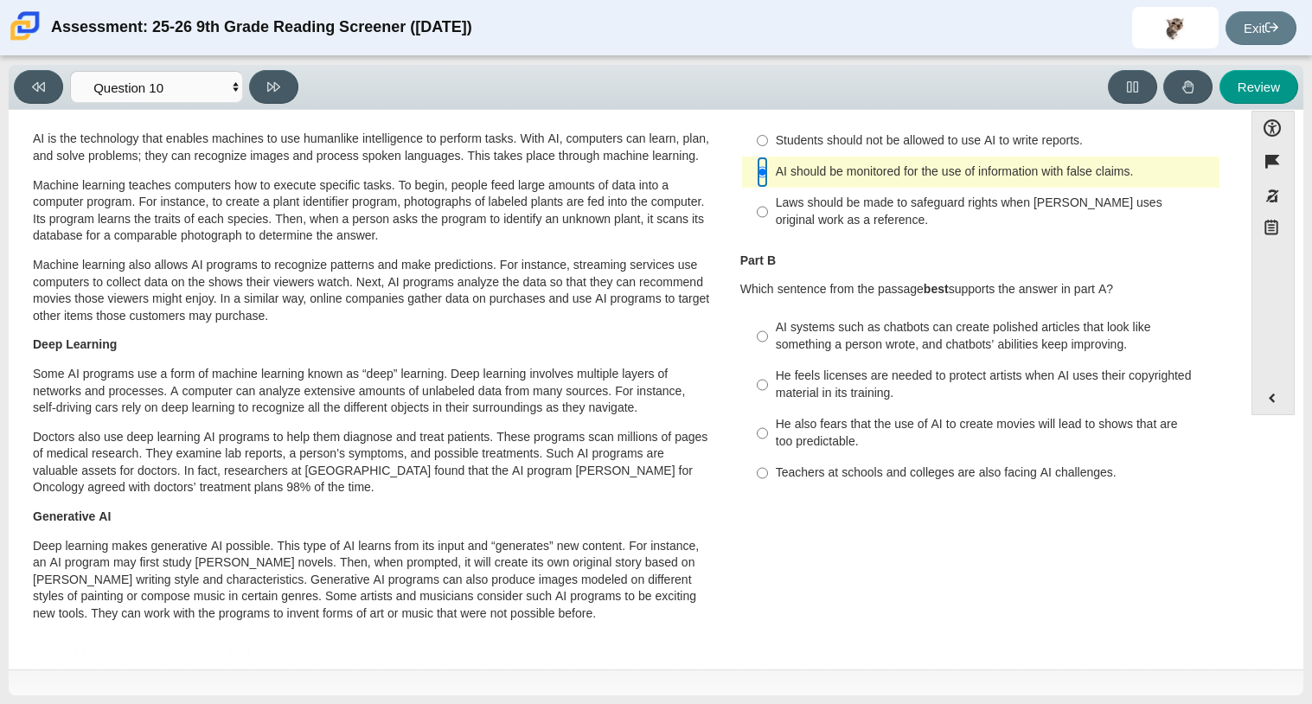
scroll to position [176, 0]
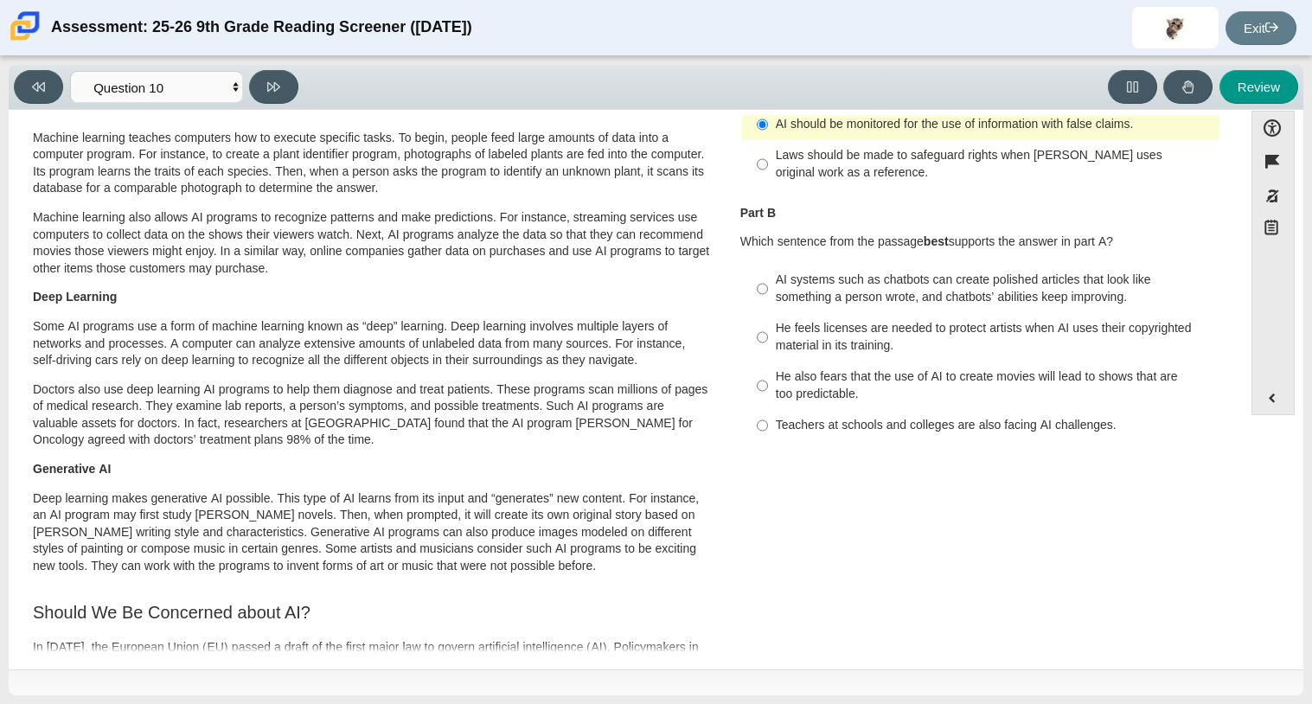
click at [776, 341] on div "He feels licenses are needed to protect artists when AI uses their copyrighted …" at bounding box center [993, 337] width 437 height 34
click at [768, 341] on input "He feels licenses are needed to protect artists when AI uses their copyrighted …" at bounding box center [761, 337] width 11 height 48
radio input "true"
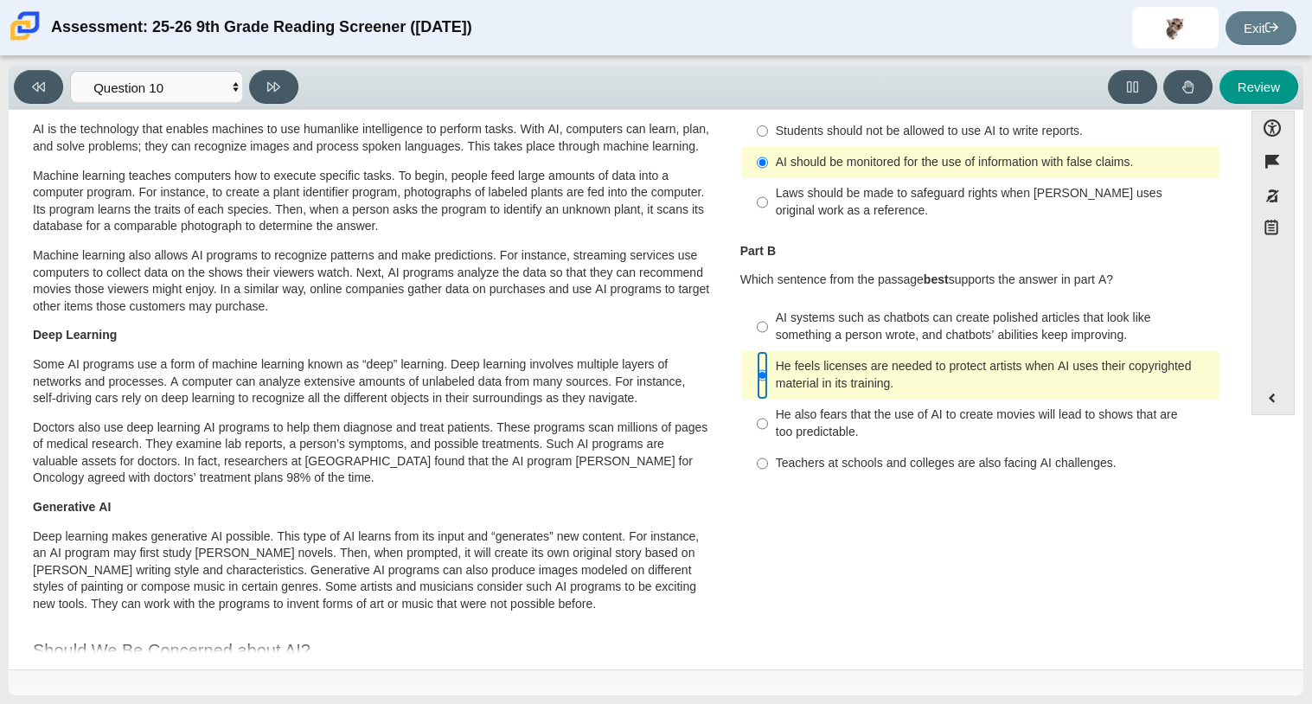
scroll to position [135, 0]
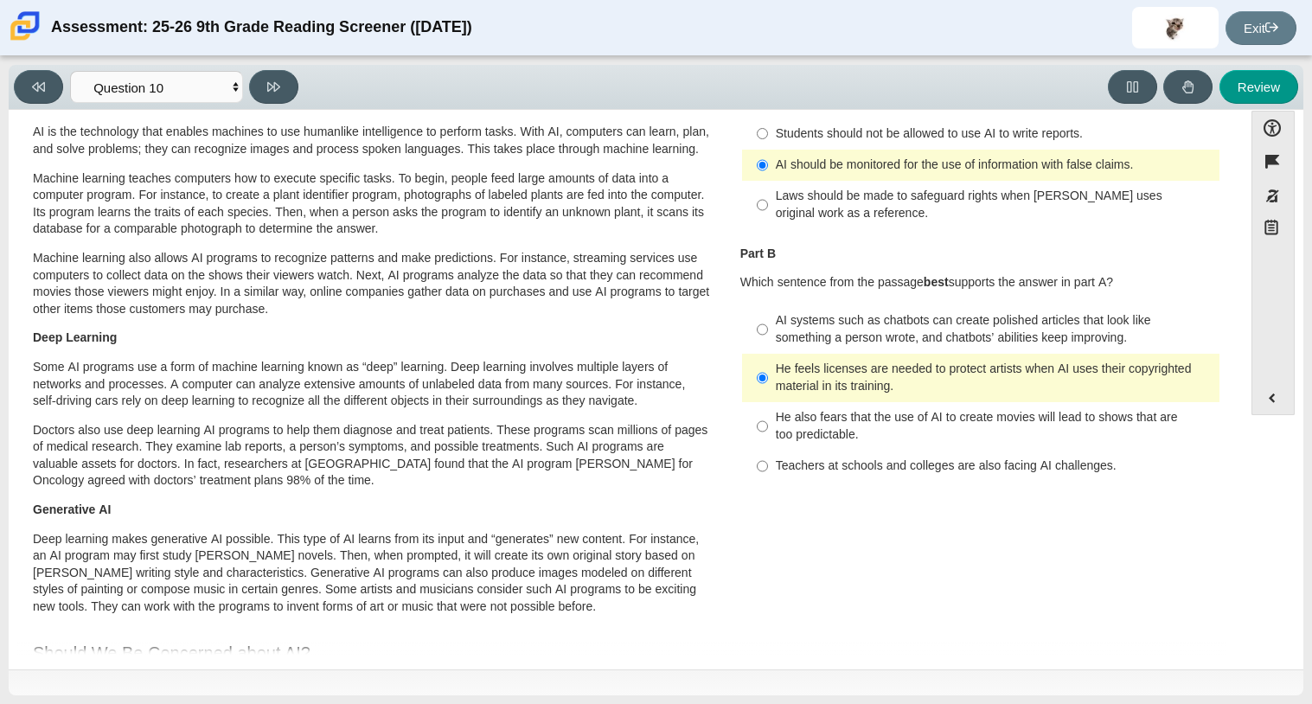
click at [782, 341] on div "AI systems such as chatbots can create polished articles that look like somethi…" at bounding box center [993, 329] width 437 height 34
click at [768, 341] on input "AI systems such as chatbots can create polished articles that look like somethi…" at bounding box center [761, 329] width 11 height 48
radio input "true"
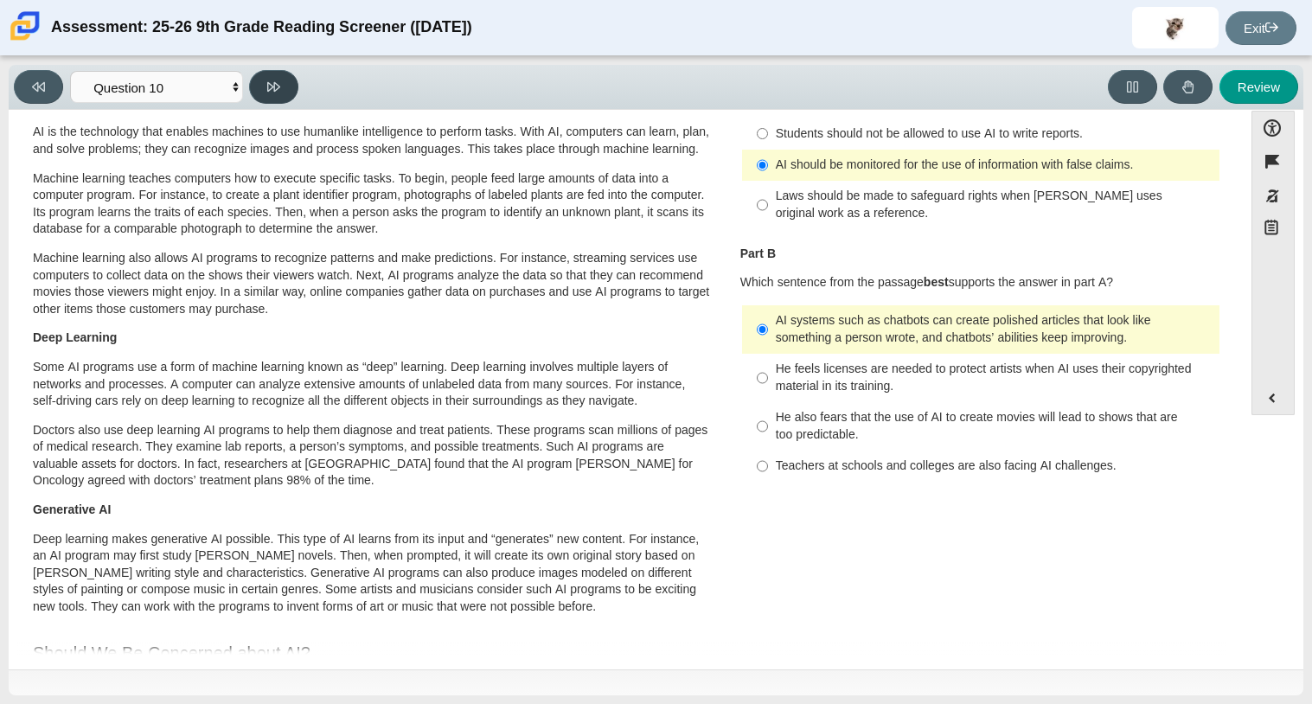
click at [278, 88] on icon at bounding box center [273, 86] width 13 height 13
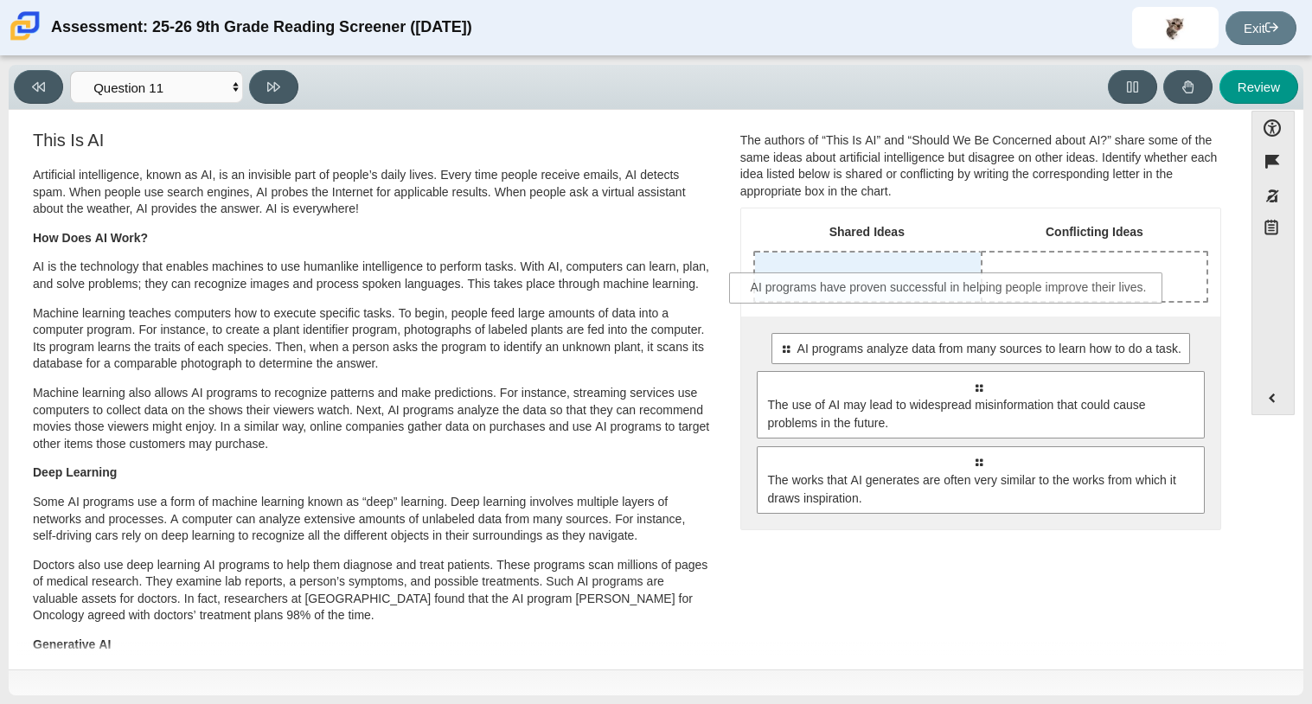
drag, startPoint x: 946, startPoint y: 342, endPoint x: 912, endPoint y: 269, distance: 80.9
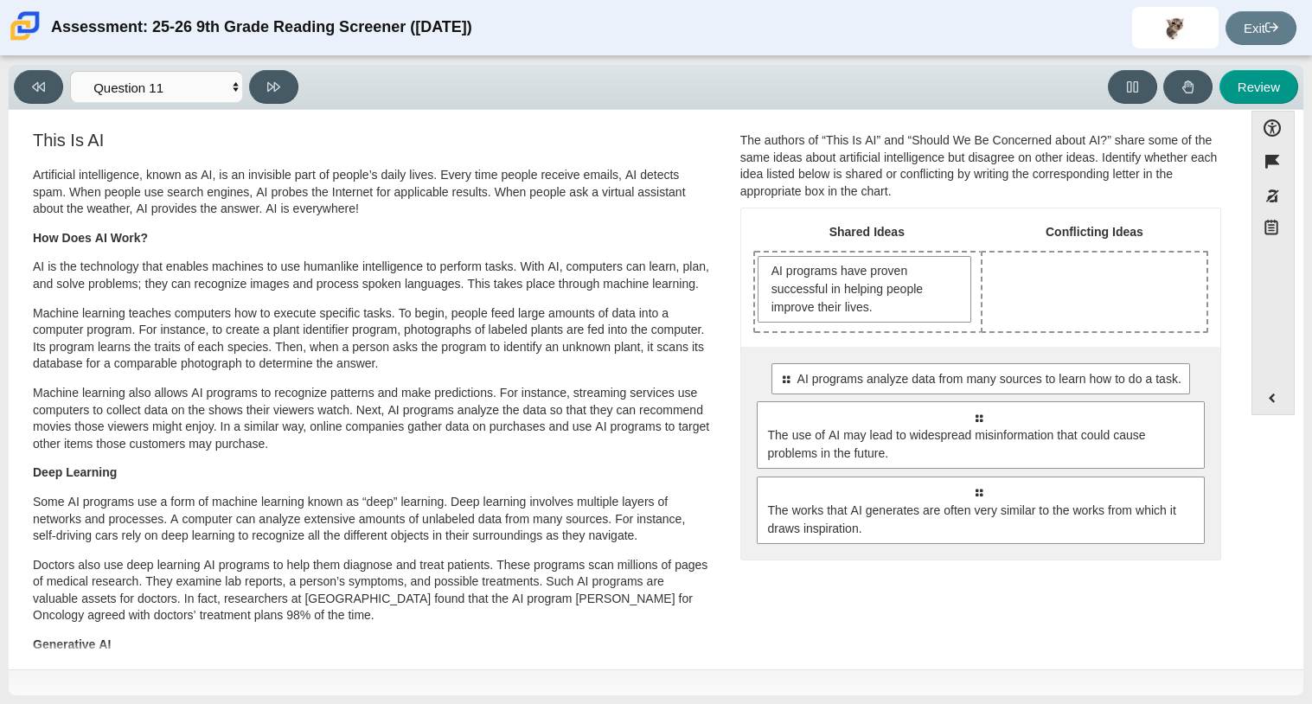
click at [980, 223] on th "Conflicting Ideas" at bounding box center [1093, 235] width 227 height 30
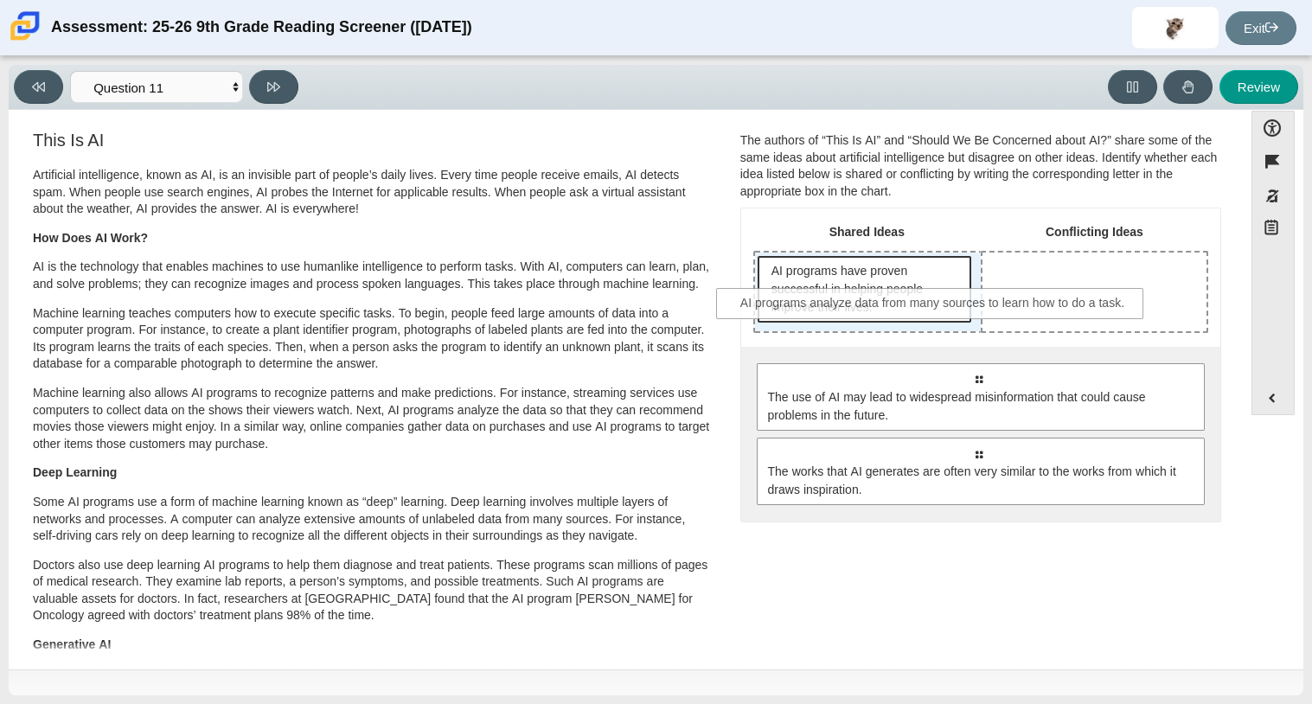
drag, startPoint x: 931, startPoint y: 372, endPoint x: 884, endPoint y: 294, distance: 91.2
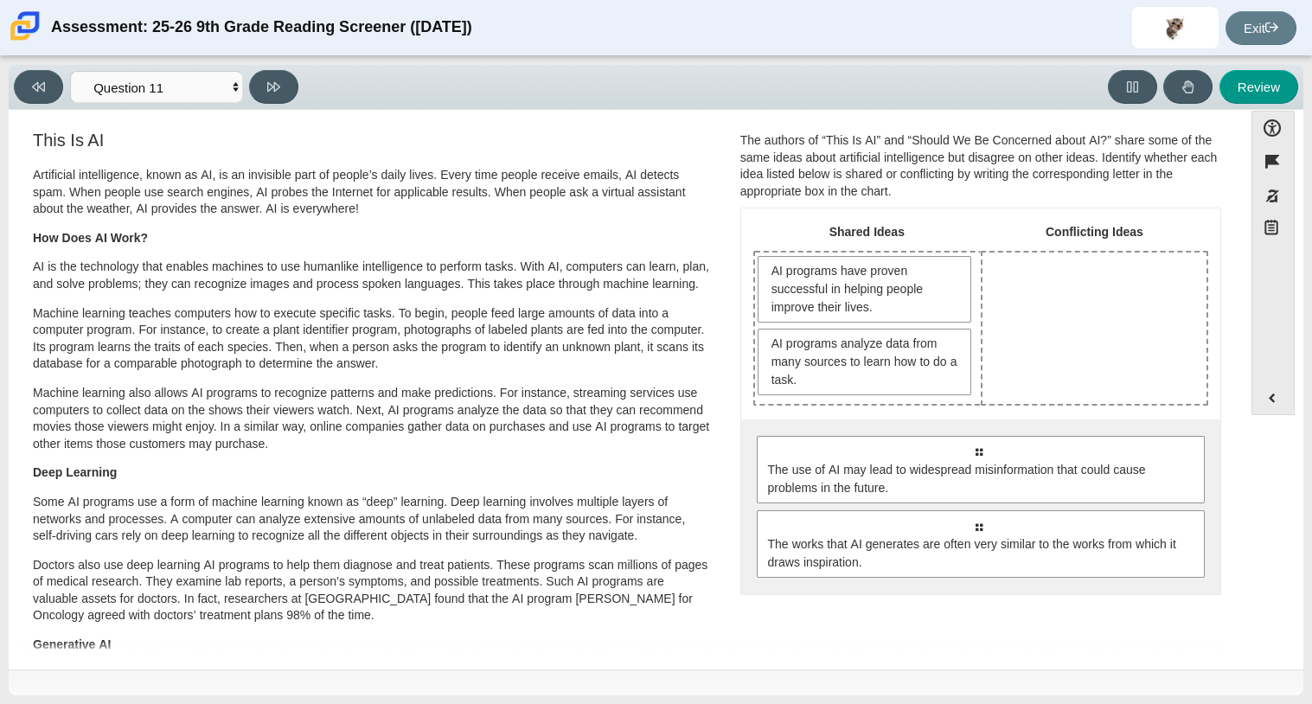
click at [888, 395] on div "AI programs have proven successful in helping people improve their lives. AI pr…" at bounding box center [868, 327] width 226 height 151
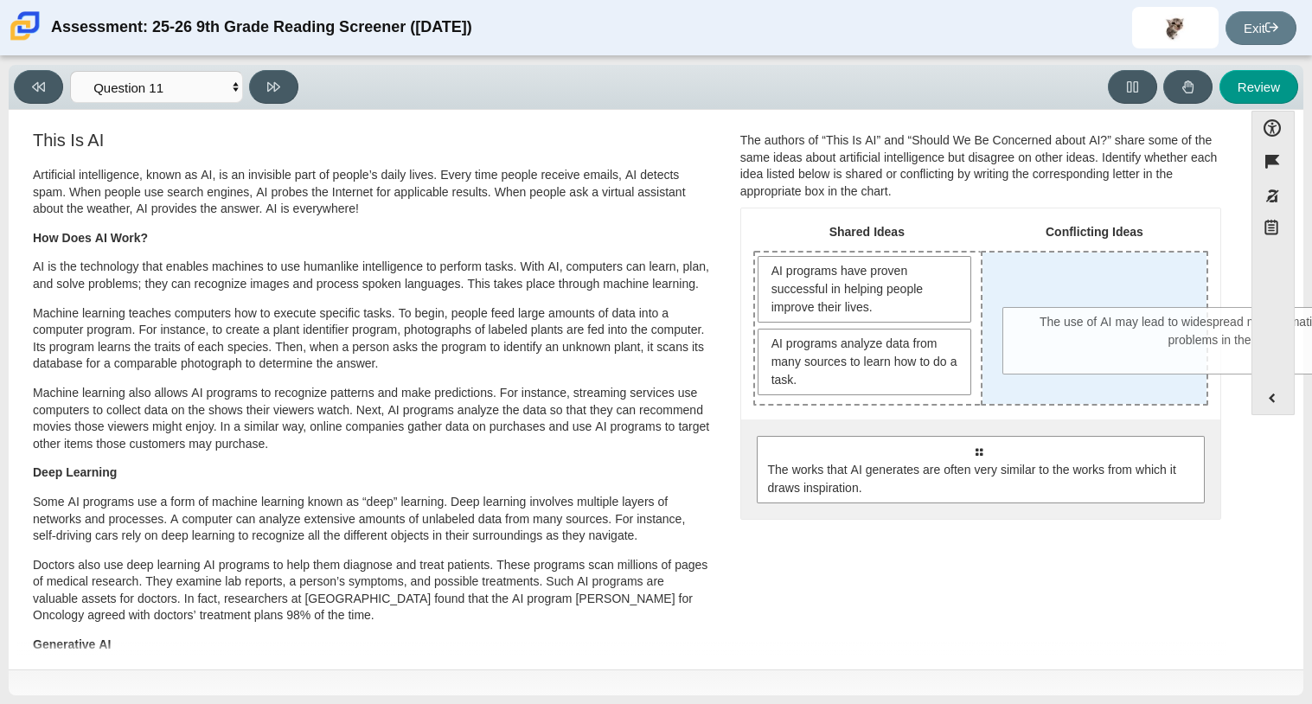
drag, startPoint x: 872, startPoint y: 457, endPoint x: 1121, endPoint y: 316, distance: 286.5
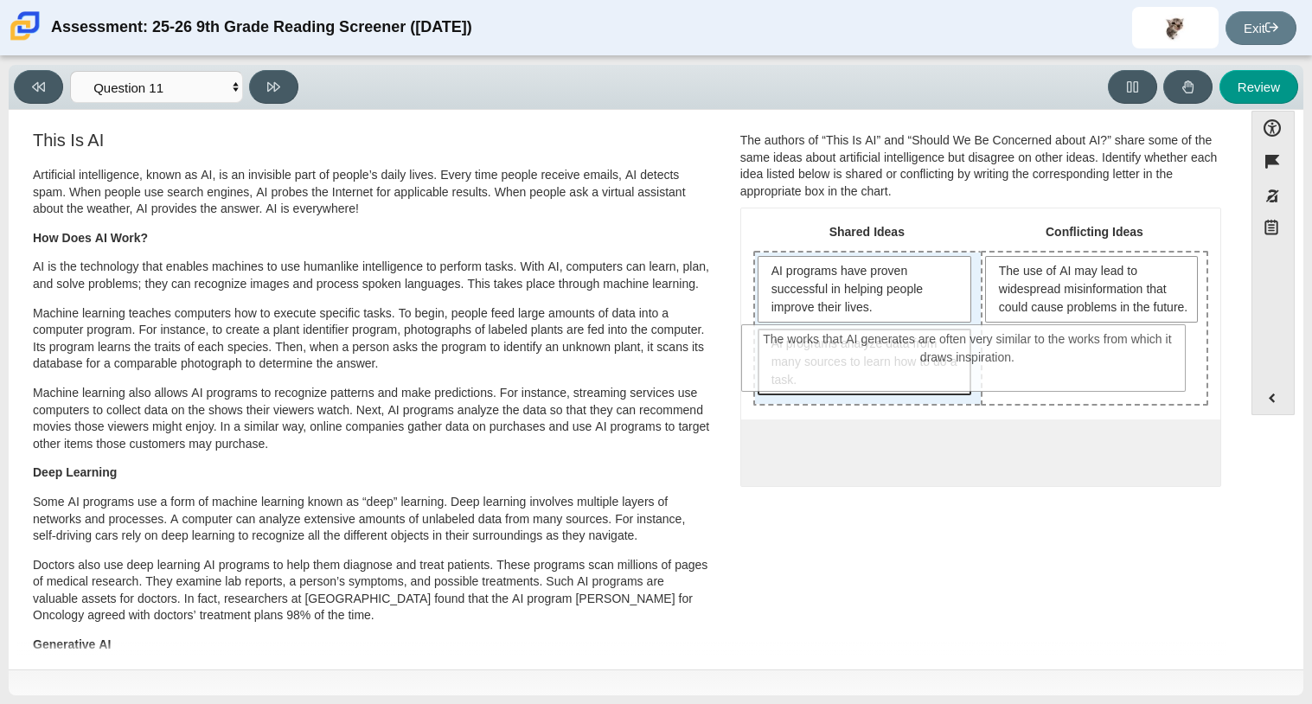
drag, startPoint x: 924, startPoint y: 500, endPoint x: 905, endPoint y: 381, distance: 120.0
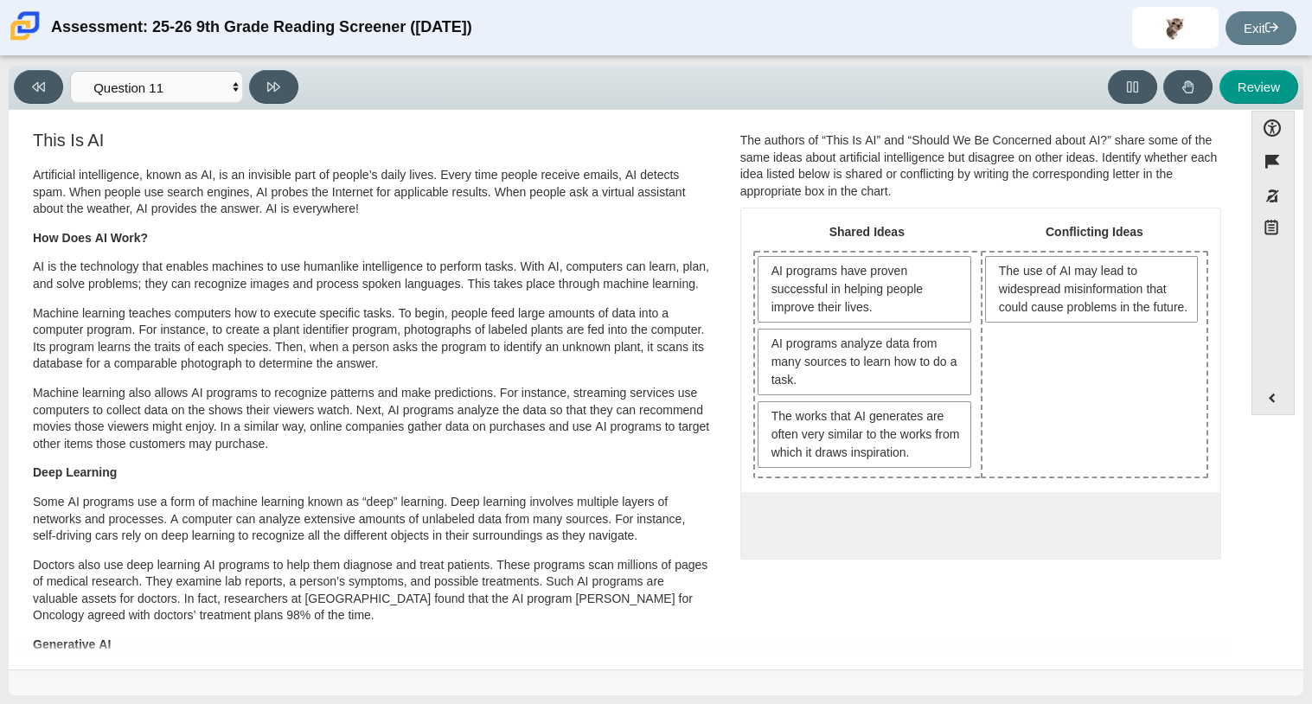
click at [897, 537] on div "0 possible responses, all responses have been moved out of possible responses p…" at bounding box center [980, 525] width 479 height 67
click at [254, 88] on button at bounding box center [273, 87] width 49 height 34
select select "c3effed4-44ce-4a19-bd96-1787f34e9b4c"
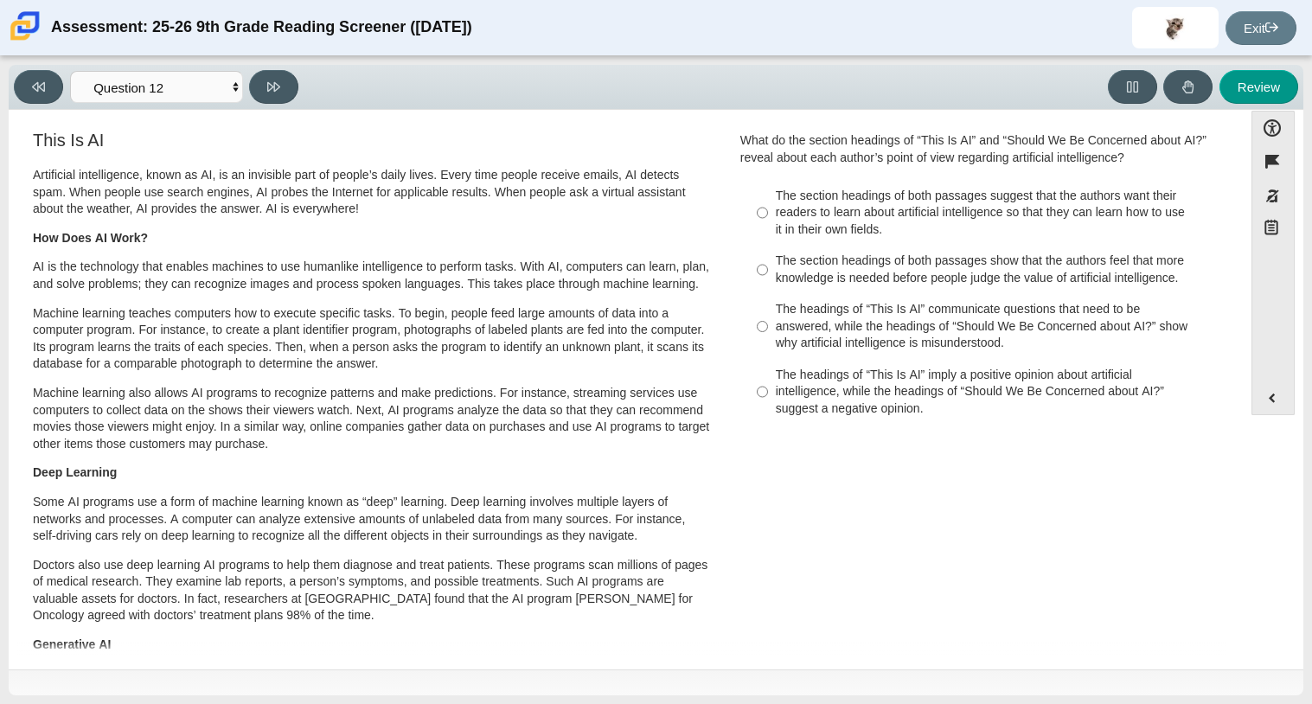
click at [768, 362] on label "The headings of “This Is AI” imply a positive opinion about artificial intellig…" at bounding box center [981, 392] width 475 height 66
click at [768, 362] on input "The headings of “This Is AI” imply a positive opinion about artificial intellig…" at bounding box center [761, 392] width 11 height 66
radio input "true"
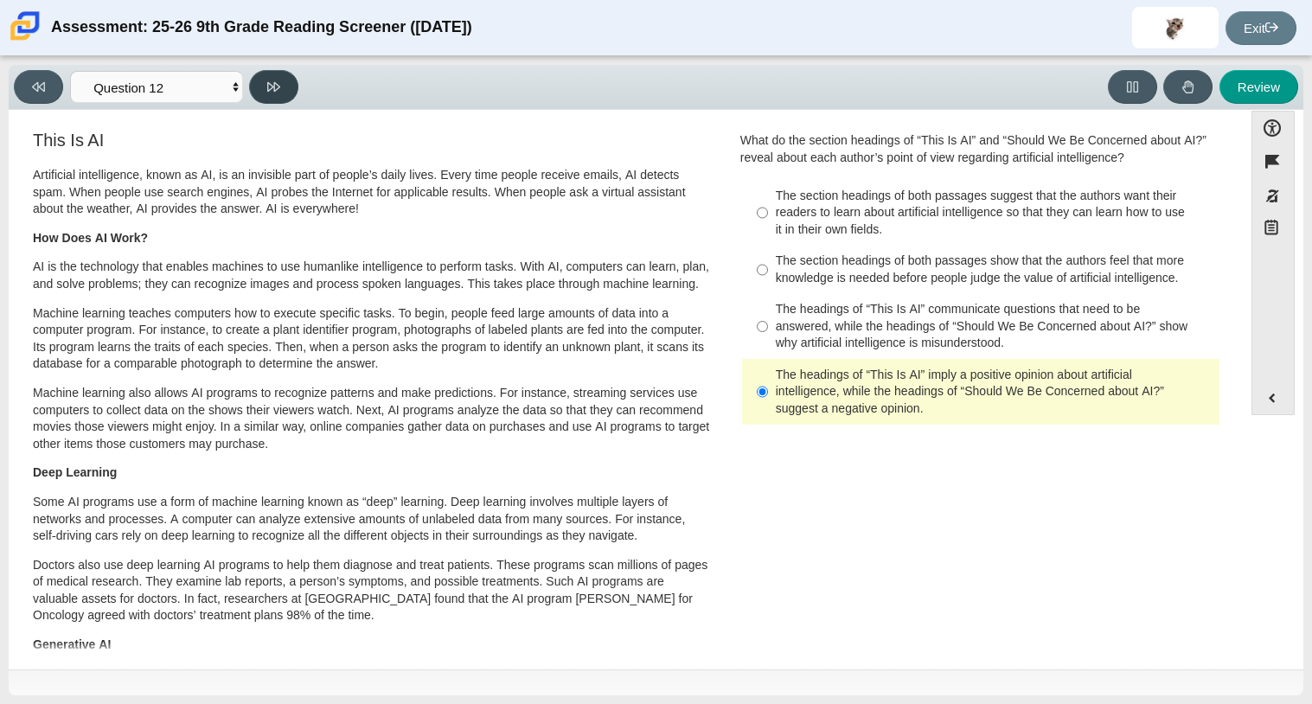
click at [275, 80] on icon at bounding box center [273, 86] width 13 height 13
select select "review"
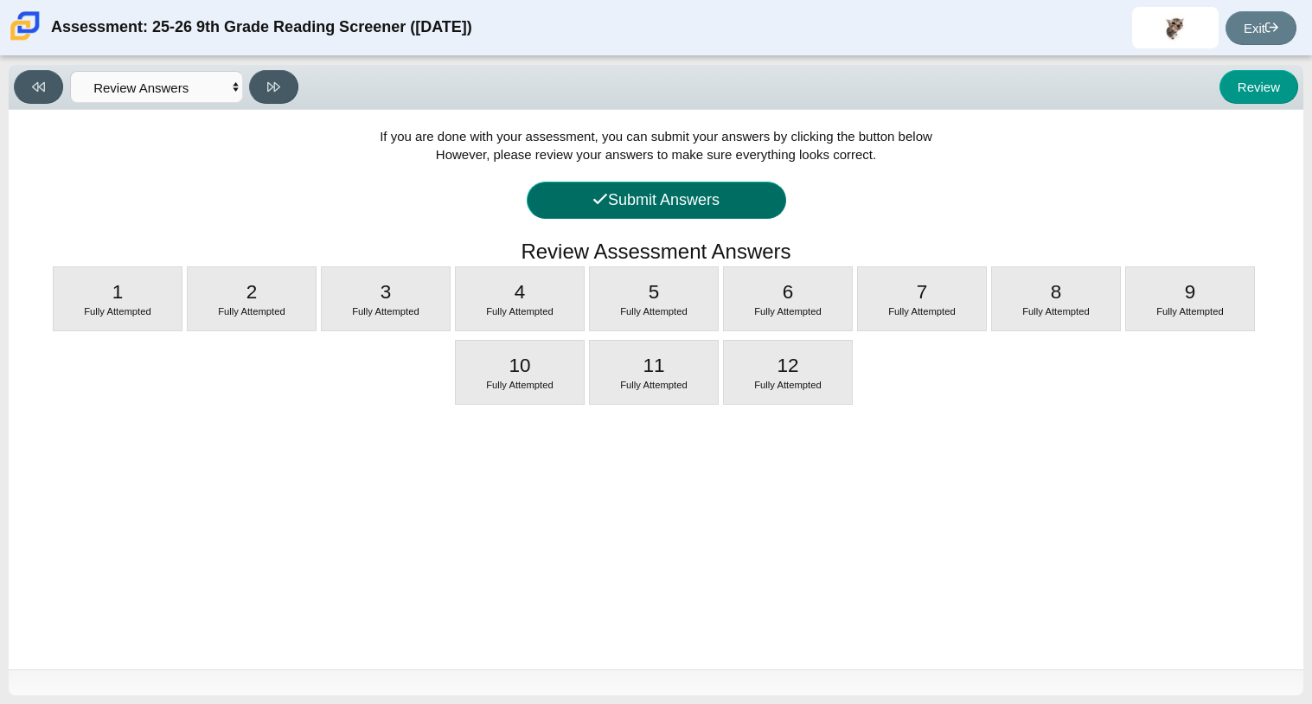
click at [680, 201] on button "Submit Answers" at bounding box center [656, 200] width 259 height 37
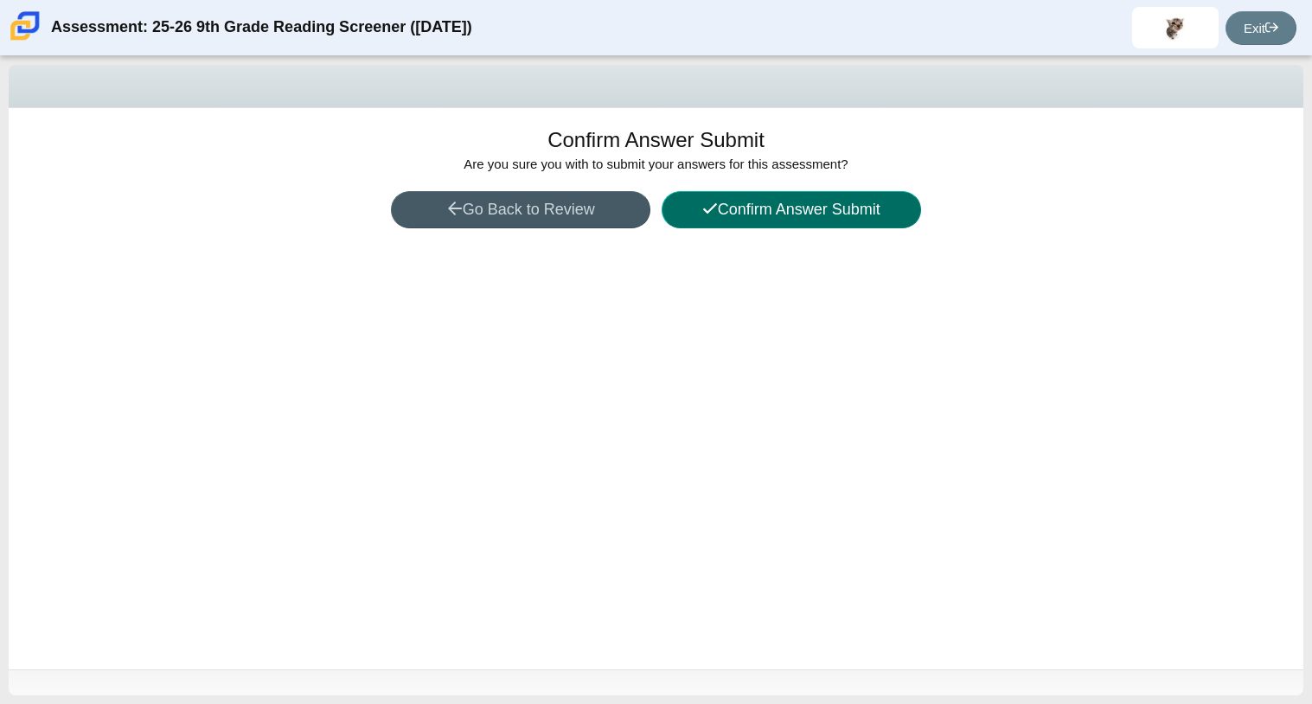
click at [730, 197] on button "Confirm Answer Submit" at bounding box center [790, 209] width 259 height 37
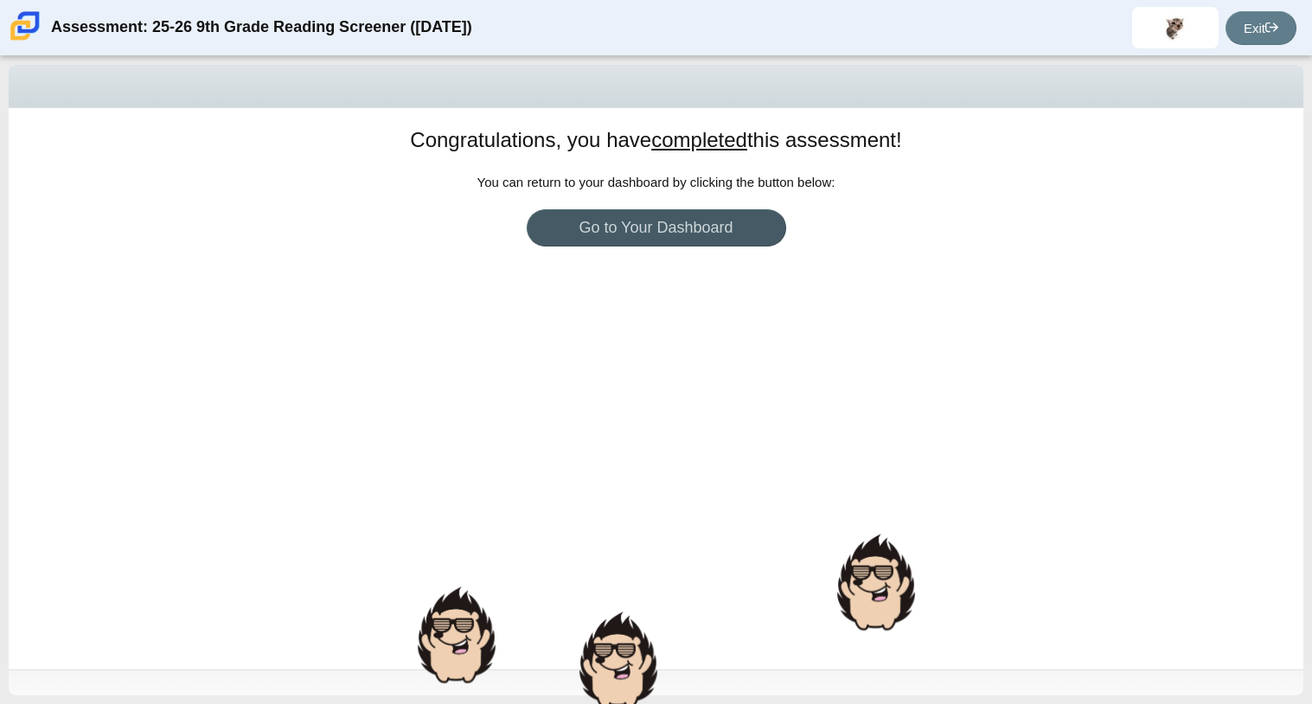
click at [851, 479] on div "Congratulations, you have completed this assessment! You can return to your das…" at bounding box center [656, 388] width 1294 height 561
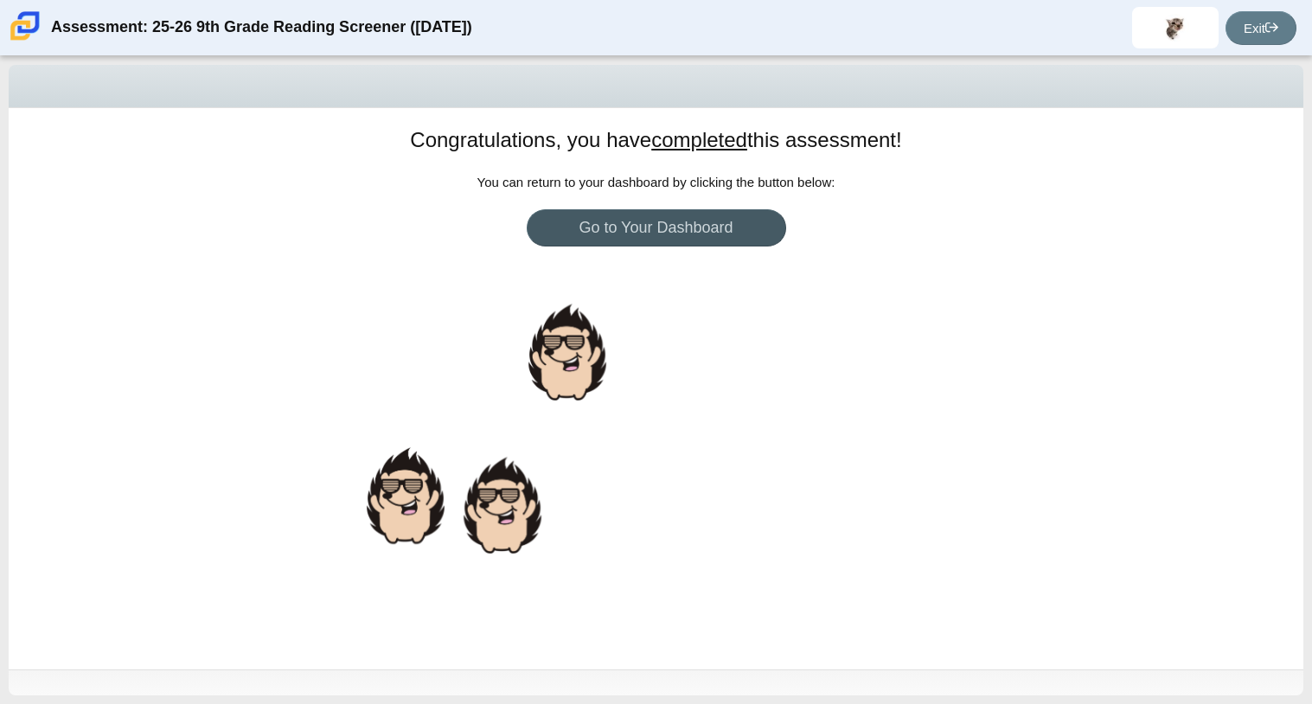
click at [593, 431] on div "Congratulations, you have completed this assessment! You can return to your das…" at bounding box center [656, 388] width 1294 height 561
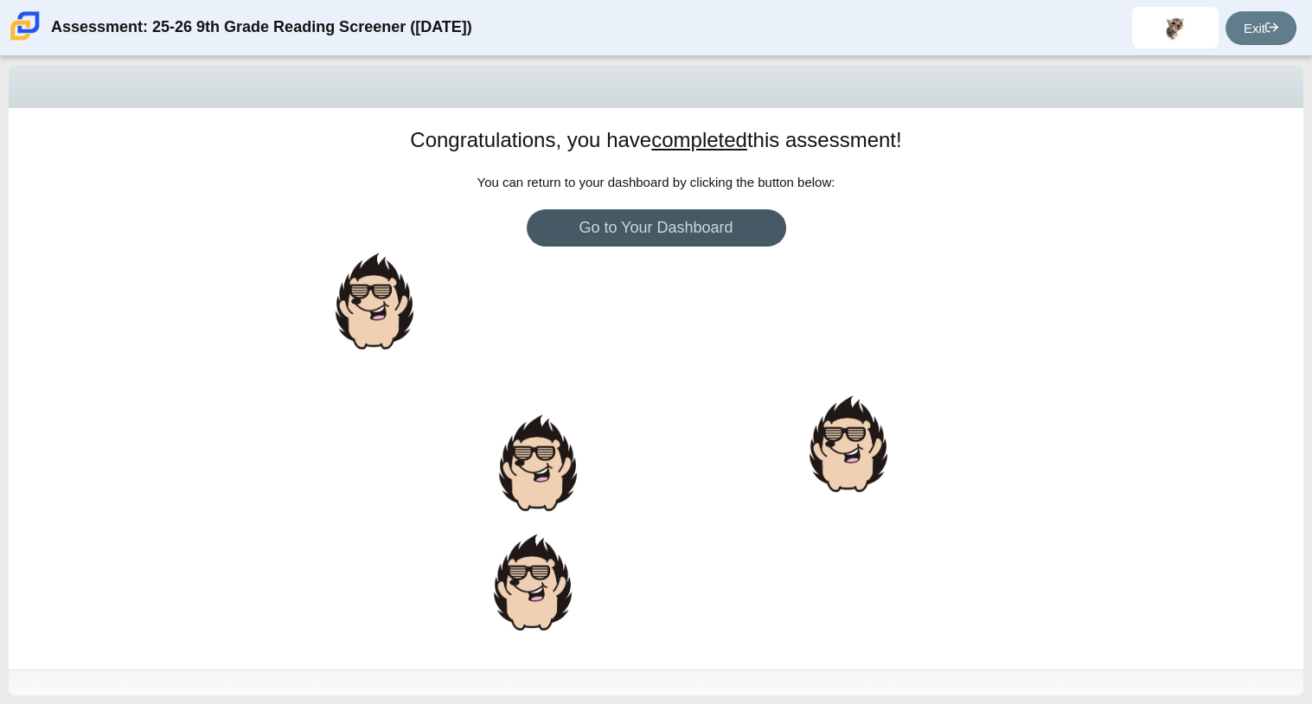
click at [577, 419] on div "Congratulations, you have completed this assessment! You can return to your das…" at bounding box center [656, 388] width 1294 height 561
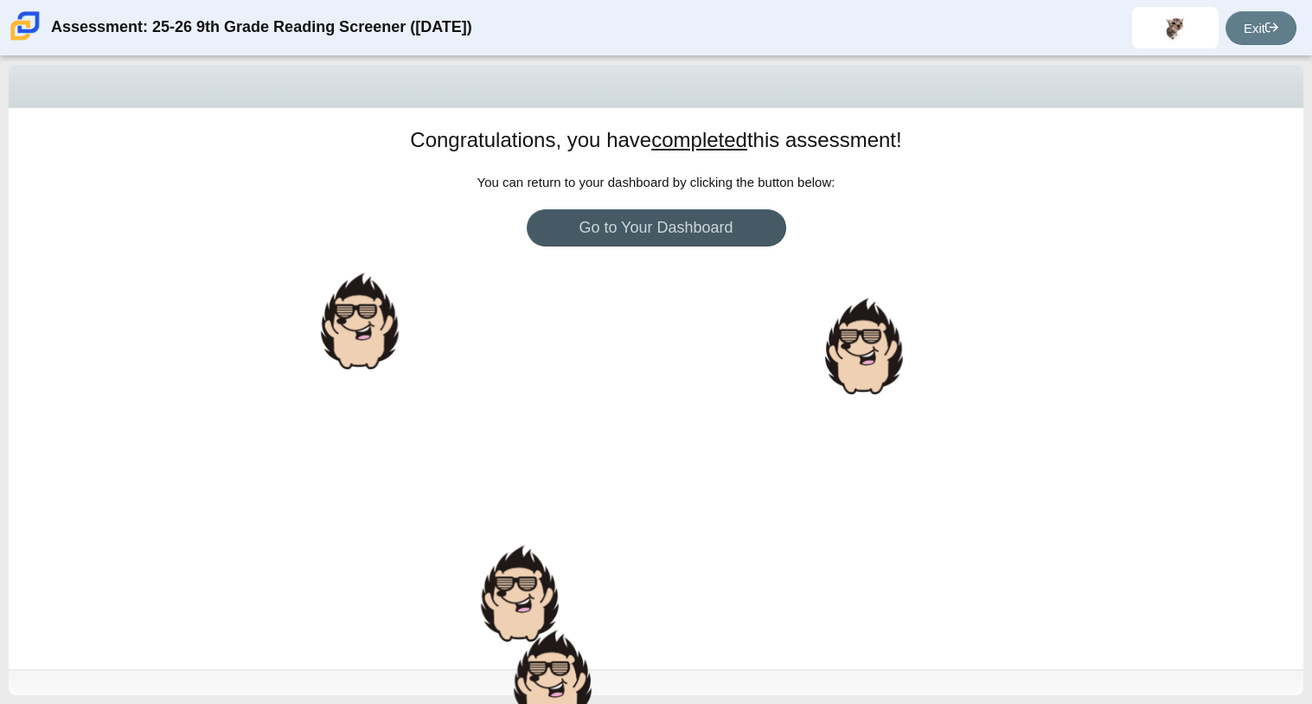
click at [577, 419] on div "Congratulations, you have completed this assessment! You can return to your das…" at bounding box center [656, 388] width 1294 height 561
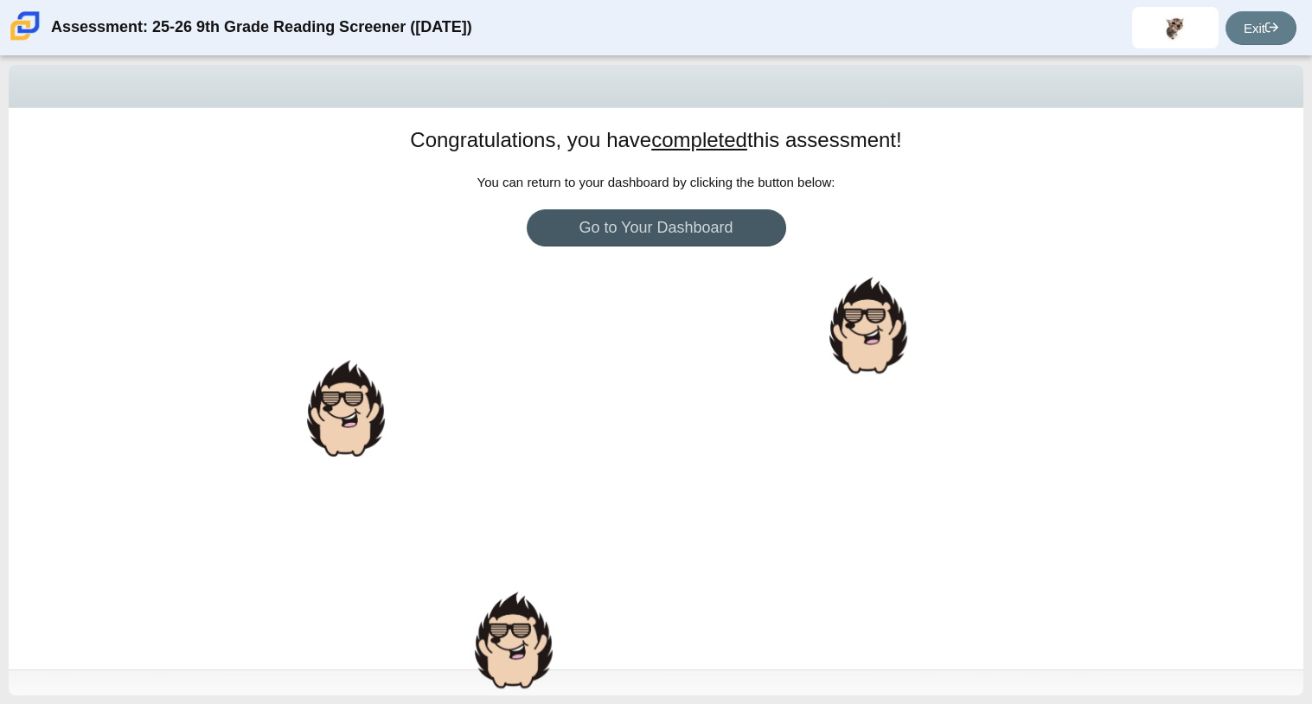
click at [577, 419] on div "Congratulations, you have completed this assessment! You can return to your das…" at bounding box center [656, 388] width 1294 height 561
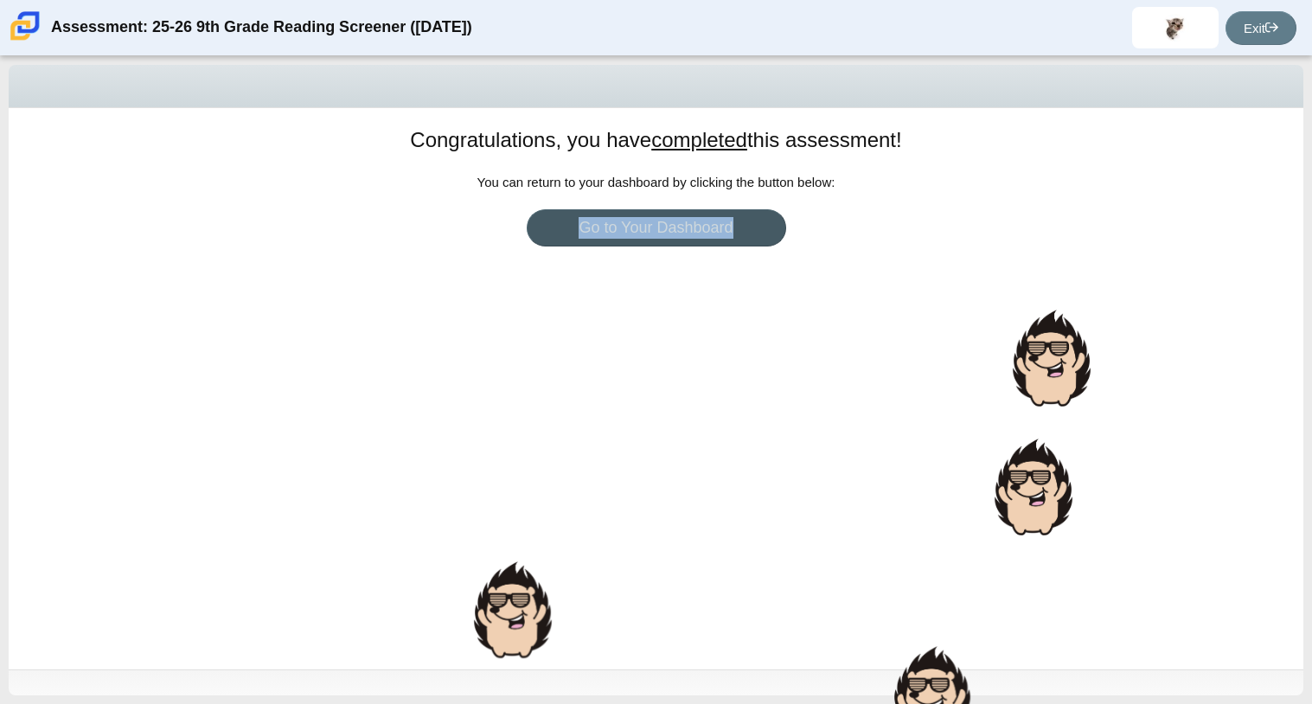
click at [994, 418] on div "Congratulations, you have completed this assessment! You can return to your das…" at bounding box center [656, 388] width 1294 height 561
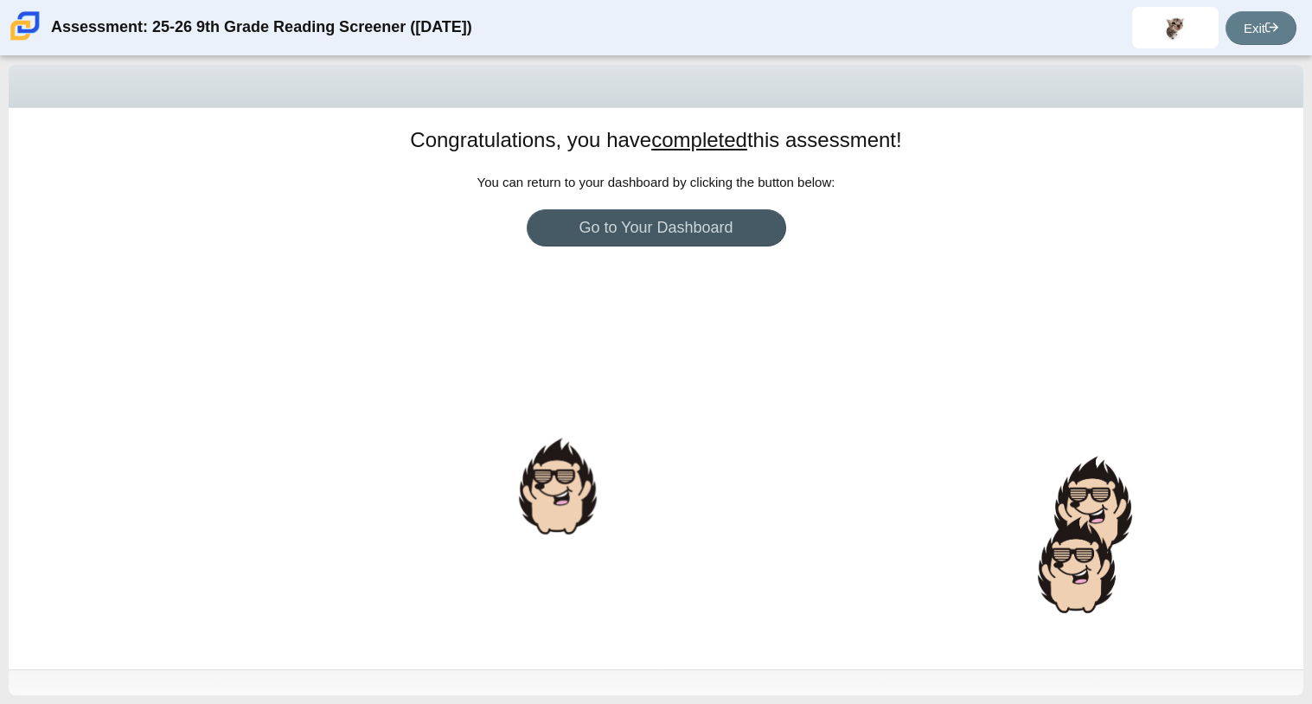
click at [1048, 468] on div "Congratulations, you have completed this assessment! You can return to your das…" at bounding box center [656, 388] width 1294 height 561
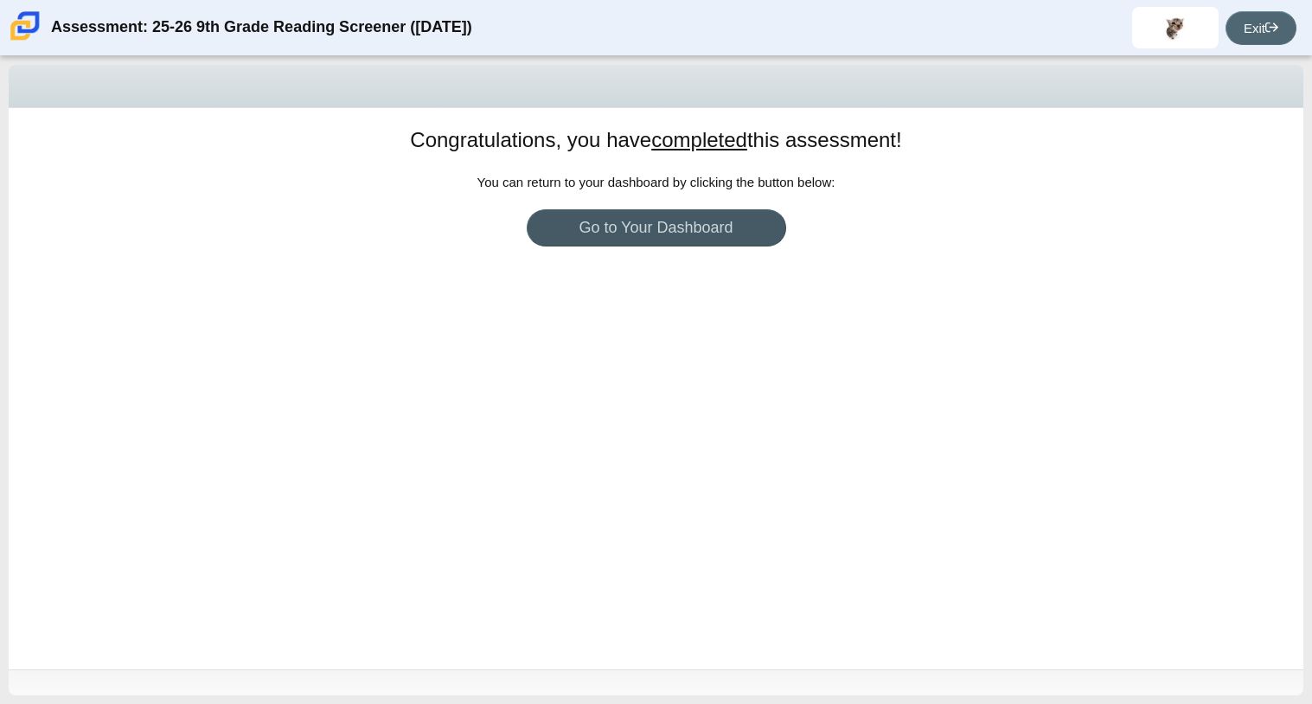
click at [1241, 30] on link "Exit" at bounding box center [1260, 28] width 71 height 34
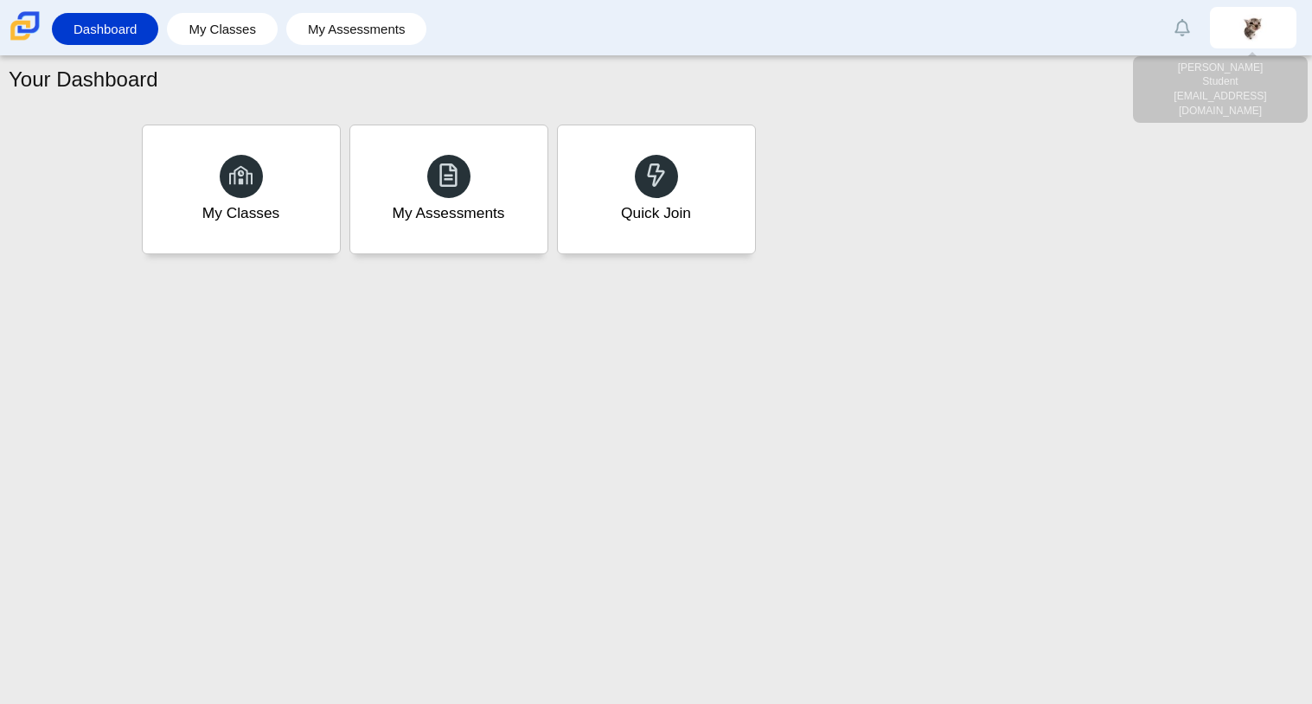
click at [939, 209] on div "My Classes My Assessments Quick Join" at bounding box center [655, 189] width 1037 height 138
